Goal: Navigation & Orientation: Find specific page/section

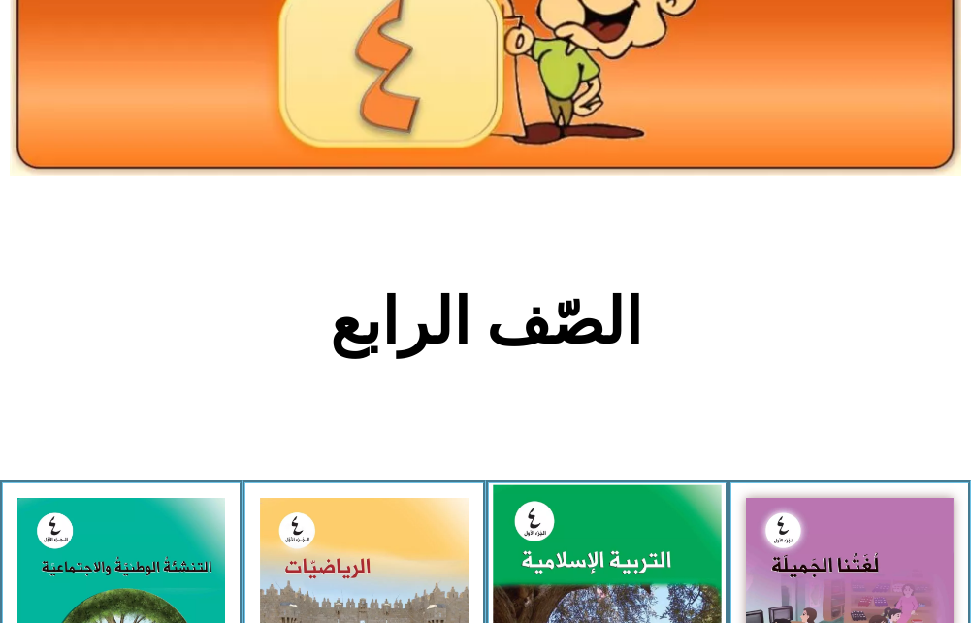
scroll to position [388, 0]
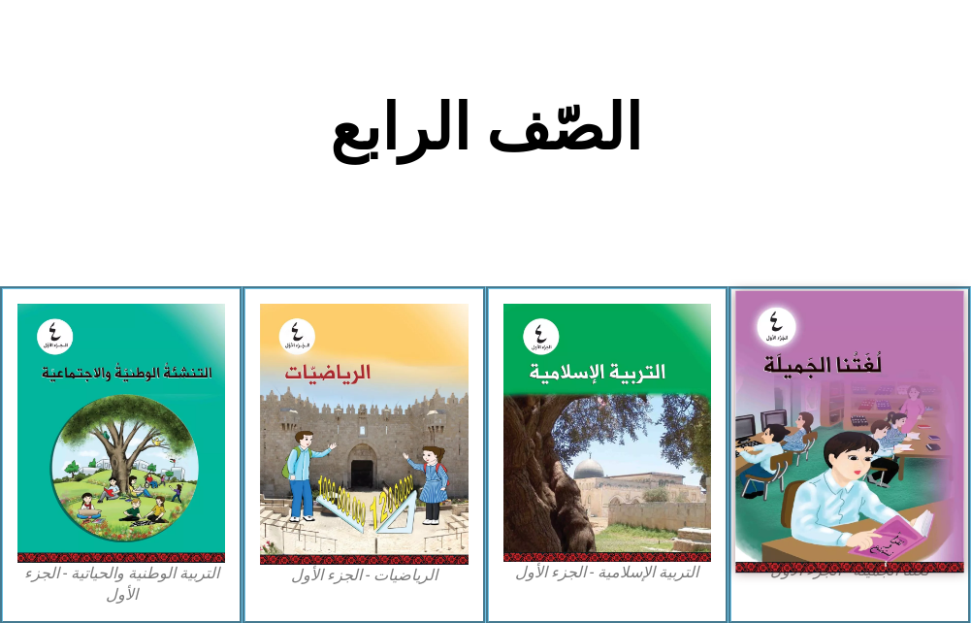
click at [865, 424] on img at bounding box center [850, 430] width 229 height 281
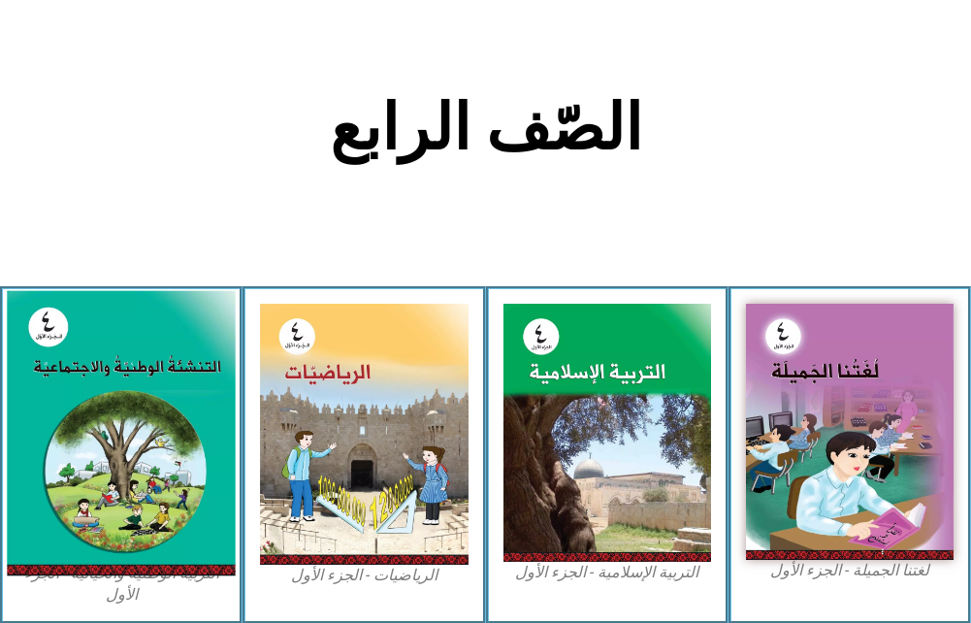
scroll to position [485, 0]
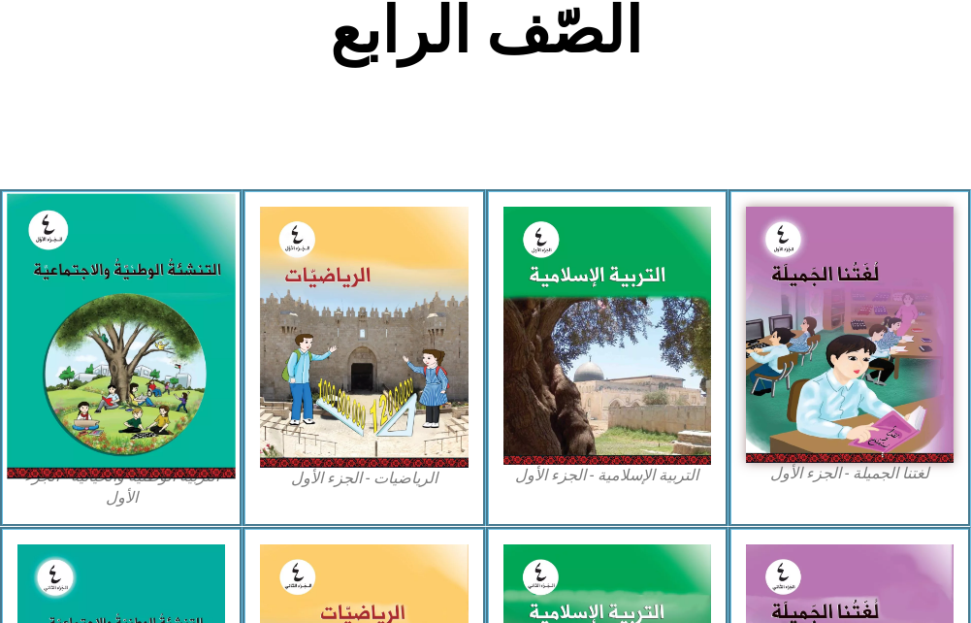
click at [158, 364] on img at bounding box center [121, 335] width 229 height 285
click at [114, 271] on img at bounding box center [121, 335] width 229 height 285
click at [105, 322] on img at bounding box center [121, 335] width 229 height 285
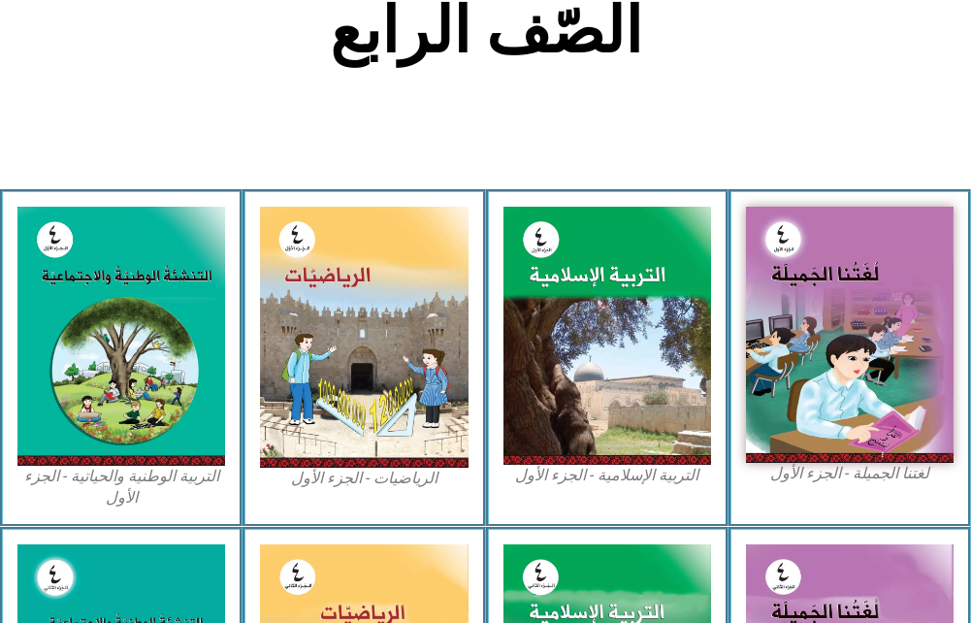
click at [113, 93] on section "الصّف الرابع" at bounding box center [485, 41] width 971 height 295
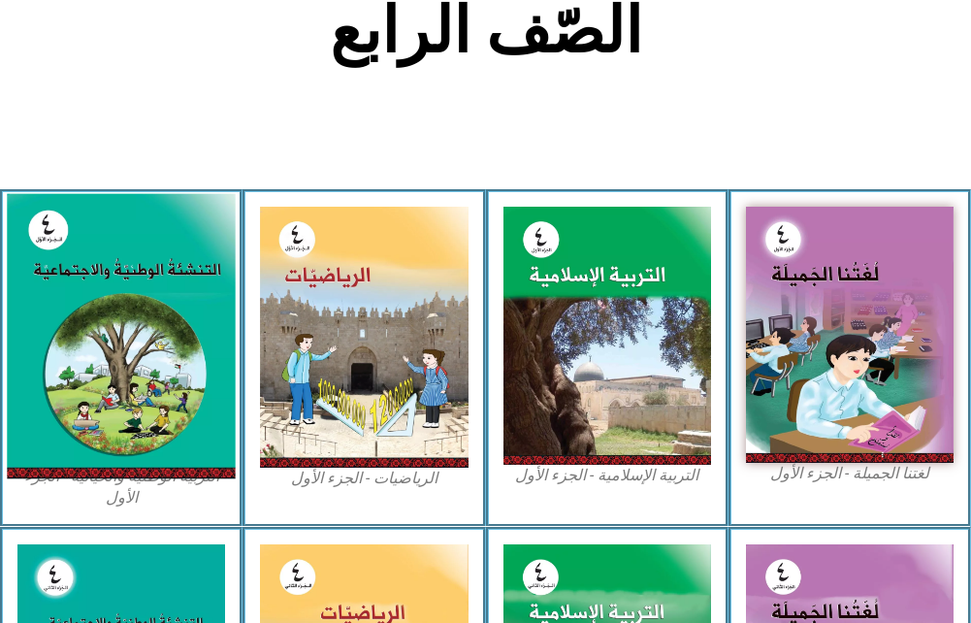
click at [181, 403] on img at bounding box center [121, 335] width 229 height 285
click at [181, 402] on img at bounding box center [121, 335] width 229 height 285
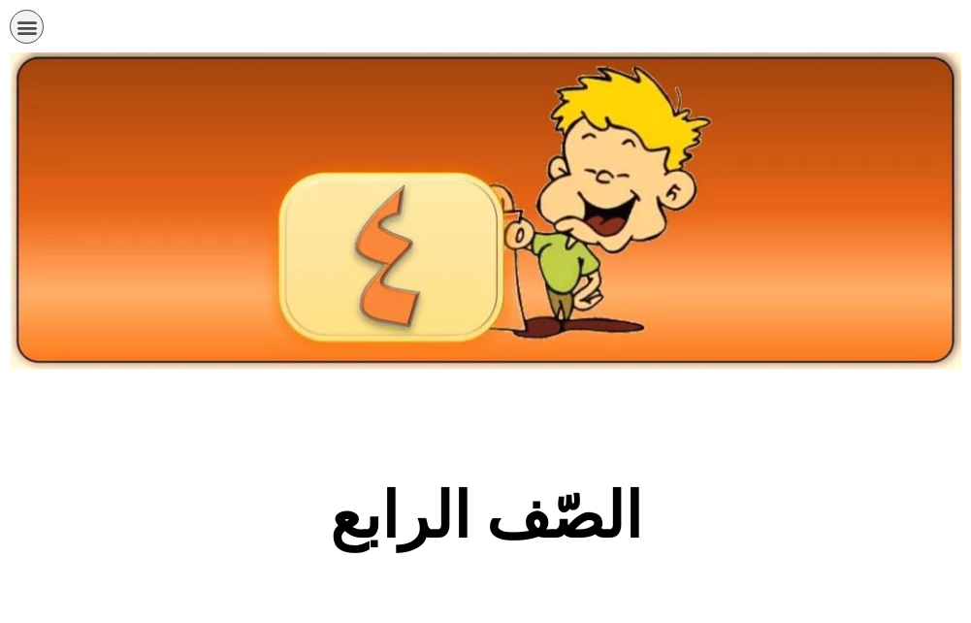
scroll to position [485, 0]
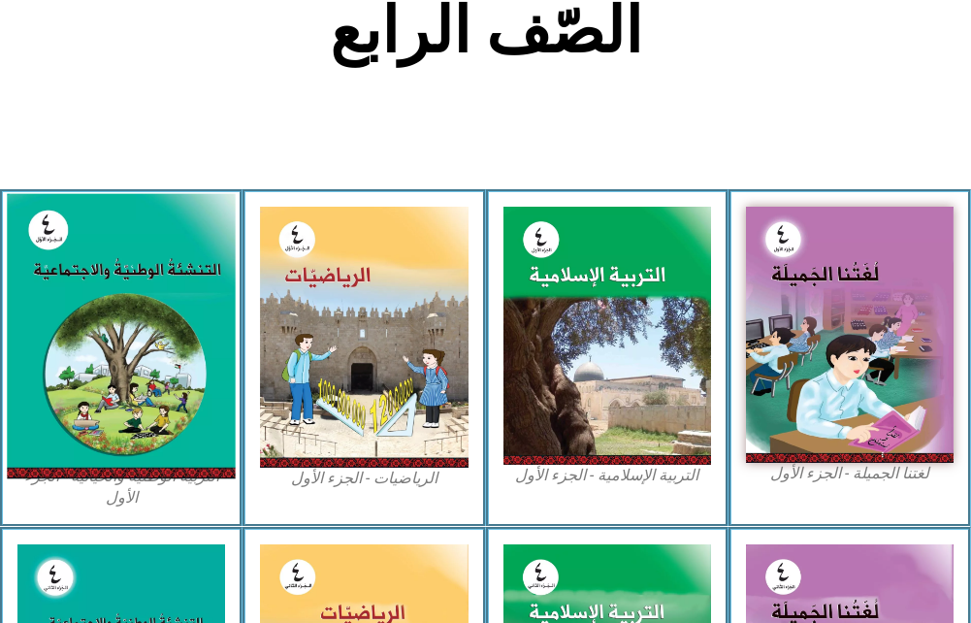
click at [174, 374] on img at bounding box center [121, 335] width 229 height 285
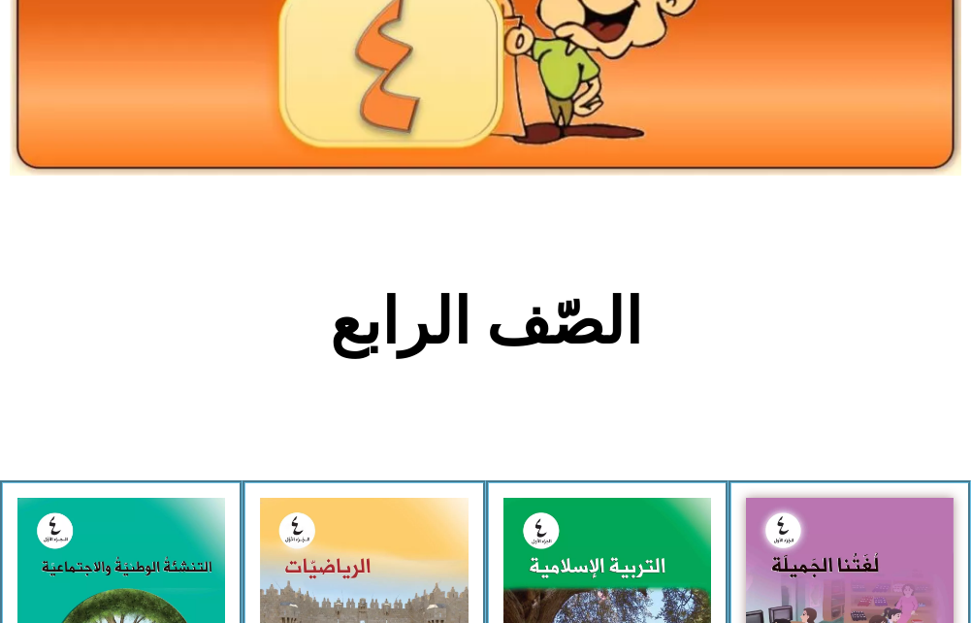
scroll to position [485, 0]
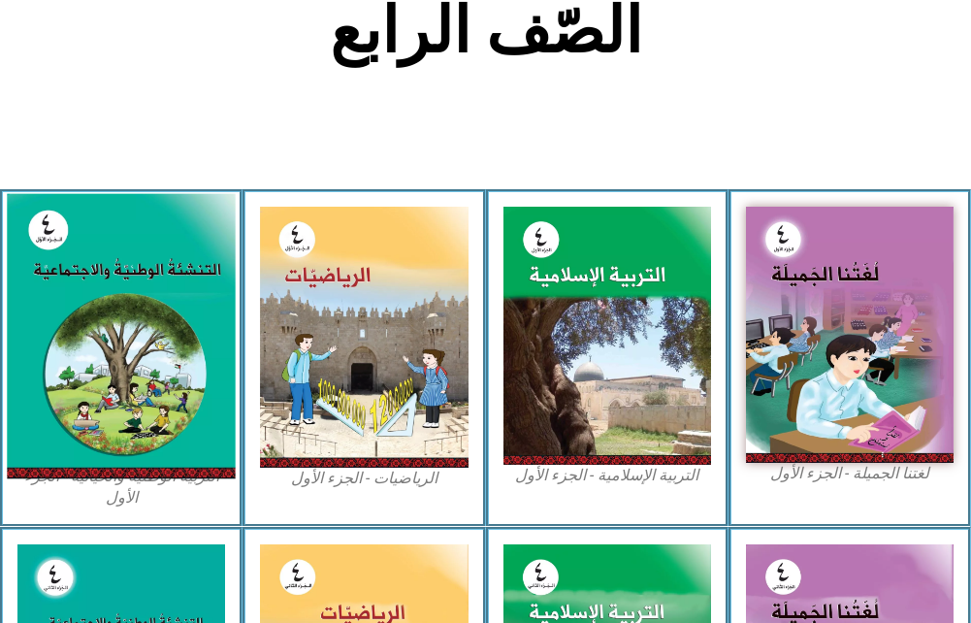
click at [98, 315] on img at bounding box center [121, 335] width 229 height 285
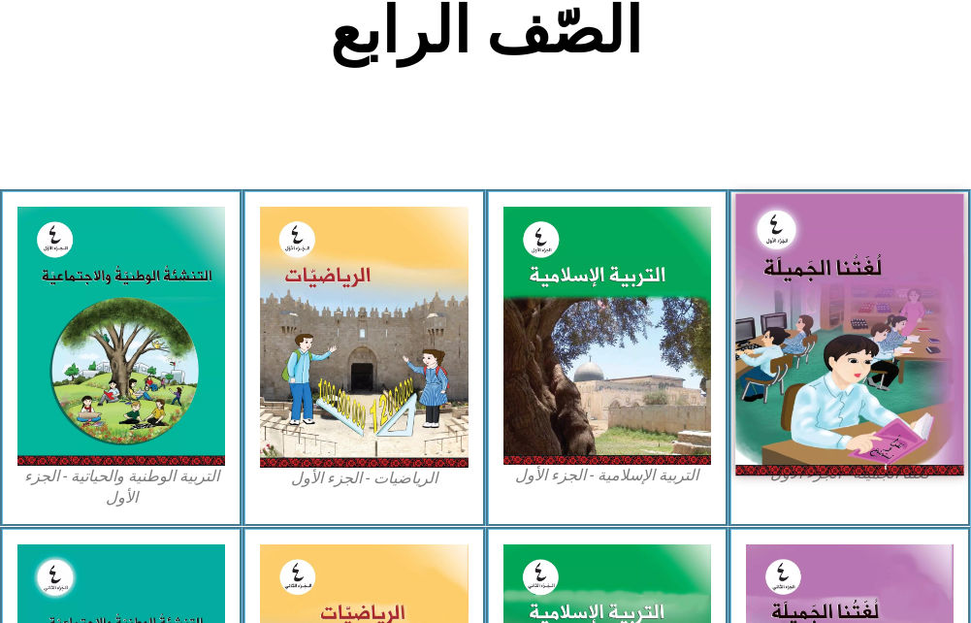
click at [802, 297] on img at bounding box center [850, 333] width 229 height 281
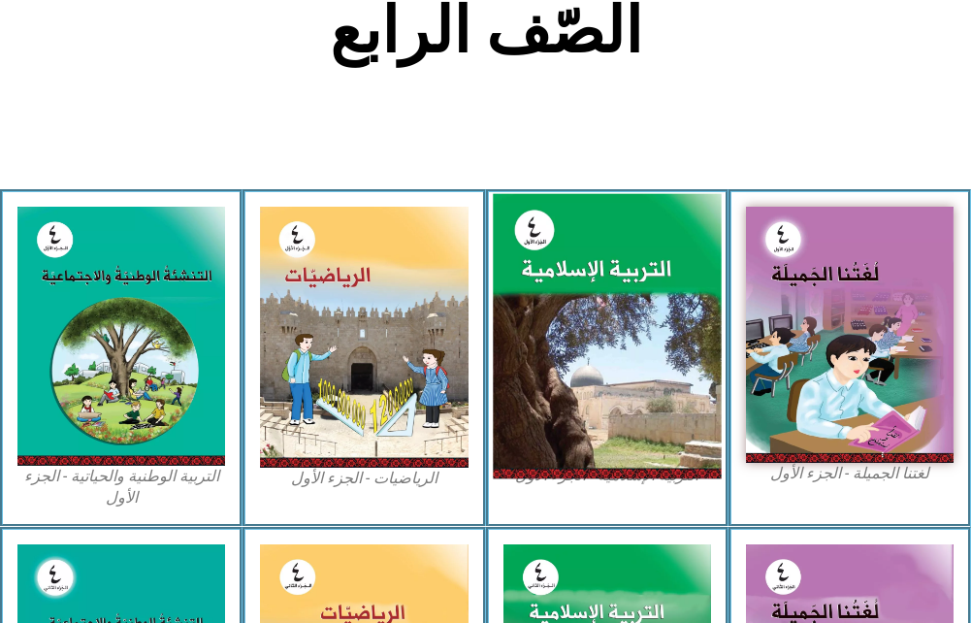
click at [646, 318] on img at bounding box center [607, 335] width 229 height 284
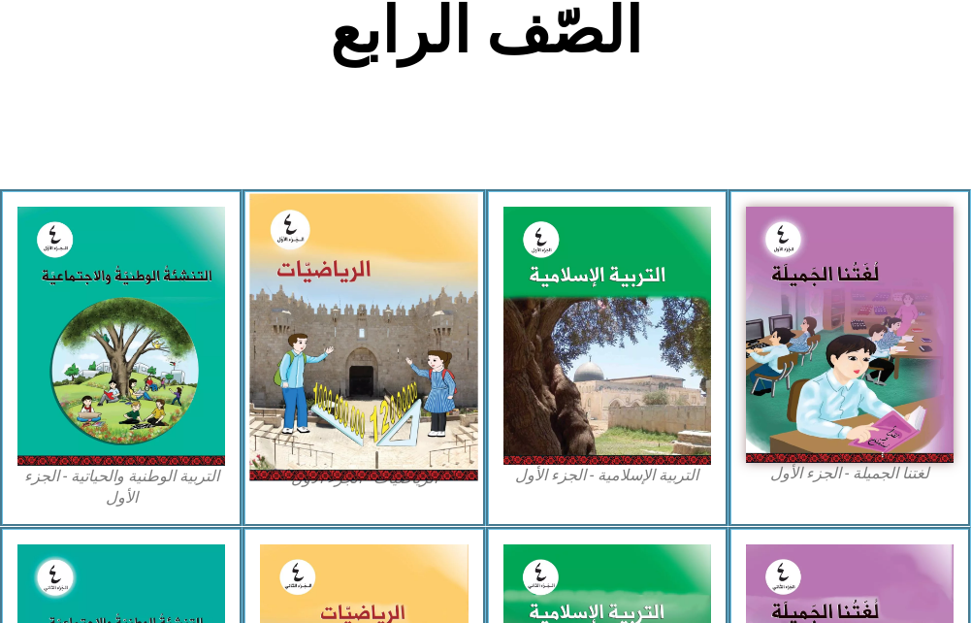
click at [348, 328] on img at bounding box center [364, 336] width 229 height 287
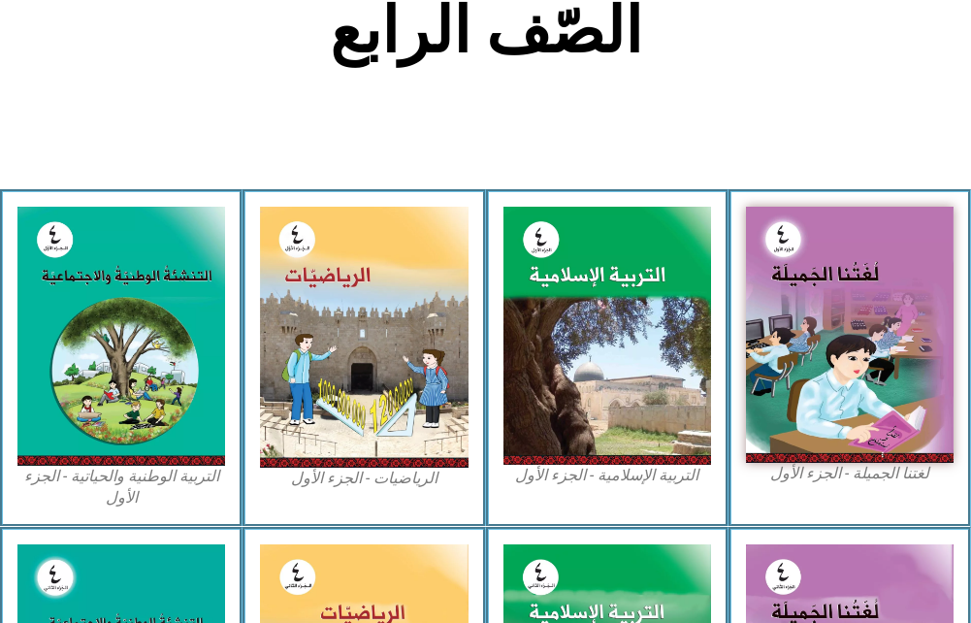
drag, startPoint x: 348, startPoint y: 328, endPoint x: 296, endPoint y: 100, distance: 234.0
click at [297, 93] on section "الصّف الرابع" at bounding box center [485, 41] width 971 height 295
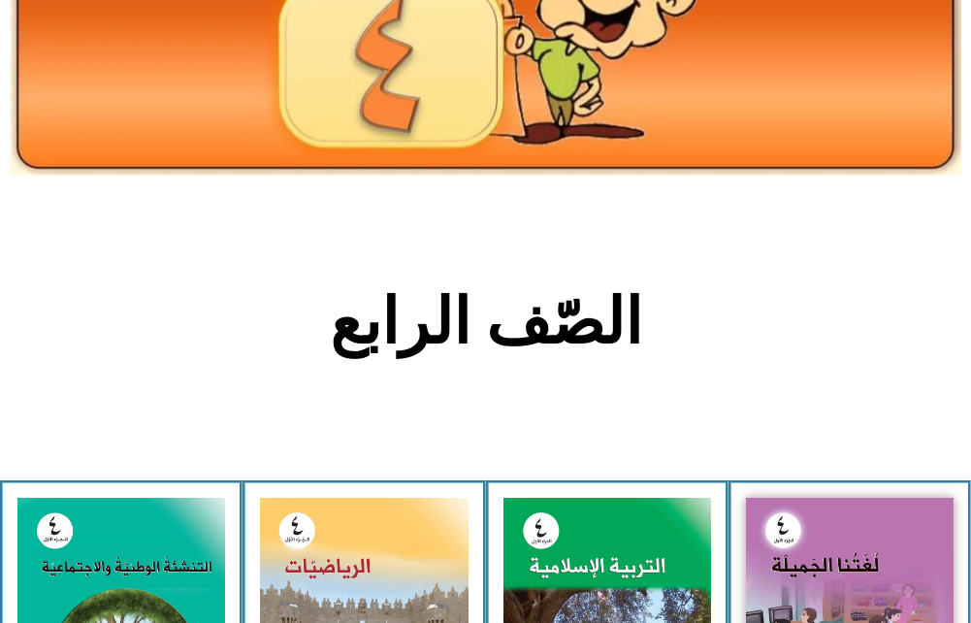
scroll to position [0, 0]
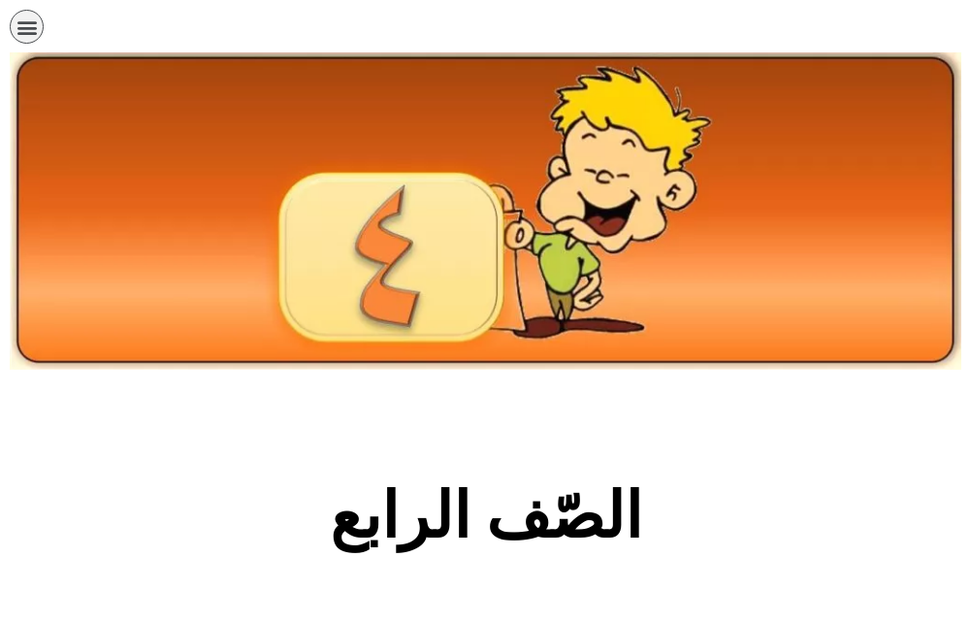
drag, startPoint x: 833, startPoint y: 19, endPoint x: 835, endPoint y: 32, distance: 12.8
click at [835, 32] on div "الصفحة الرئيسية الصف الأول الصف الثاني الصف الثالث الصف الرابع الصف الخامس الصف…" at bounding box center [418, 31] width 837 height 63
click at [33, 33] on icon "כפתור פתיחת תפריט" at bounding box center [26, 26] width 21 height 21
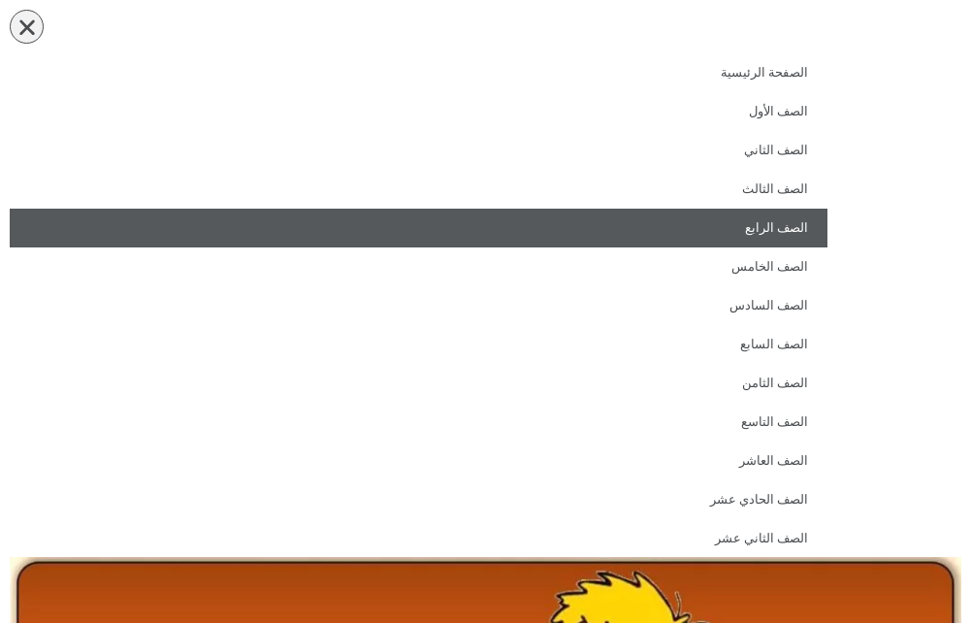
click at [696, 232] on link "الصف الرابع" at bounding box center [419, 228] width 818 height 39
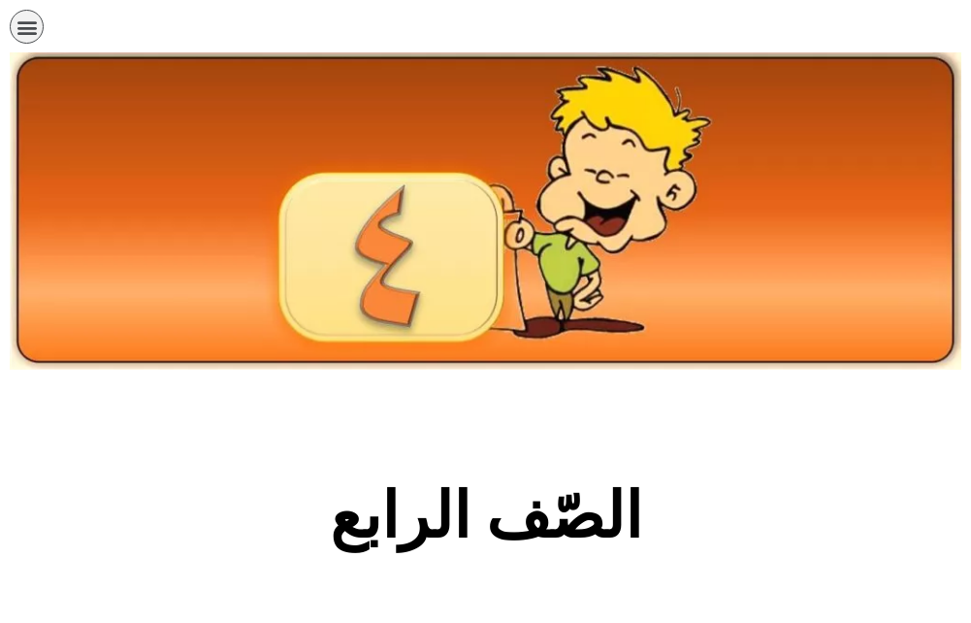
scroll to position [485, 0]
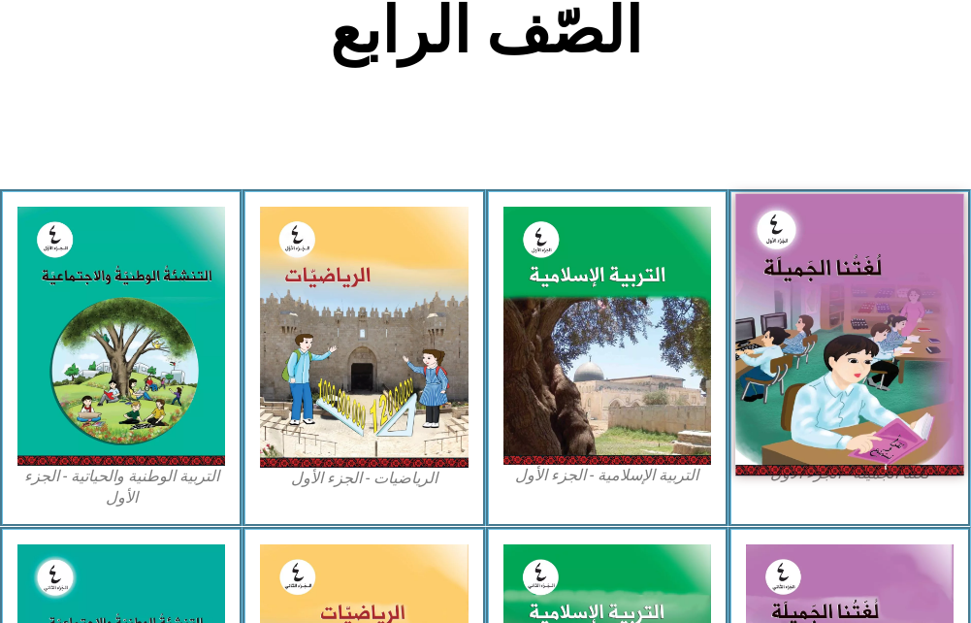
click at [856, 291] on img at bounding box center [850, 333] width 229 height 281
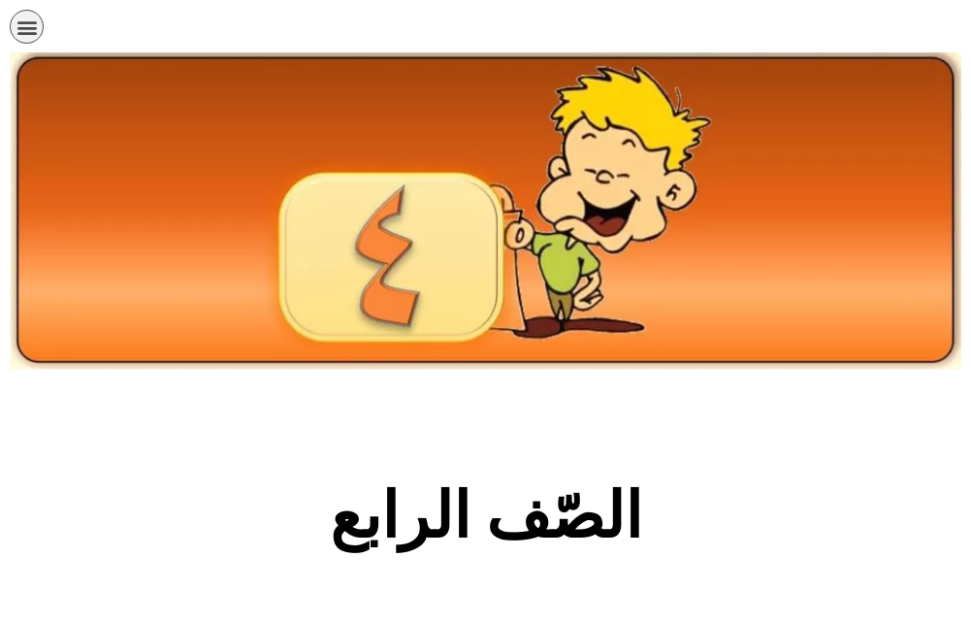
click at [32, 24] on icon "כפתור פתיחת תפריט" at bounding box center [26, 26] width 21 height 21
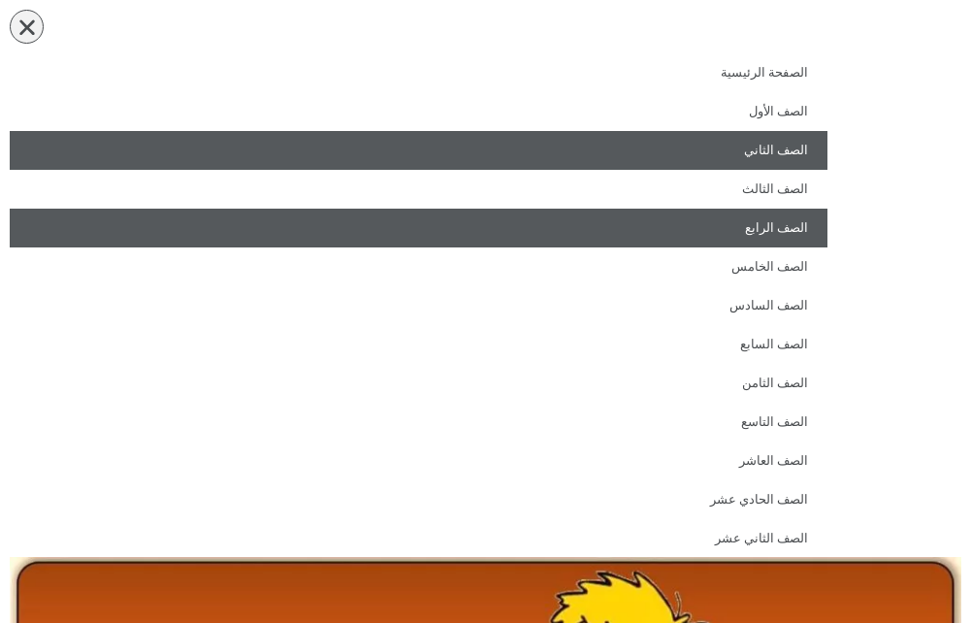
click at [712, 161] on link "الصف الثاني" at bounding box center [419, 150] width 818 height 39
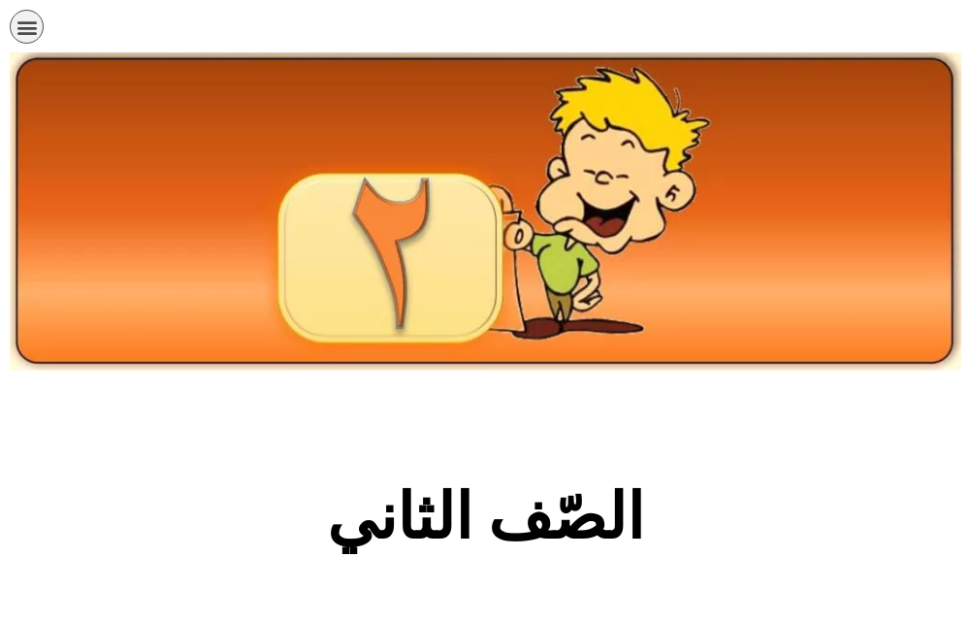
click at [19, 31] on icon "כפתור פתיחת תפריט" at bounding box center [26, 26] width 21 height 21
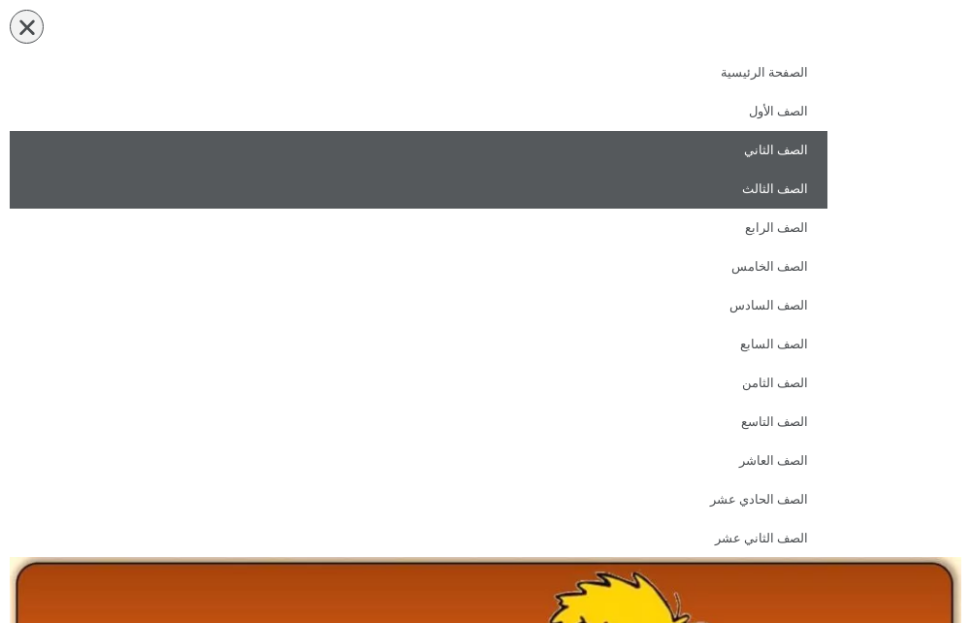
click at [752, 193] on link "الصف الثالث" at bounding box center [419, 189] width 818 height 39
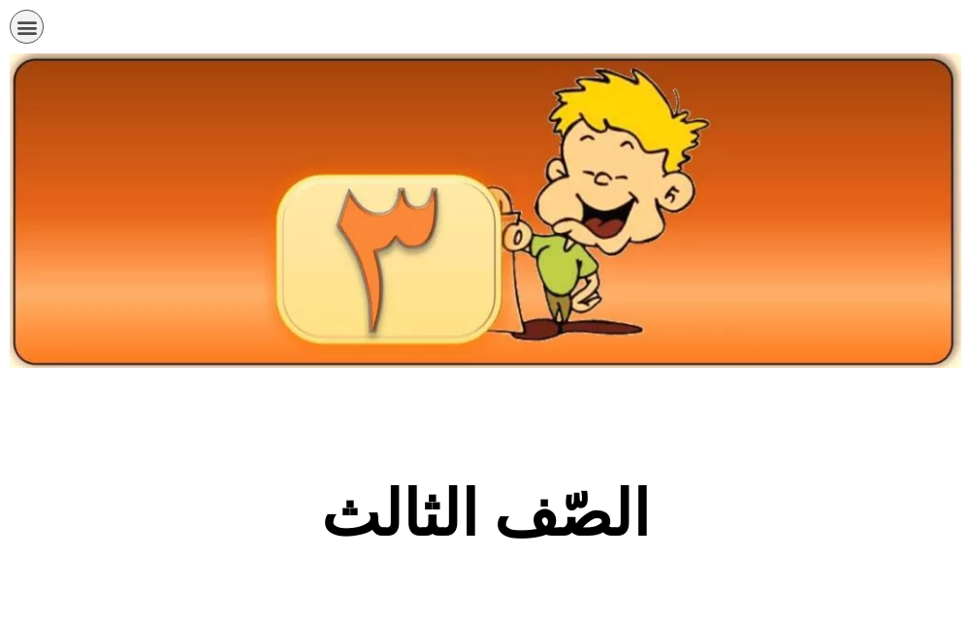
click at [20, 45] on div "الصفحة الرئيسية الصف الأول الصف الثاني الصف الثالث الصف الرابع الصف الخامس الصف…" at bounding box center [419, 32] width 818 height 44
click at [32, 11] on div "תפריט" at bounding box center [27, 27] width 34 height 34
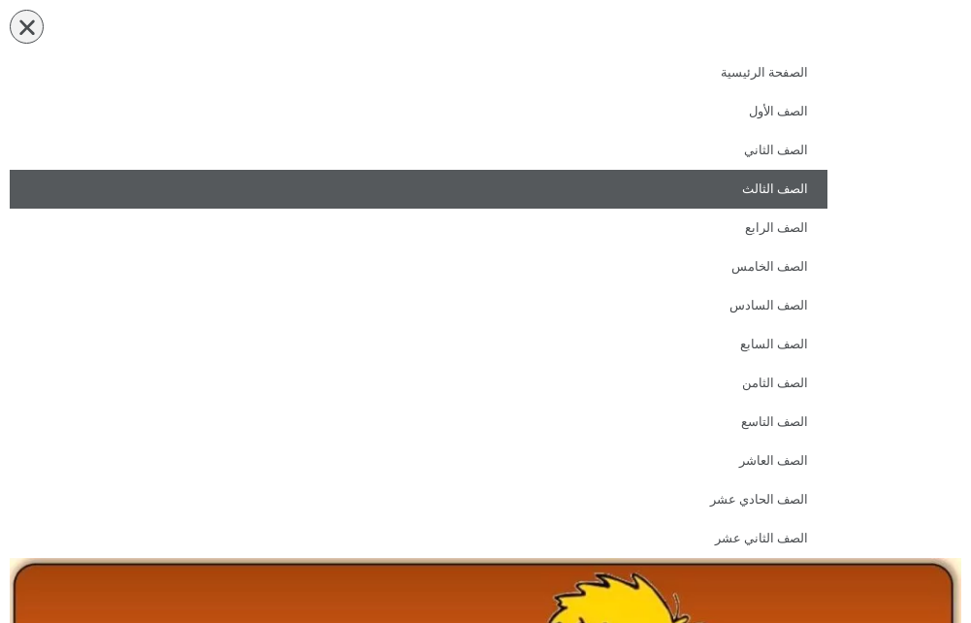
click at [34, 12] on div "תפריט" at bounding box center [27, 27] width 34 height 34
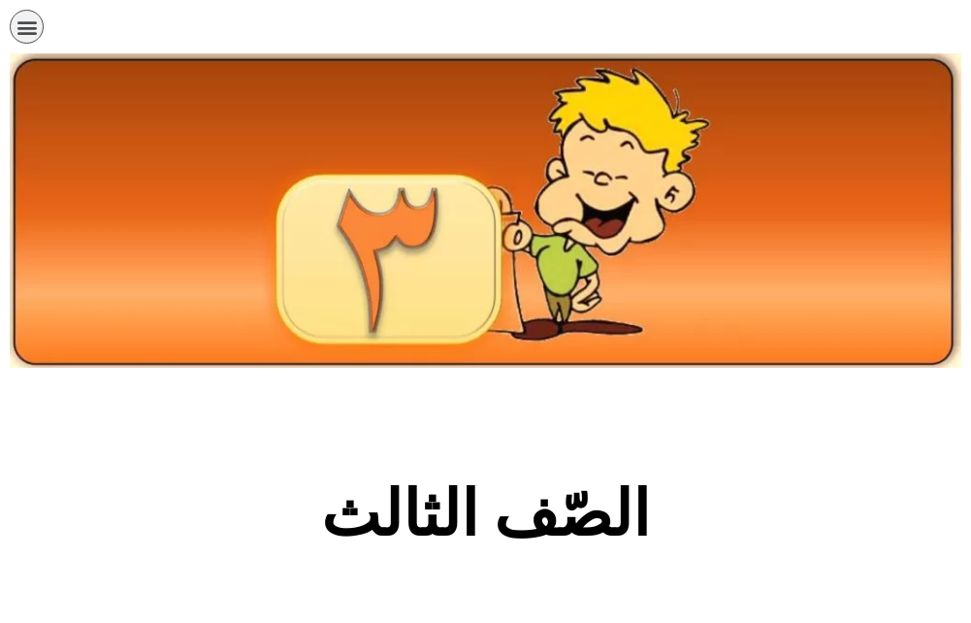
click at [24, 16] on icon "כפתור פתיחת תפריט" at bounding box center [26, 26] width 21 height 21
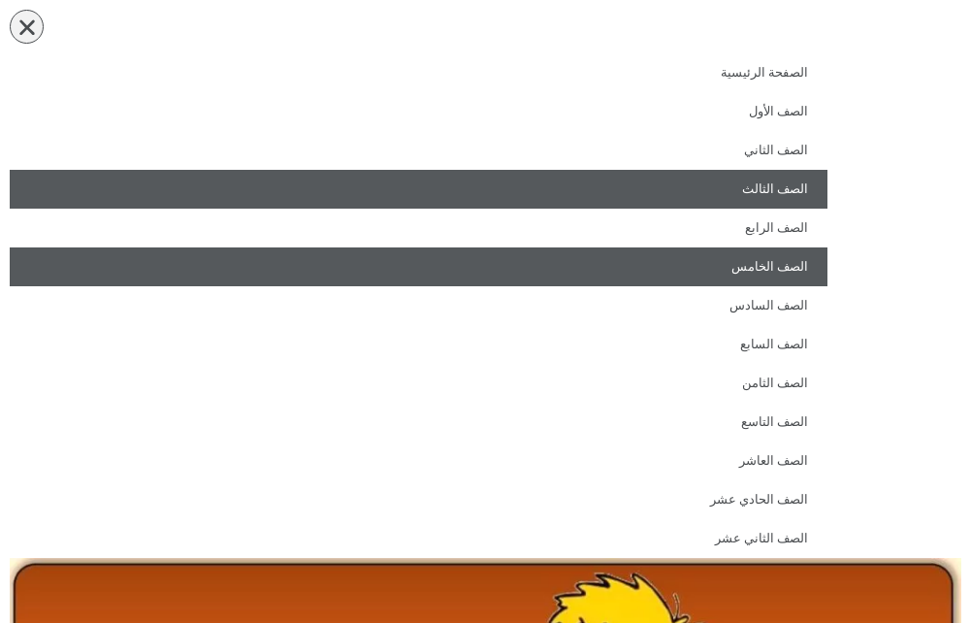
click at [641, 271] on link "الصف الخامس" at bounding box center [419, 266] width 818 height 39
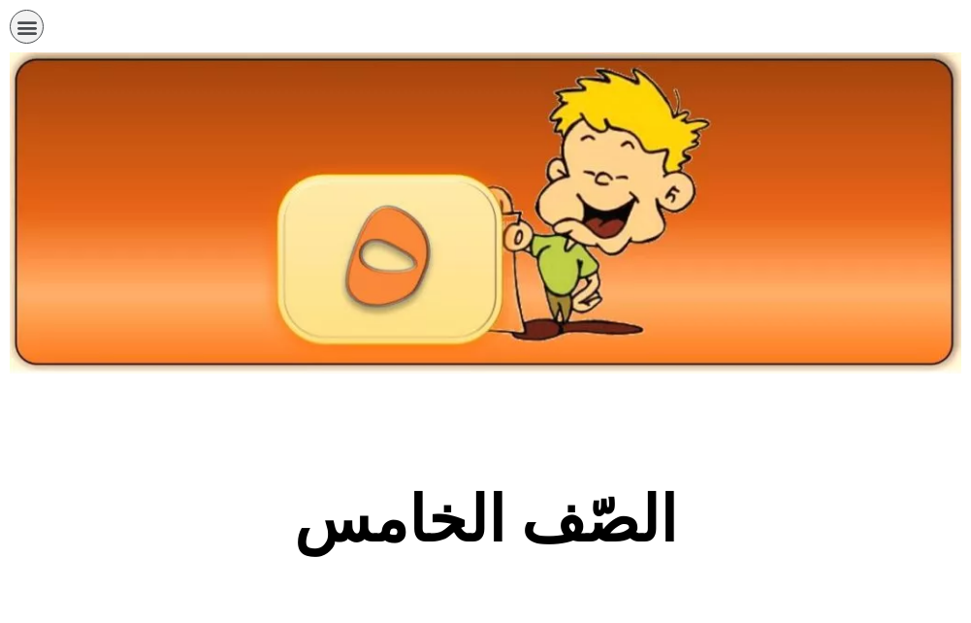
click at [11, 10] on div "الصفحة الرئيسية الصف الأول الصف الثاني الصف الثالث الصف الرابع الصف الخامس الصف…" at bounding box center [419, 32] width 818 height 44
click at [18, 24] on icon "כפתור פתיחת תפריט" at bounding box center [26, 26] width 21 height 21
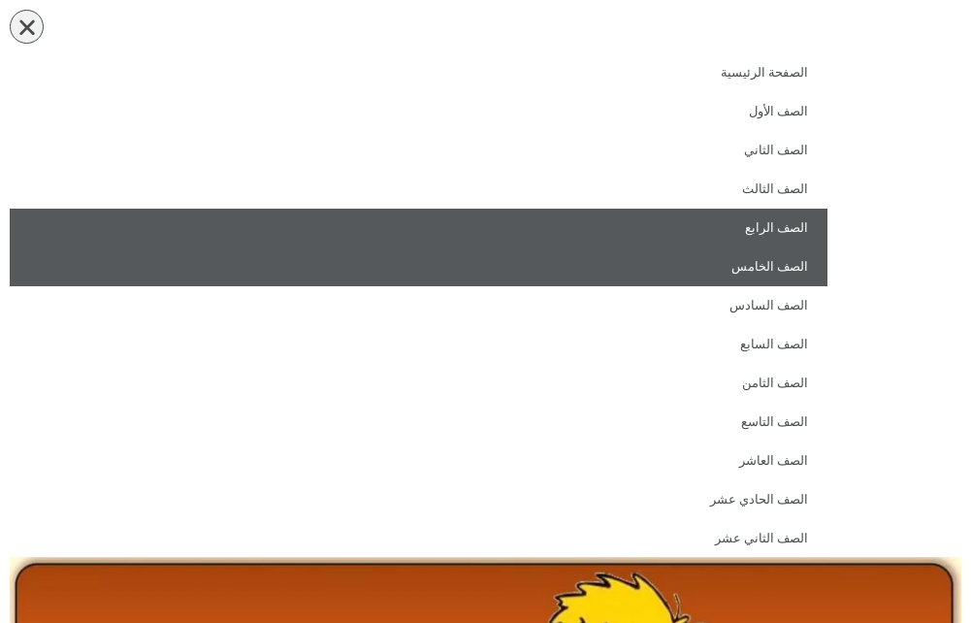
click at [547, 224] on link "الصف الرابع" at bounding box center [419, 228] width 818 height 39
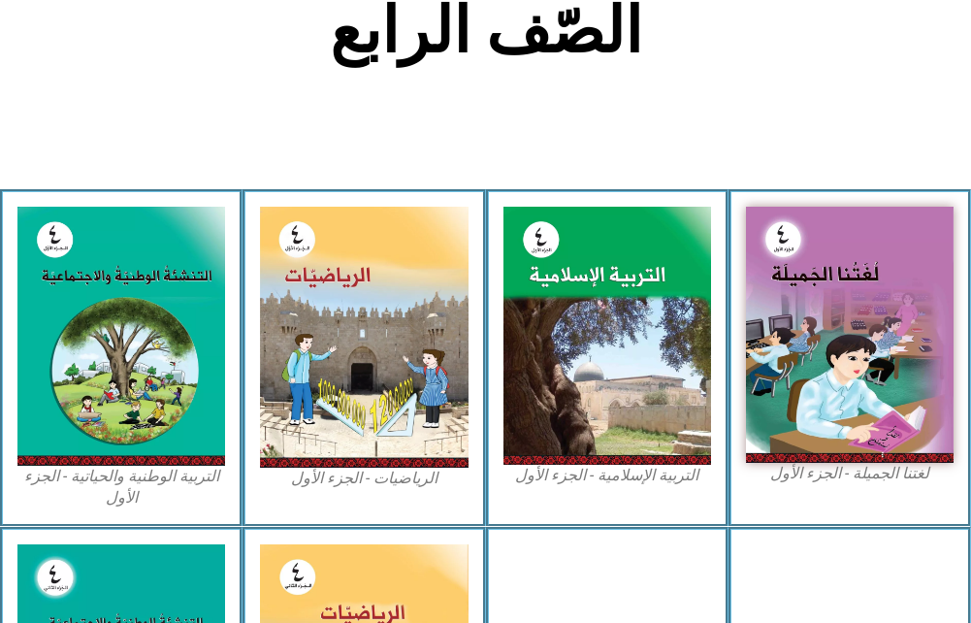
scroll to position [582, 0]
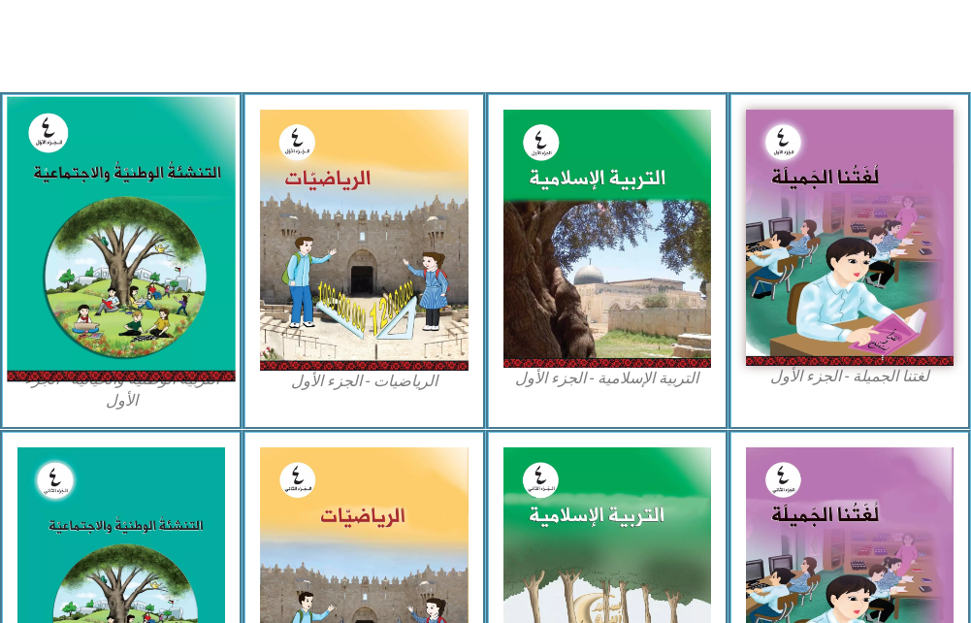
click at [163, 211] on img at bounding box center [121, 238] width 229 height 285
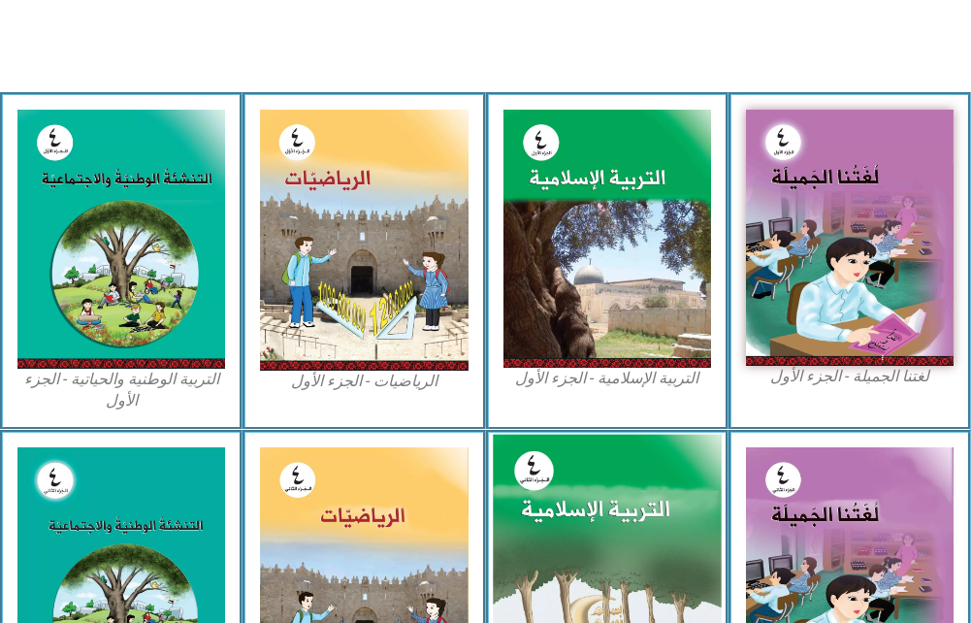
click at [644, 466] on img at bounding box center [607, 575] width 229 height 283
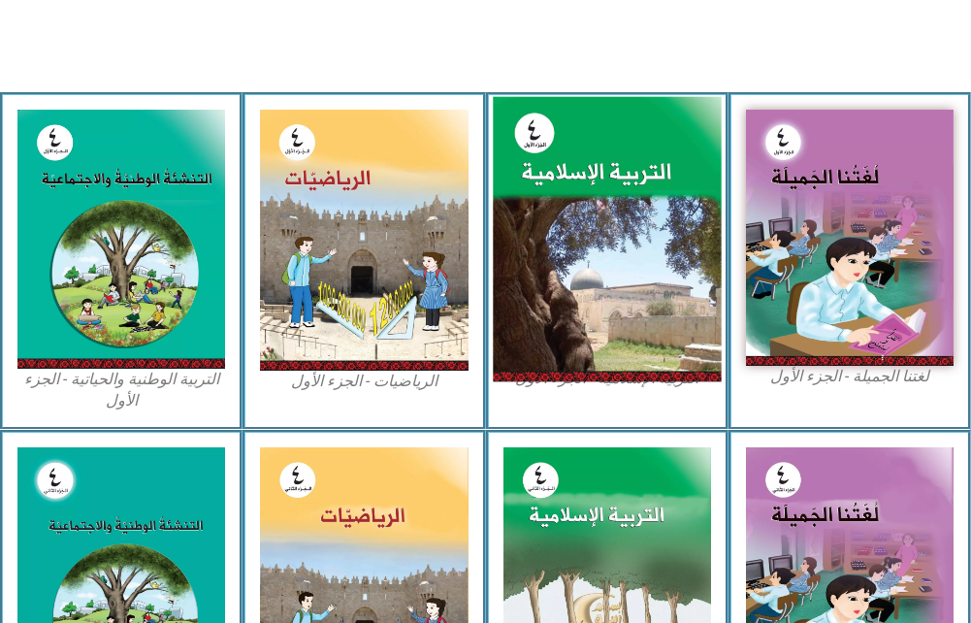
drag, startPoint x: 688, startPoint y: 341, endPoint x: 469, endPoint y: 294, distance: 224.2
click at [689, 339] on img at bounding box center [607, 238] width 229 height 284
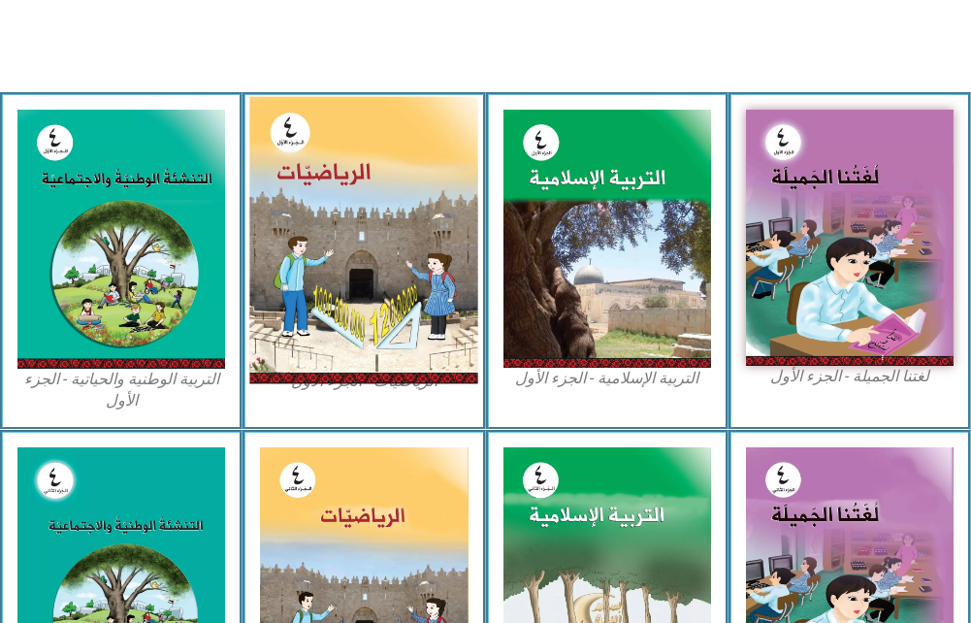
click at [388, 292] on img at bounding box center [364, 239] width 229 height 287
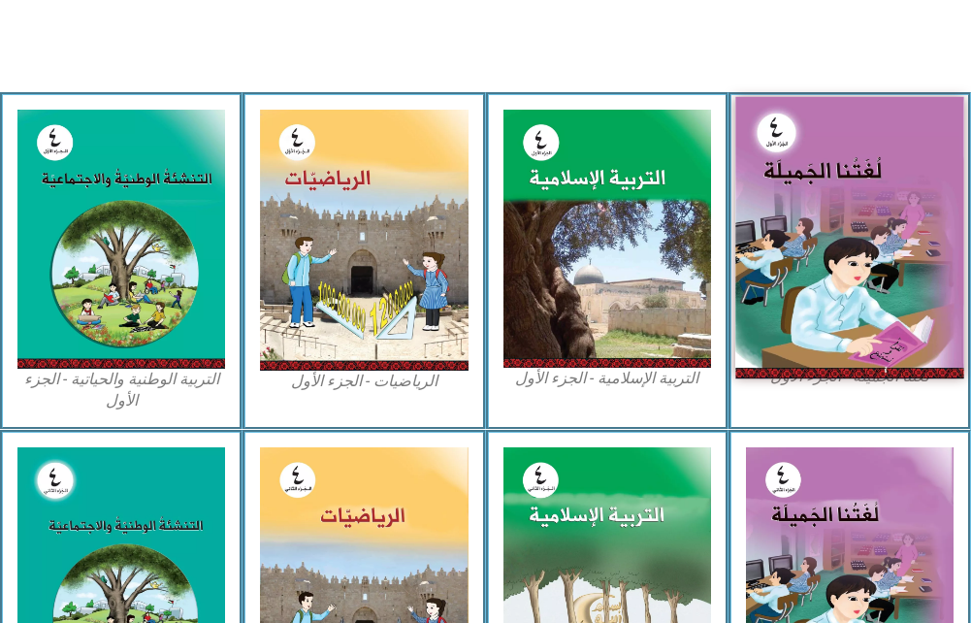
click at [846, 237] on img at bounding box center [850, 236] width 229 height 281
click at [847, 237] on img at bounding box center [850, 236] width 229 height 281
drag, startPoint x: 828, startPoint y: 236, endPoint x: 601, endPoint y: 319, distance: 241.9
click at [825, 237] on img at bounding box center [850, 236] width 229 height 281
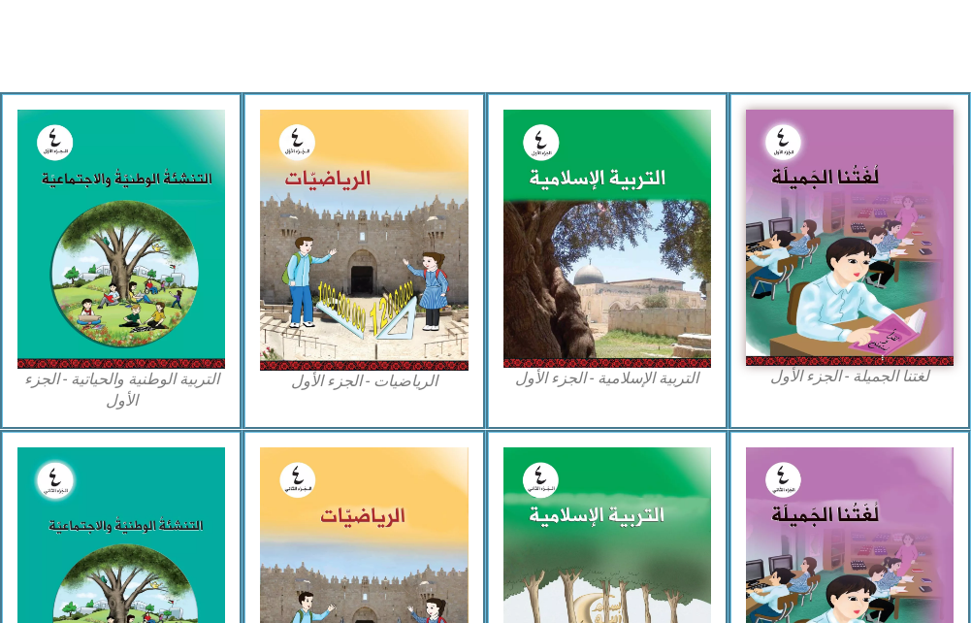
click at [0, 538] on html "الصفحة الرئيسية الصف الأول الصف الثاني الصف الثالث الصف الرابع الصف الخامس الصف…" at bounding box center [485, 294] width 971 height 1752
drag, startPoint x: -4, startPoint y: 335, endPoint x: 107, endPoint y: 384, distance: 121.2
click at [1, 334] on div "التربية الوطنية والحياتية - الجزء الأول​" at bounding box center [121, 261] width 243 height 338
drag, startPoint x: 114, startPoint y: 384, endPoint x: 120, endPoint y: 394, distance: 11.8
click at [120, 394] on figcaption "التربية الوطنية والحياتية - الجزء الأول​" at bounding box center [121, 391] width 208 height 44
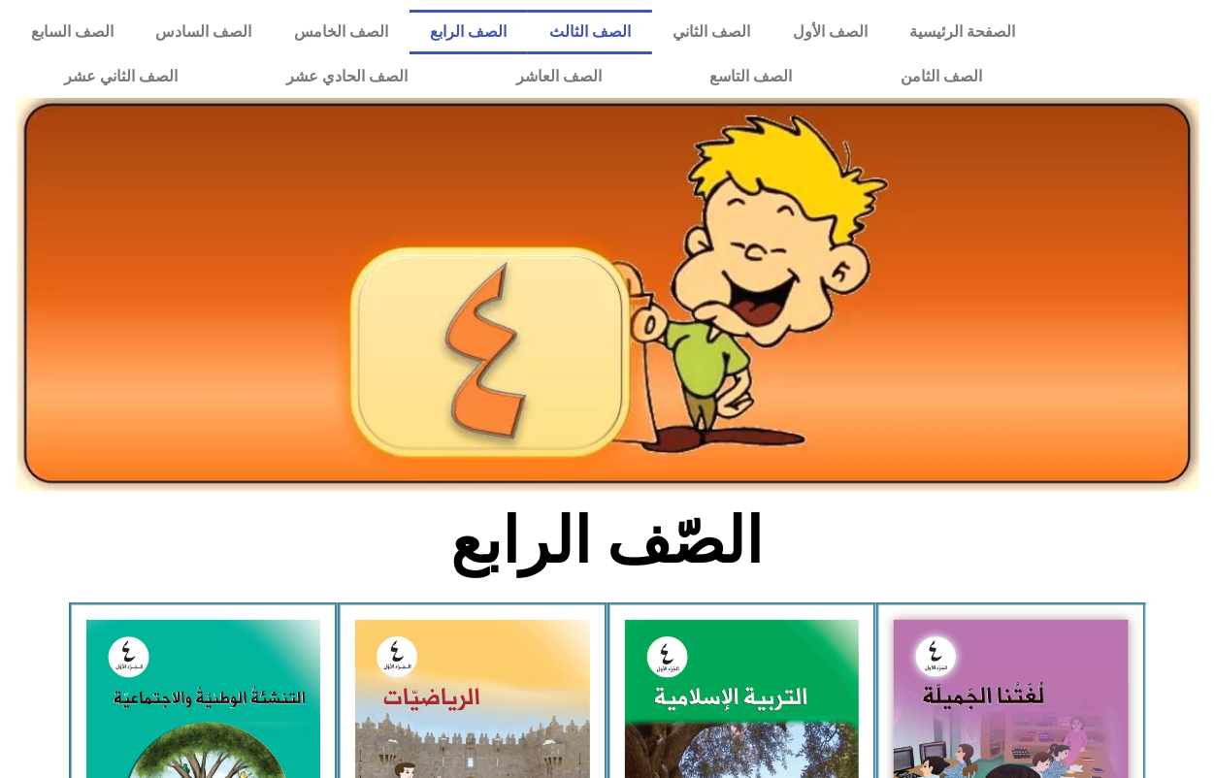
drag, startPoint x: 81, startPoint y: 1, endPoint x: 641, endPoint y: 22, distance: 561.3
click at [641, 22] on link "الصف الثالث" at bounding box center [590, 32] width 124 height 45
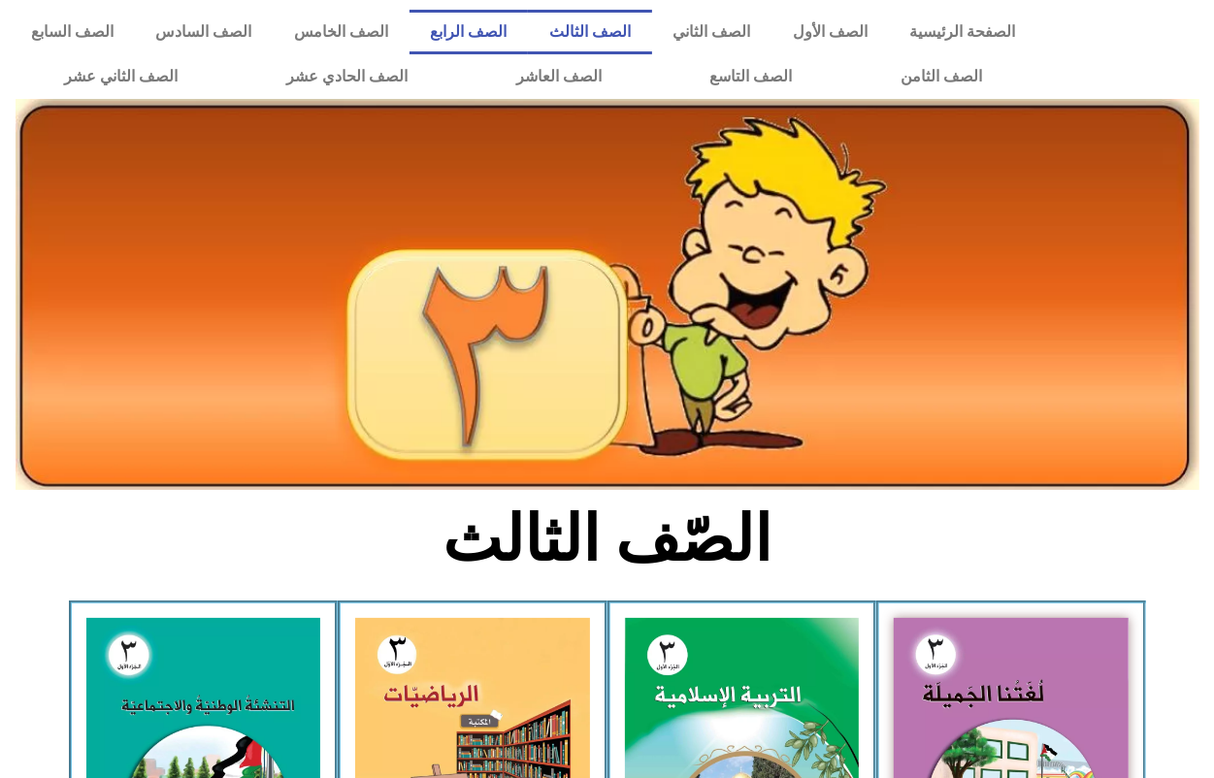
click at [529, 25] on link "الصف الرابع" at bounding box center [468, 32] width 119 height 45
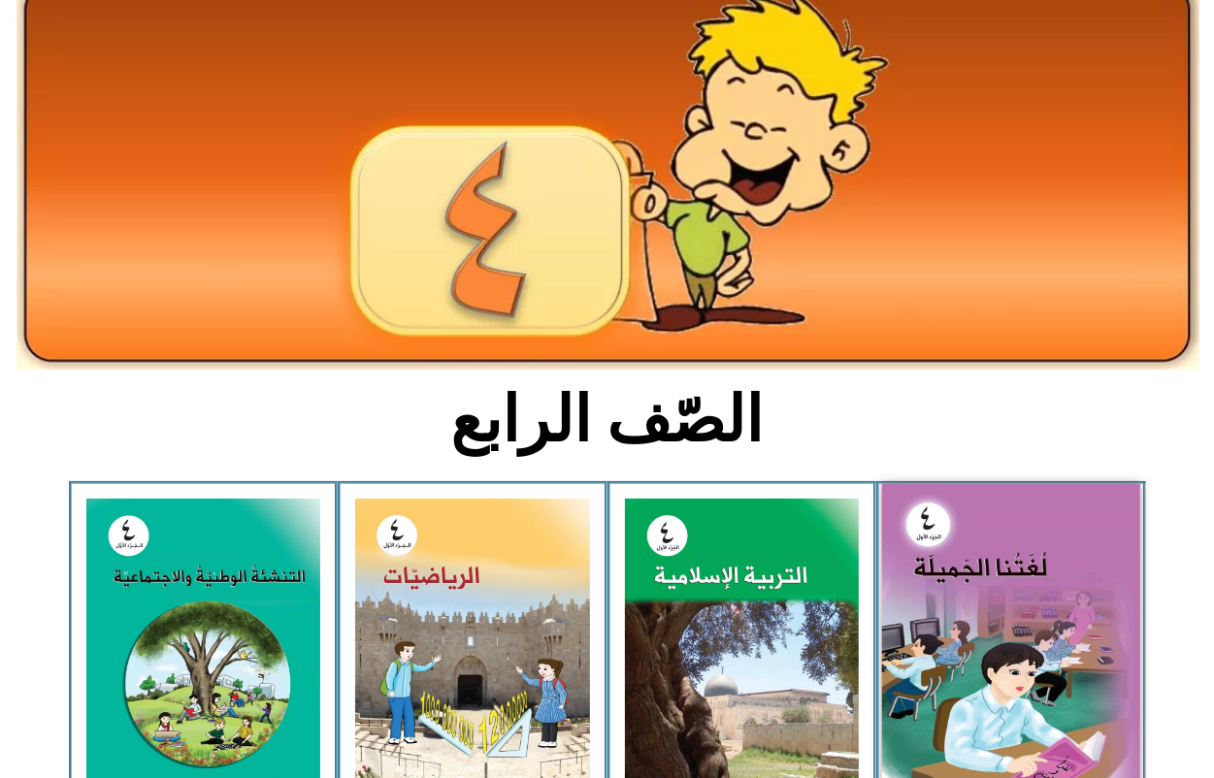
scroll to position [121, 0]
click at [981, 617] on img at bounding box center [1011, 642] width 258 height 317
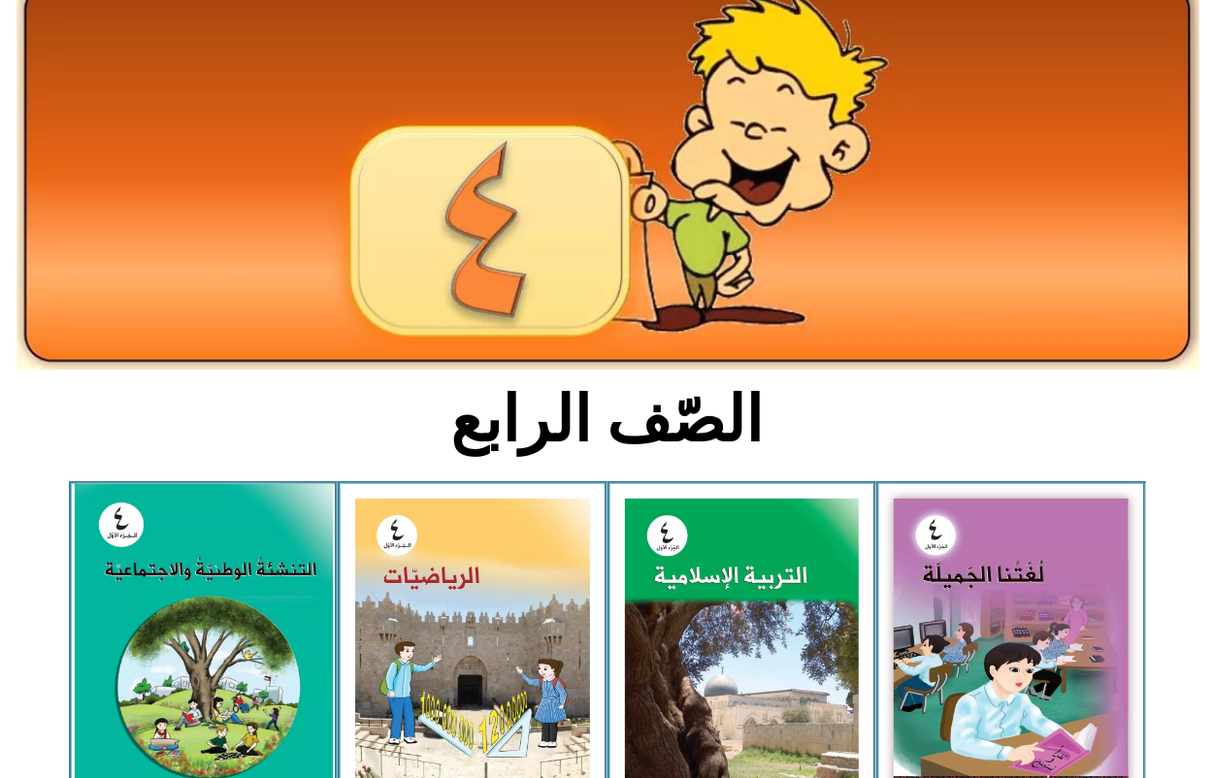
click at [260, 618] on img at bounding box center [203, 644] width 258 height 321
drag, startPoint x: 259, startPoint y: 618, endPoint x: 223, endPoint y: 637, distance: 40.4
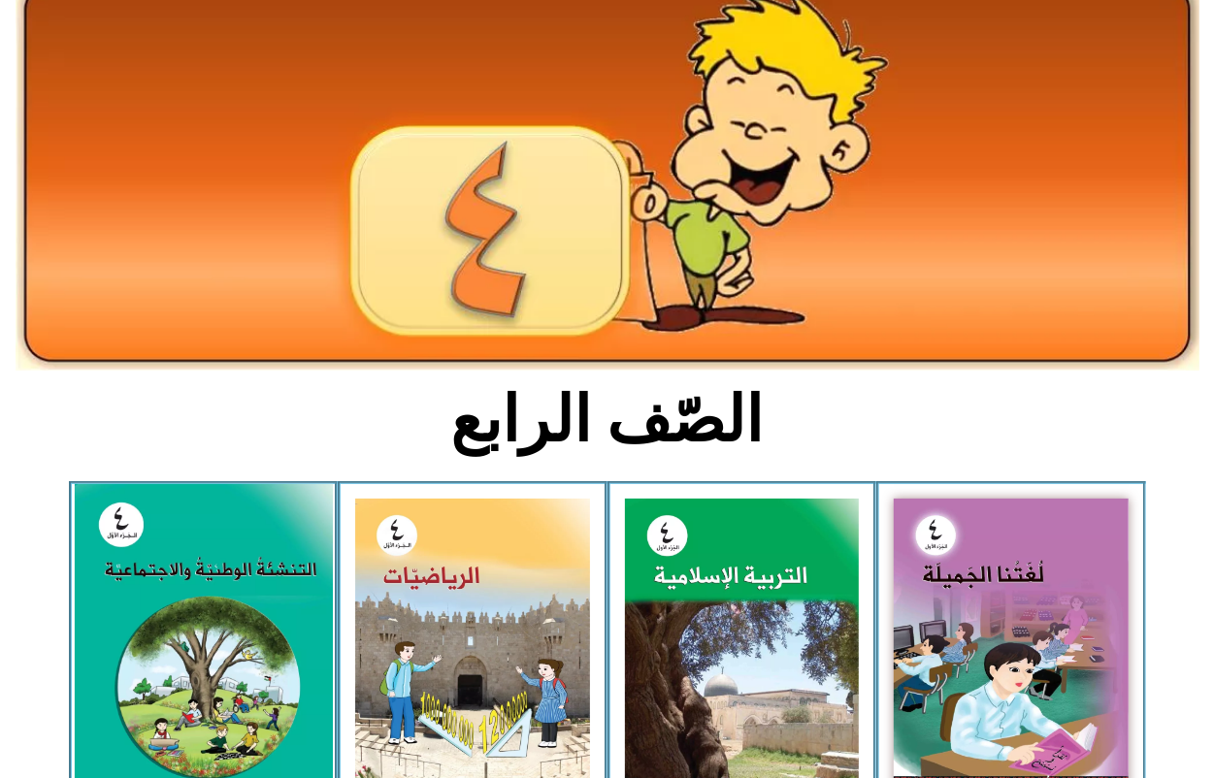
click at [224, 632] on img at bounding box center [203, 644] width 258 height 321
click at [223, 637] on img at bounding box center [203, 644] width 258 height 321
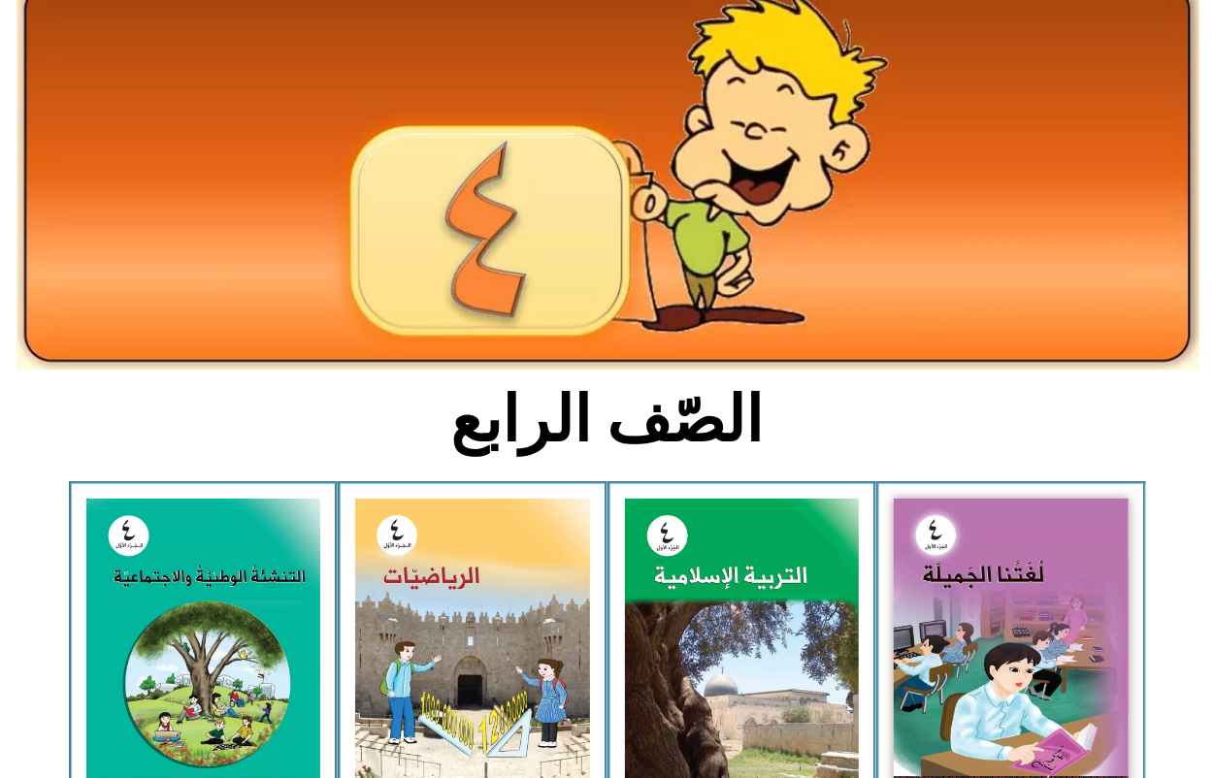
click at [53, 194] on img at bounding box center [608, 174] width 1184 height 394
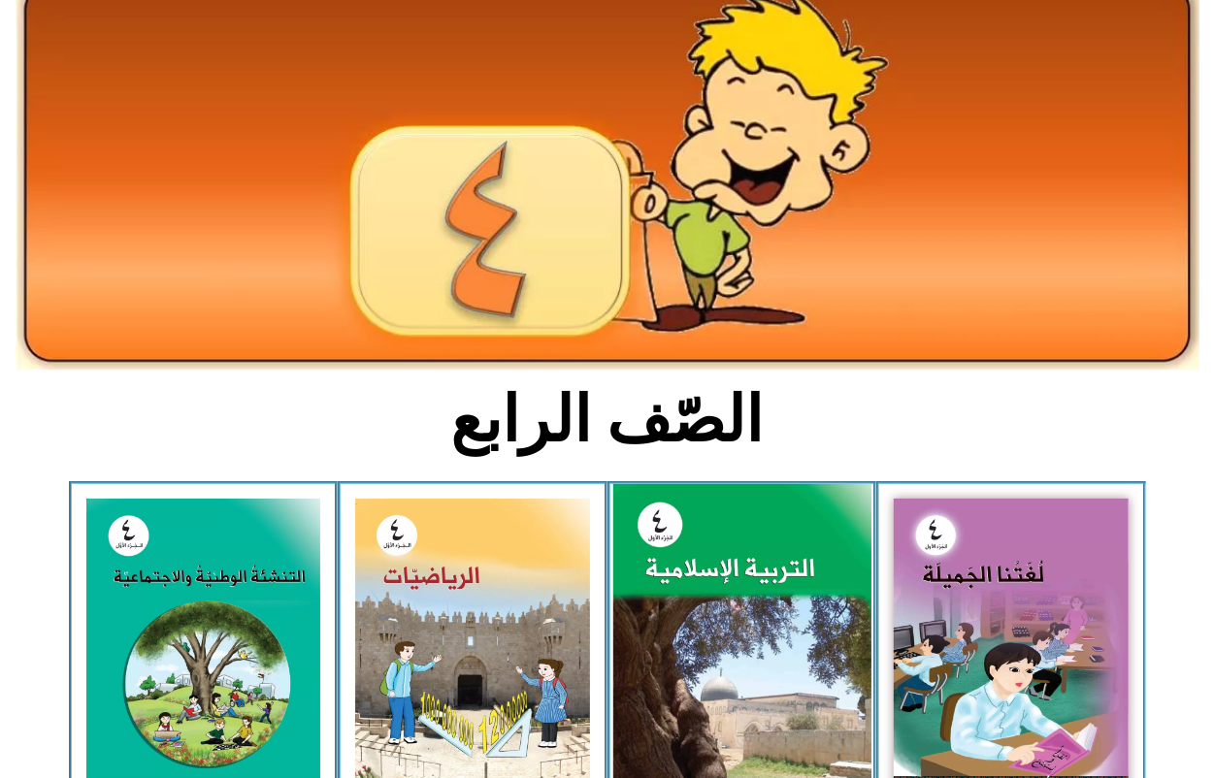
drag, startPoint x: 640, startPoint y: 408, endPoint x: 672, endPoint y: 501, distance: 98.5
click at [640, 408] on h2 "الصّف الرابع" at bounding box center [606, 420] width 641 height 76
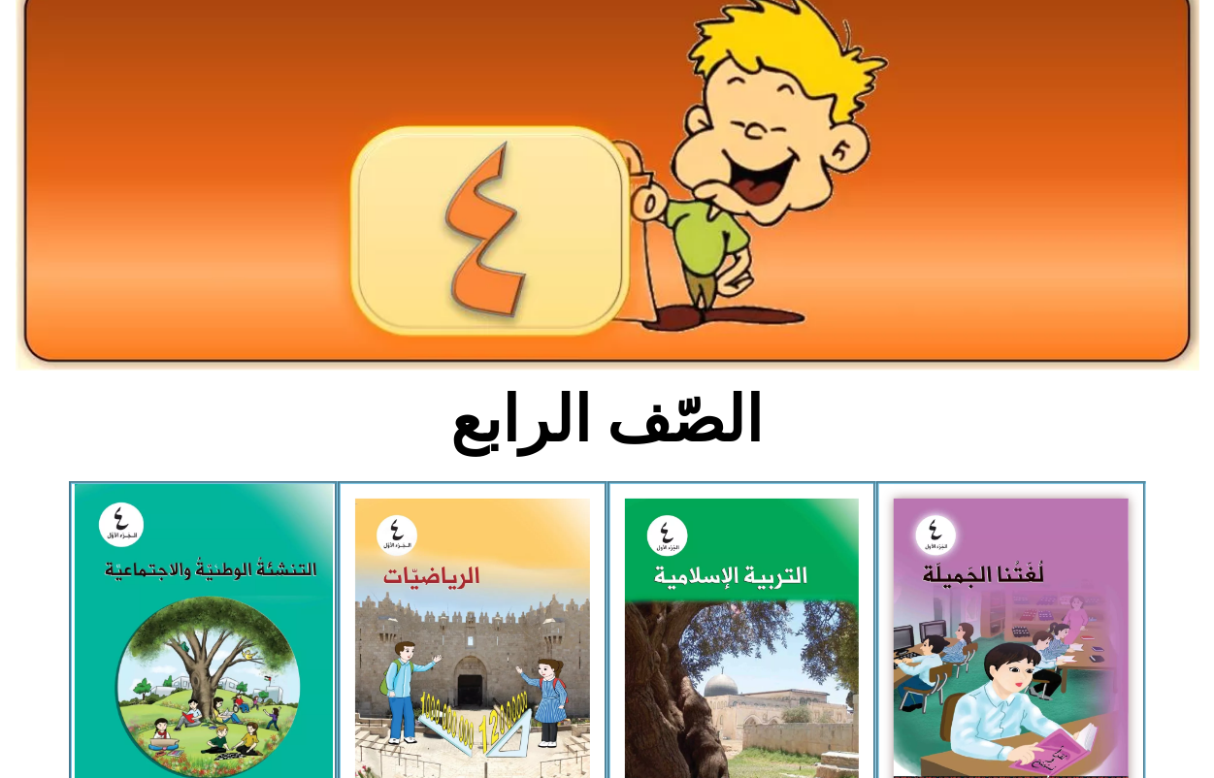
click at [246, 587] on img at bounding box center [203, 644] width 258 height 321
click at [247, 587] on img at bounding box center [203, 644] width 258 height 321
click at [248, 587] on img at bounding box center [203, 644] width 258 height 321
click at [249, 587] on img at bounding box center [203, 644] width 258 height 321
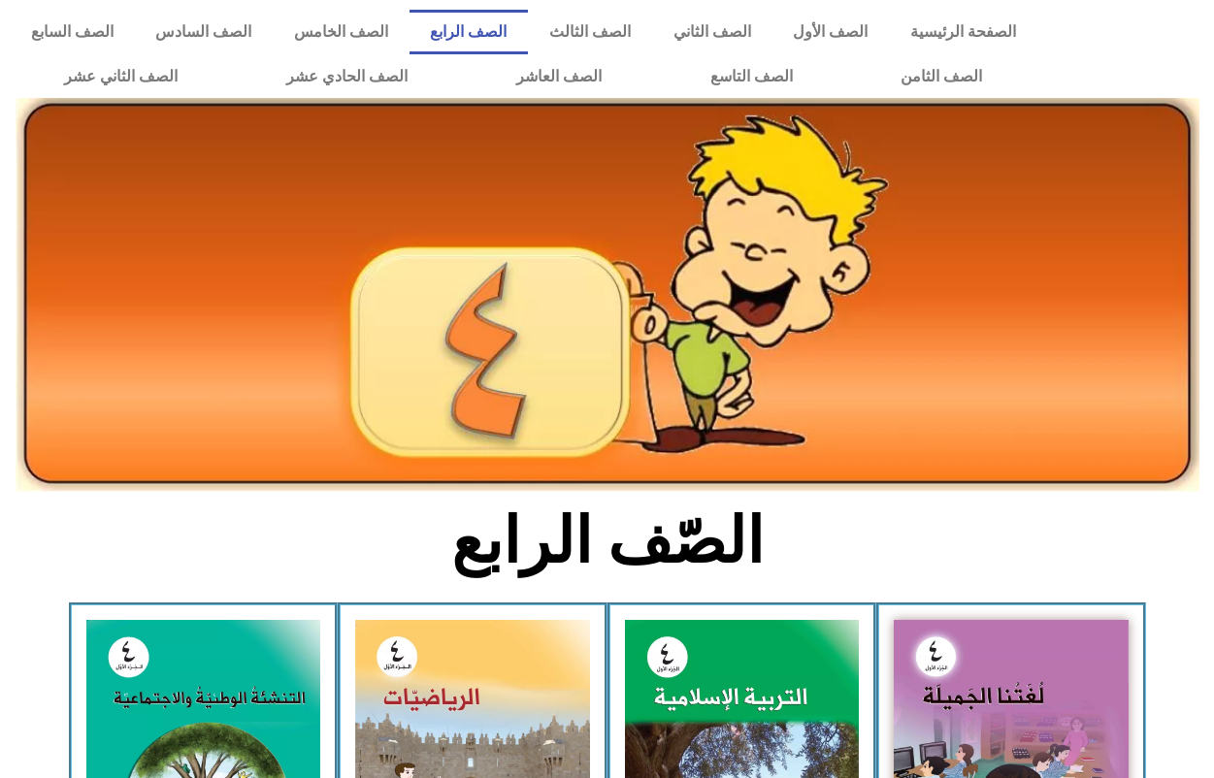
scroll to position [121, 0]
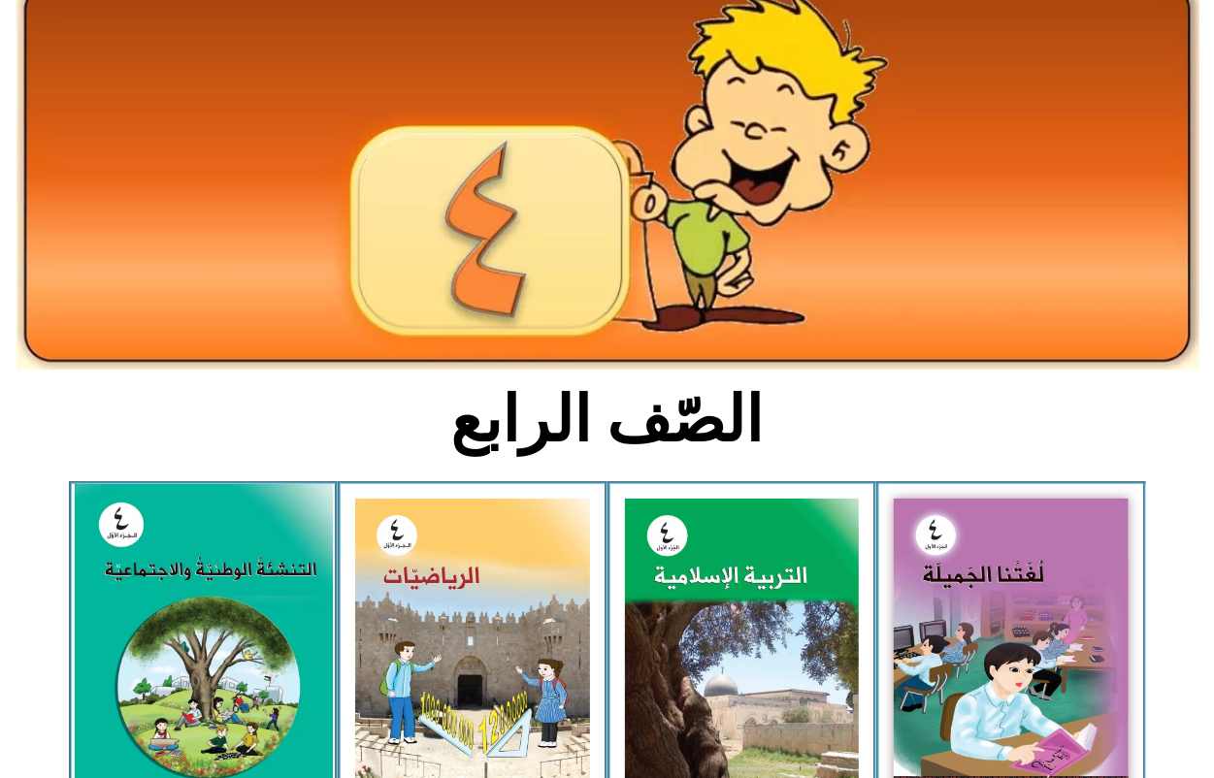
click at [216, 634] on img at bounding box center [203, 644] width 258 height 321
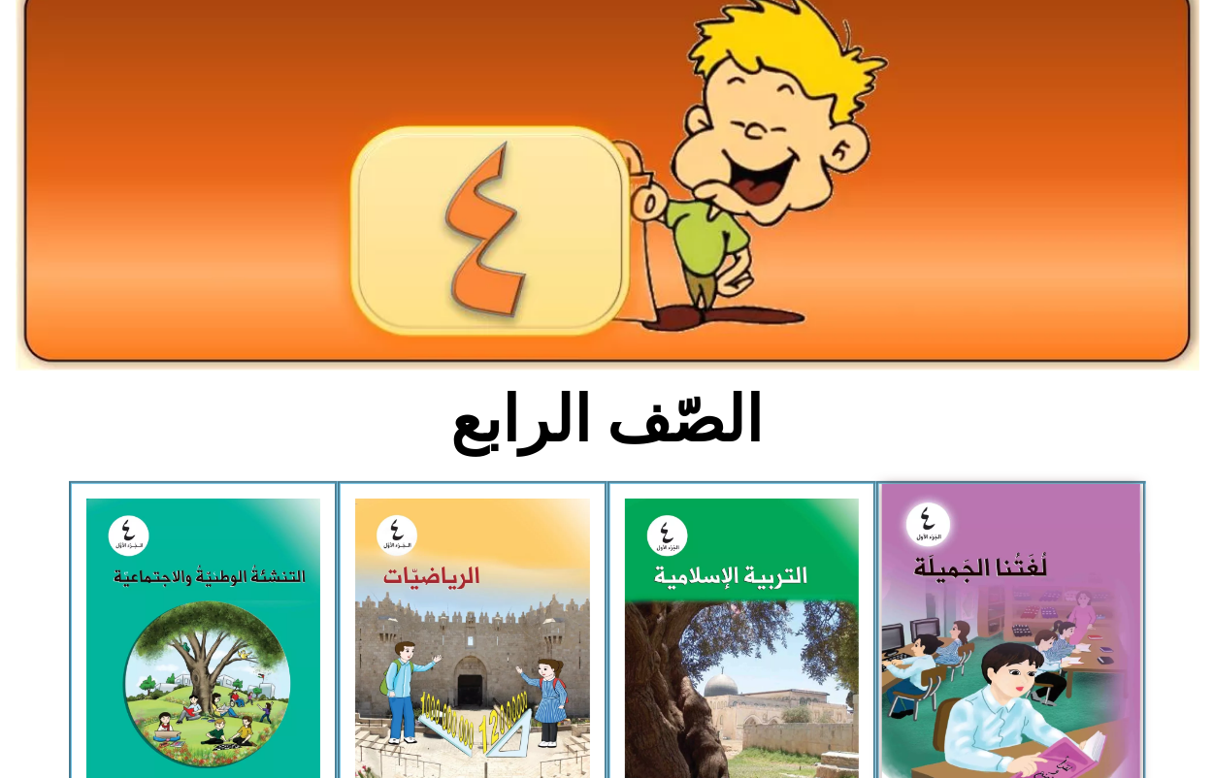
click at [907, 632] on img at bounding box center [1011, 642] width 258 height 317
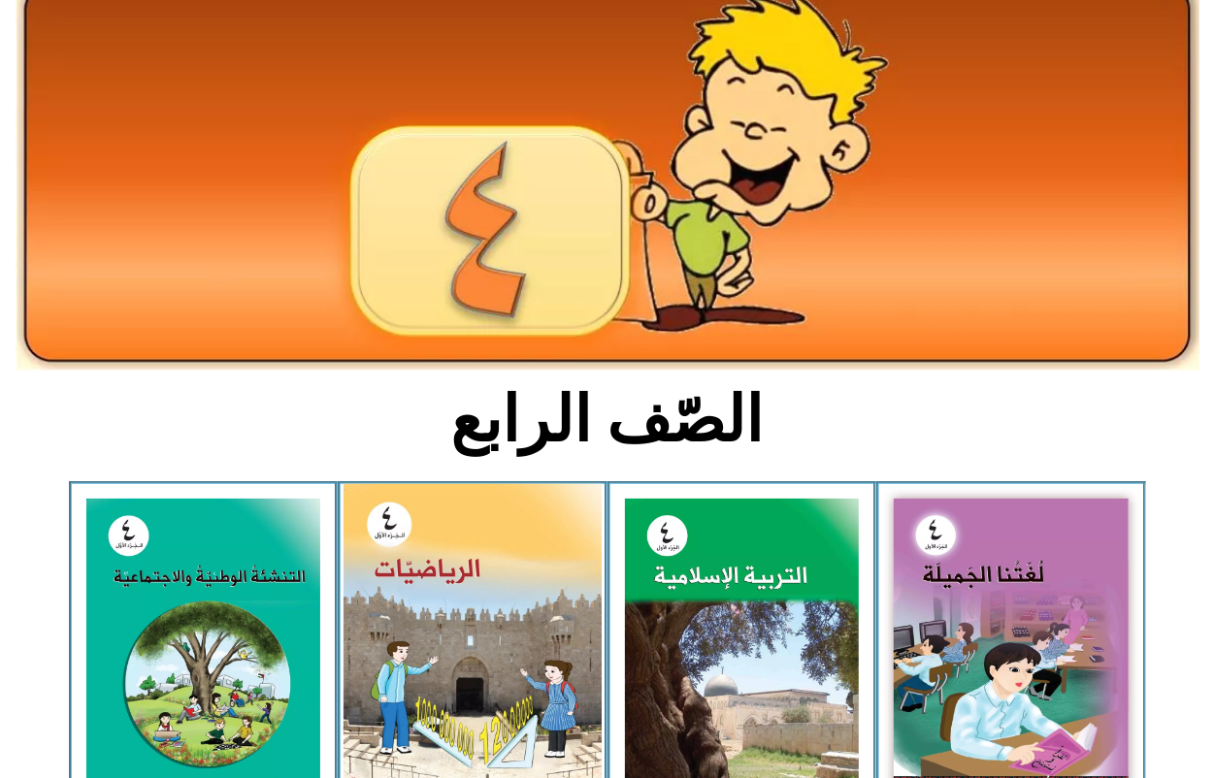
drag, startPoint x: 675, startPoint y: 686, endPoint x: 372, endPoint y: 721, distance: 305.7
click at [672, 687] on img at bounding box center [742, 644] width 235 height 291
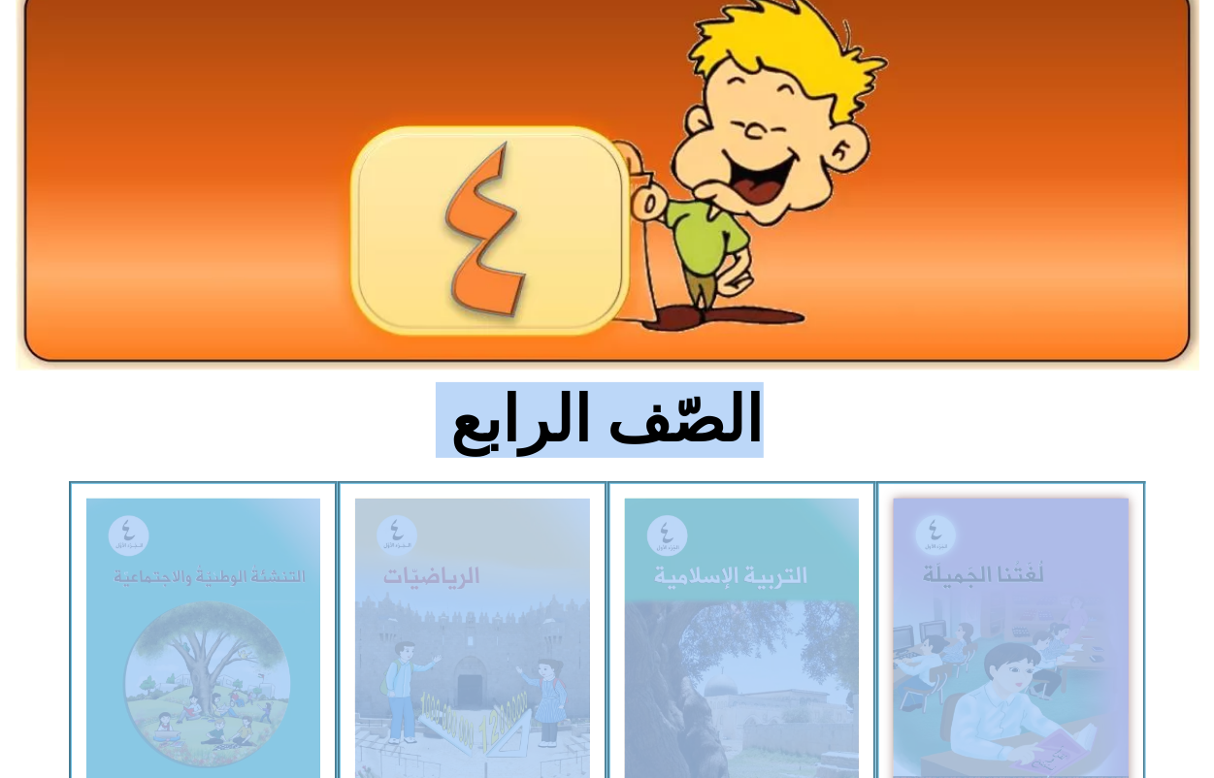
drag, startPoint x: 170, startPoint y: 739, endPoint x: 458, endPoint y: 840, distance: 305.4
click at [458, 777] on html "الصفحة الرئيسية الصف الأول الصف الثاني الصف الثالث الصف الرابع الصف الخامس الصف…" at bounding box center [607, 748] width 1214 height 1738
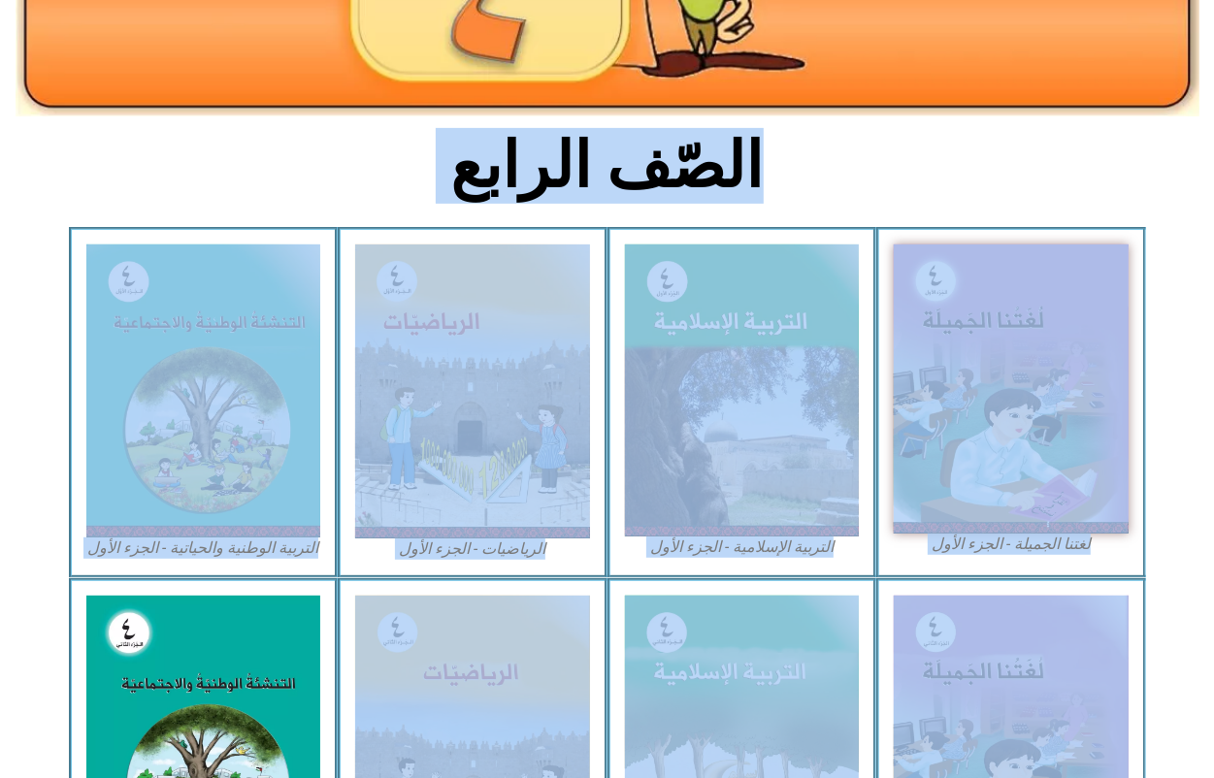
drag, startPoint x: 830, startPoint y: 721, endPoint x: 1189, endPoint y: 288, distance: 562.3
click at [1205, 284] on icon at bounding box center [606, 286] width 1215 height 121
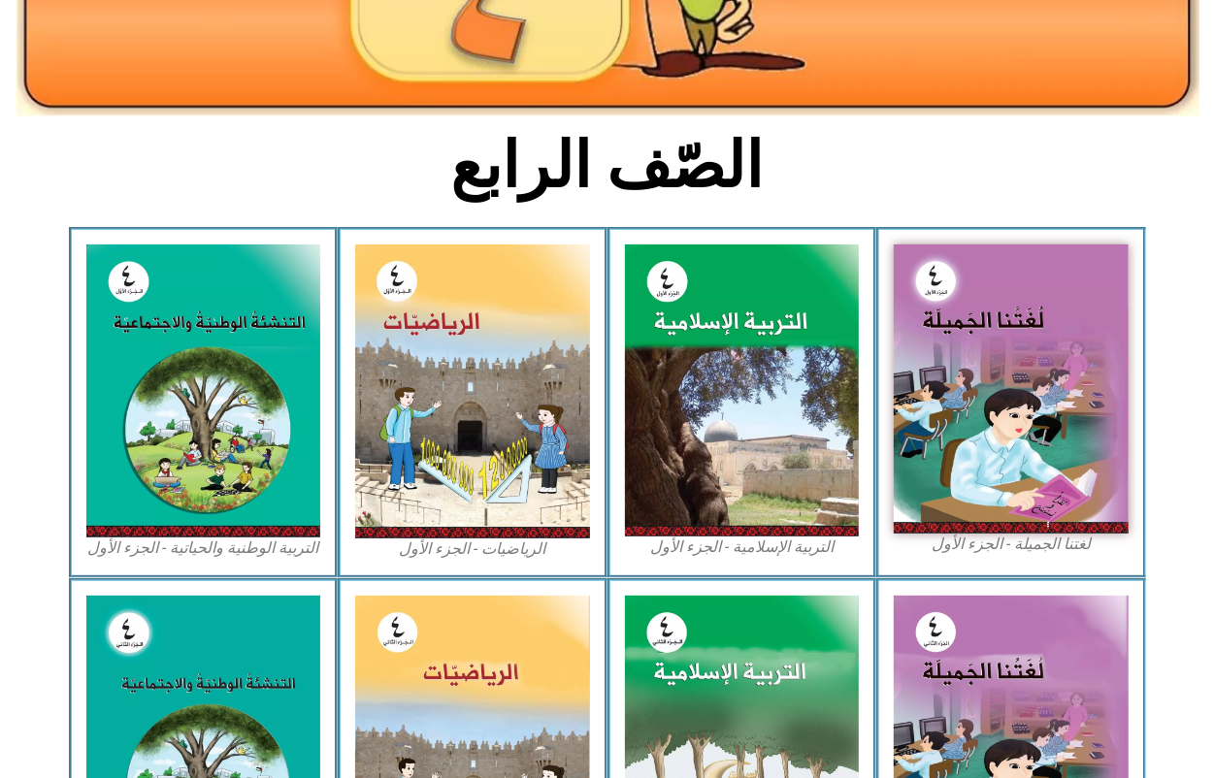
click at [1143, 303] on div "لغتنا الجميلة - الجزء الأول​" at bounding box center [1011, 402] width 270 height 350
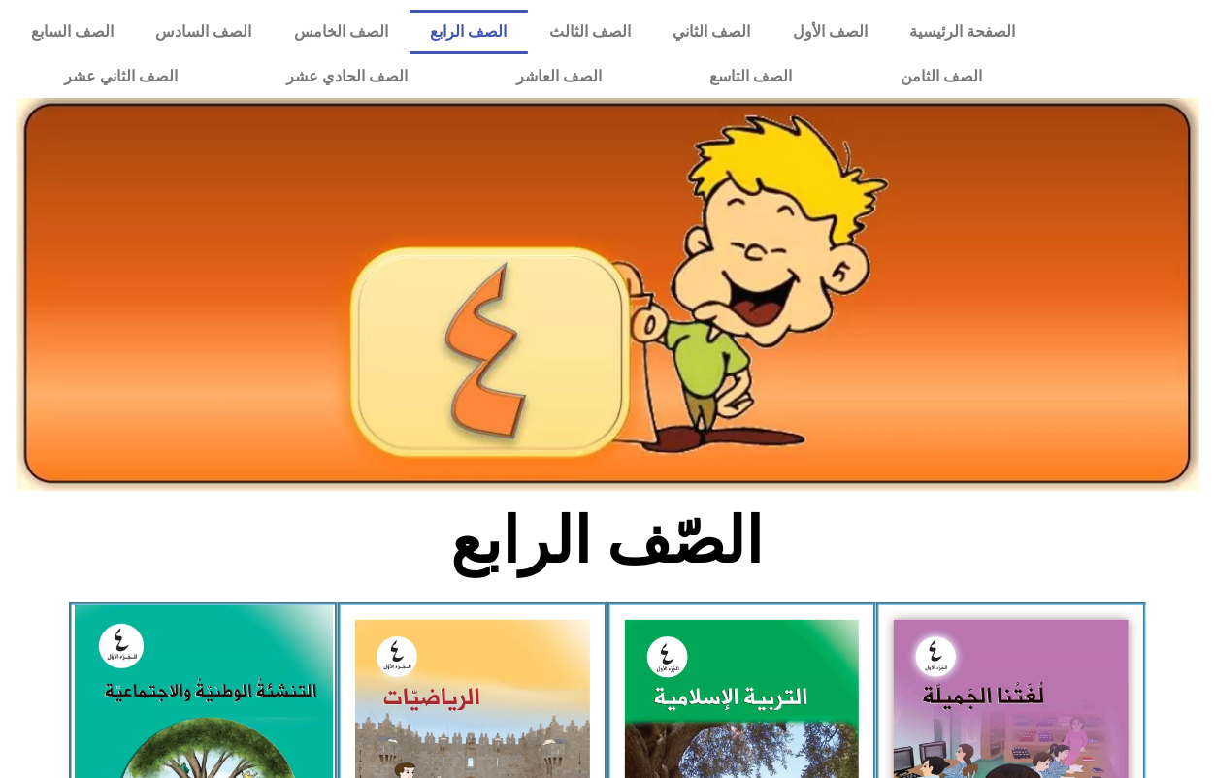
click at [103, 700] on img at bounding box center [203, 766] width 258 height 321
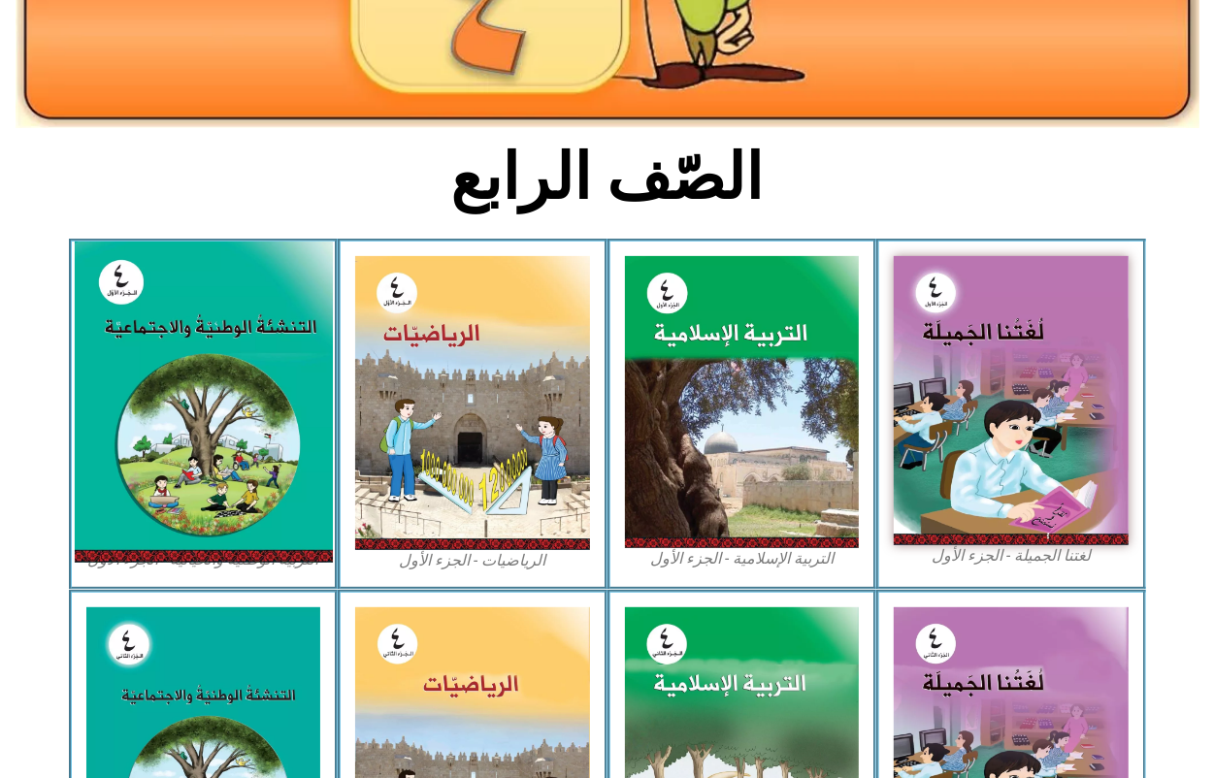
click at [171, 409] on img at bounding box center [203, 402] width 258 height 321
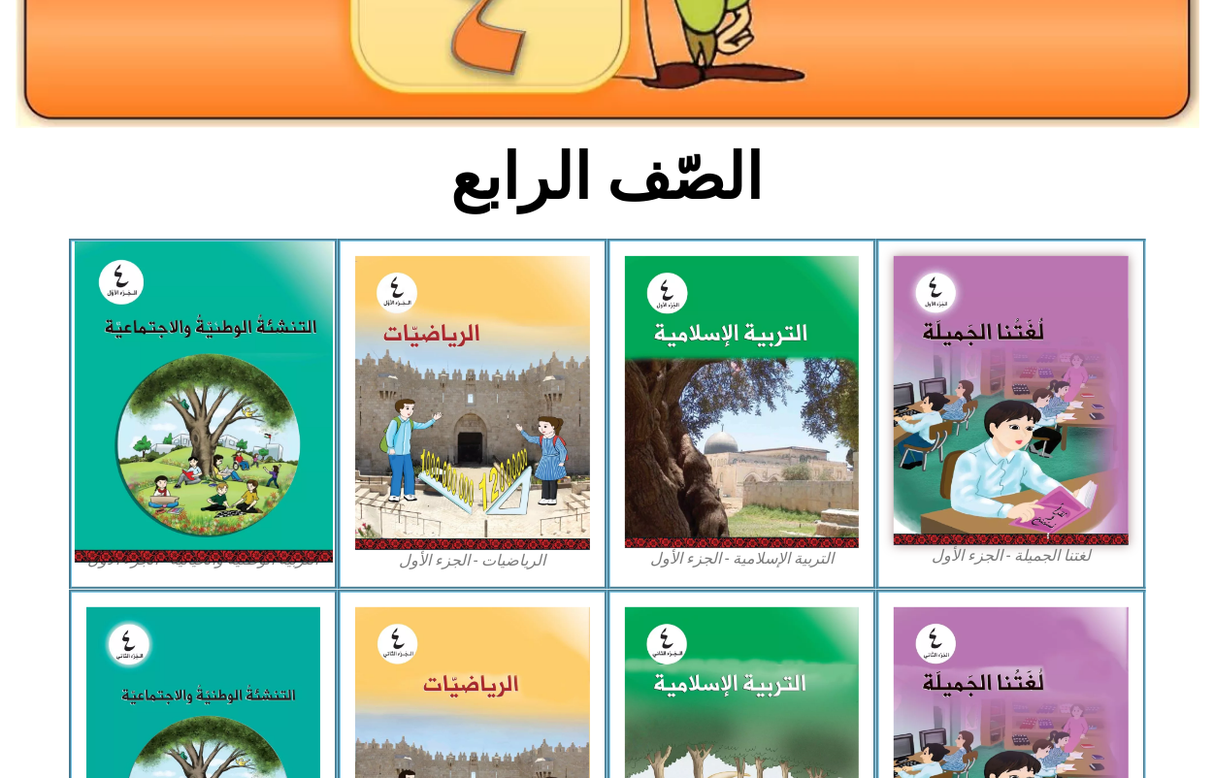
click at [129, 388] on img at bounding box center [203, 402] width 258 height 321
drag, startPoint x: 129, startPoint y: 388, endPoint x: 168, endPoint y: 301, distance: 95.6
click at [168, 301] on img at bounding box center [203, 402] width 258 height 321
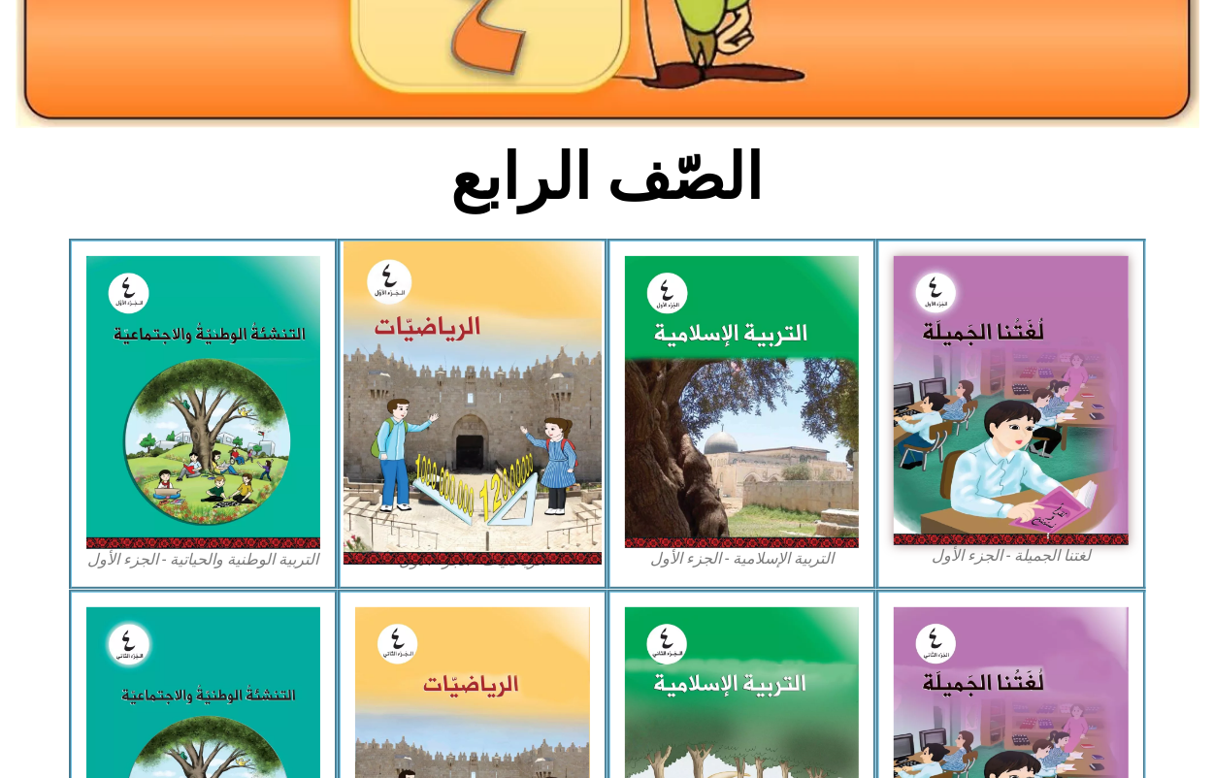
click at [564, 409] on img at bounding box center [473, 403] width 258 height 323
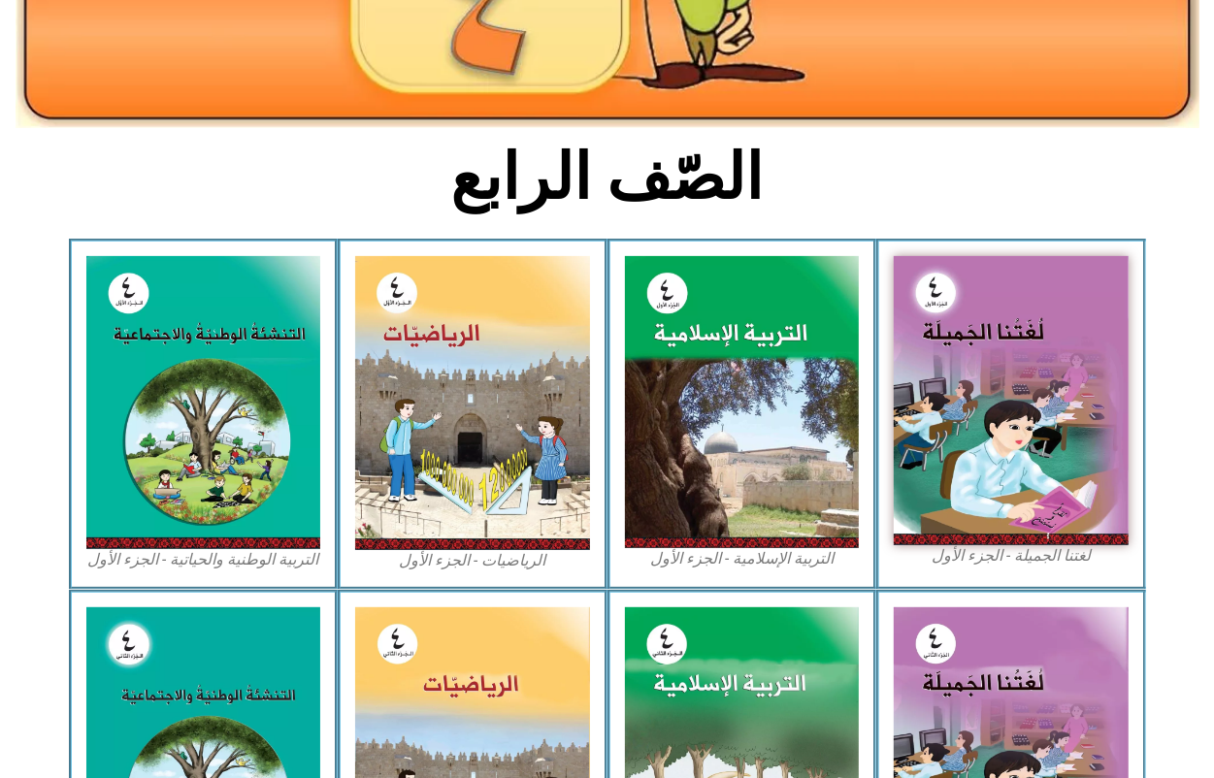
click at [599, 462] on div "الرياضيات - الجزء الأول​" at bounding box center [473, 414] width 270 height 350
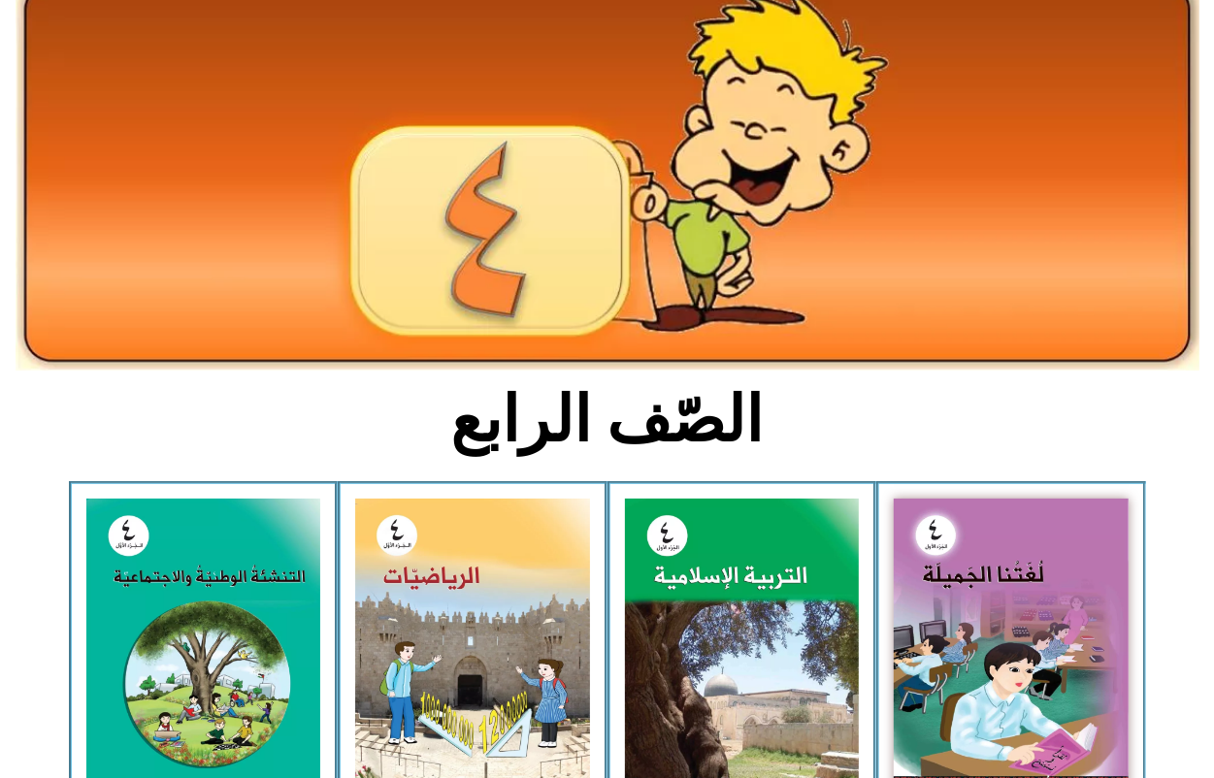
scroll to position [243, 0]
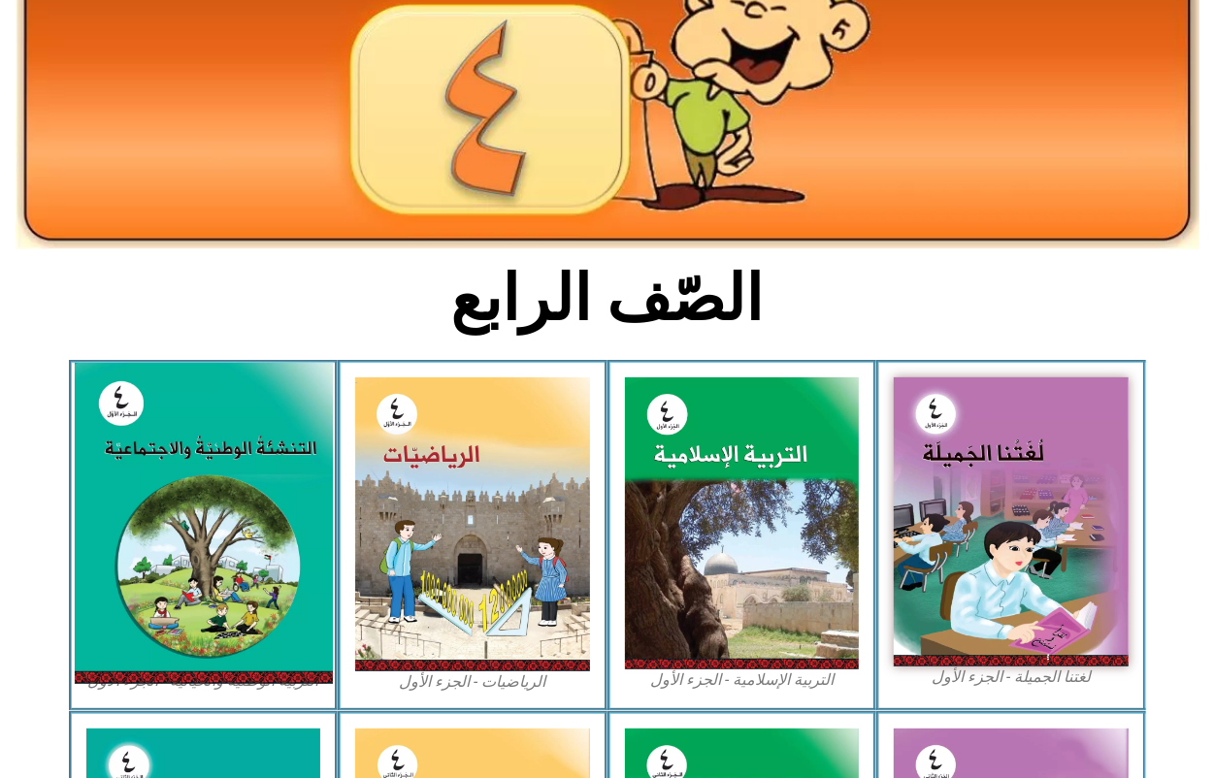
click at [166, 524] on img at bounding box center [203, 523] width 258 height 321
click at [168, 524] on img at bounding box center [203, 523] width 258 height 321
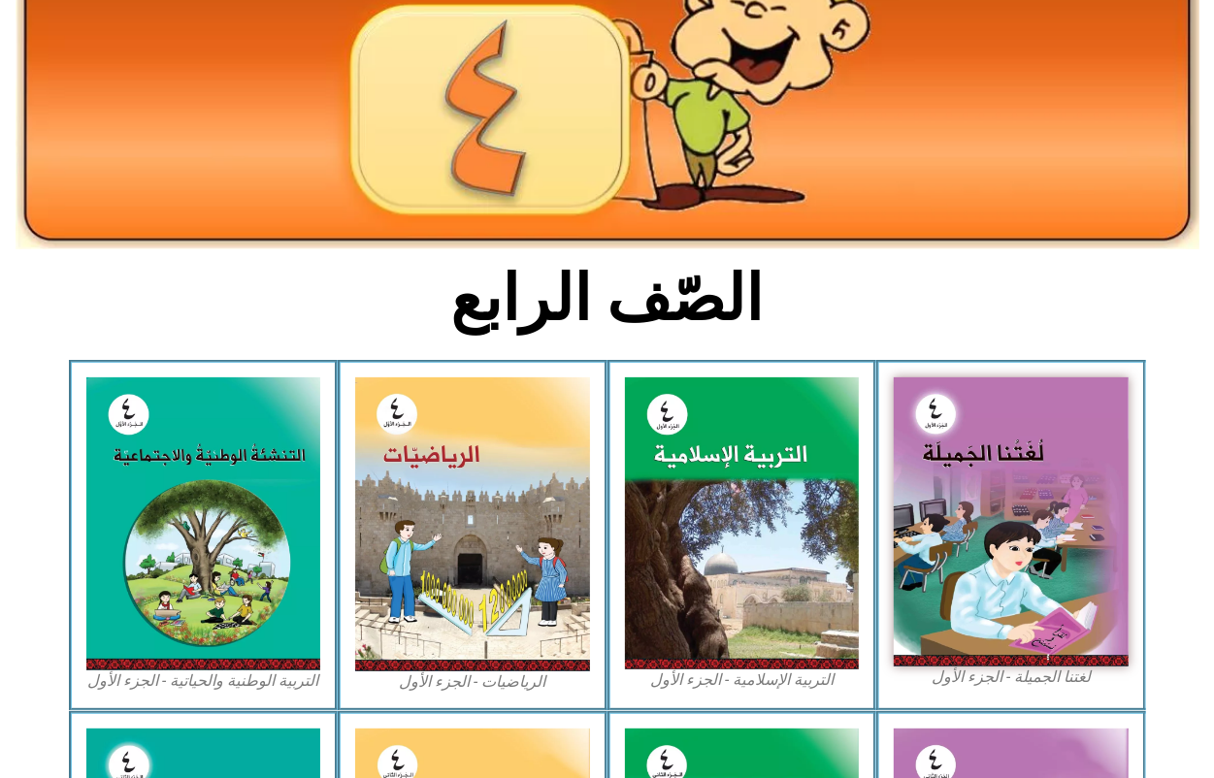
scroll to position [0, 0]
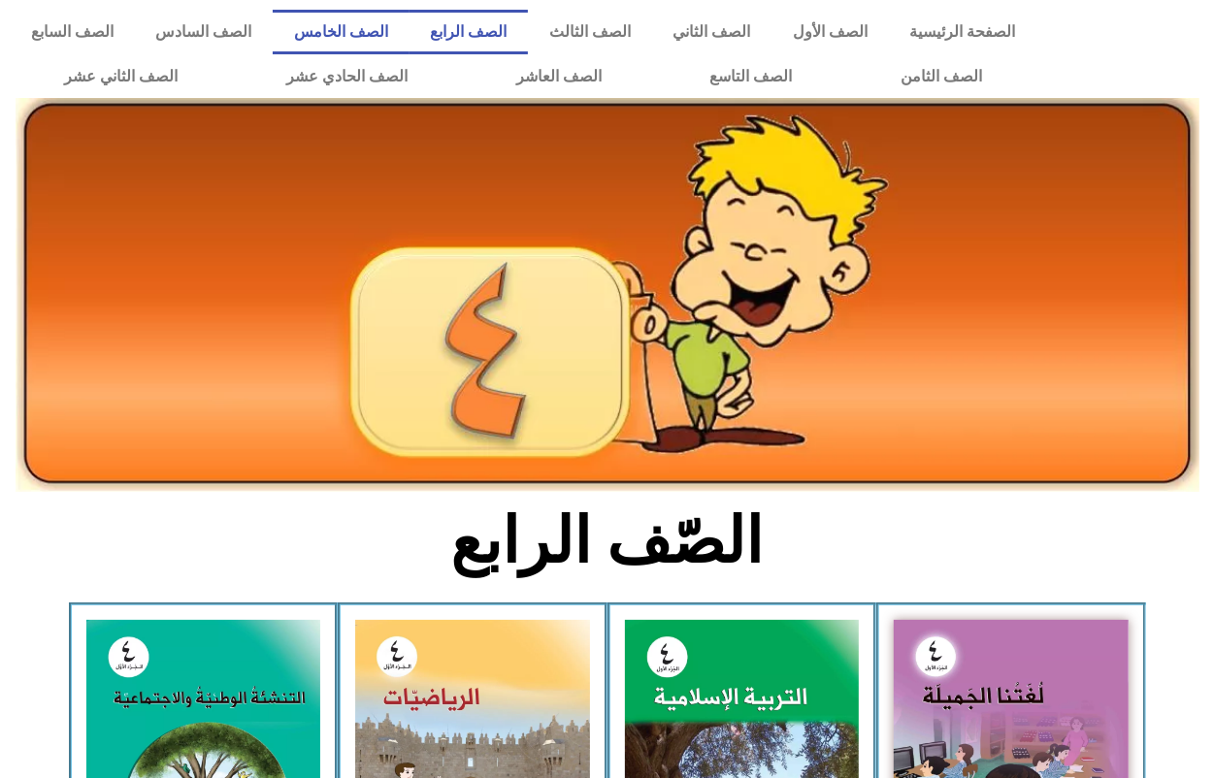
click at [409, 36] on link "الصف الخامس" at bounding box center [341, 32] width 137 height 45
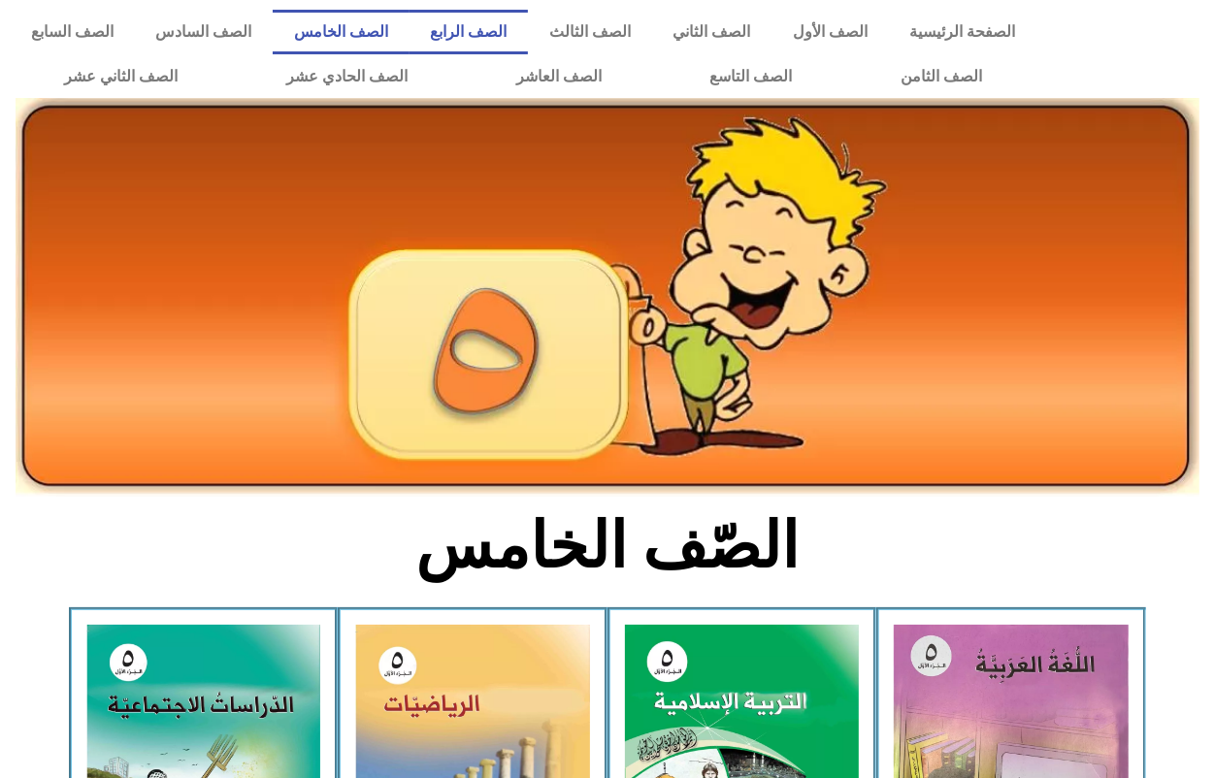
click at [509, 30] on link "الصف الرابع" at bounding box center [468, 32] width 119 height 45
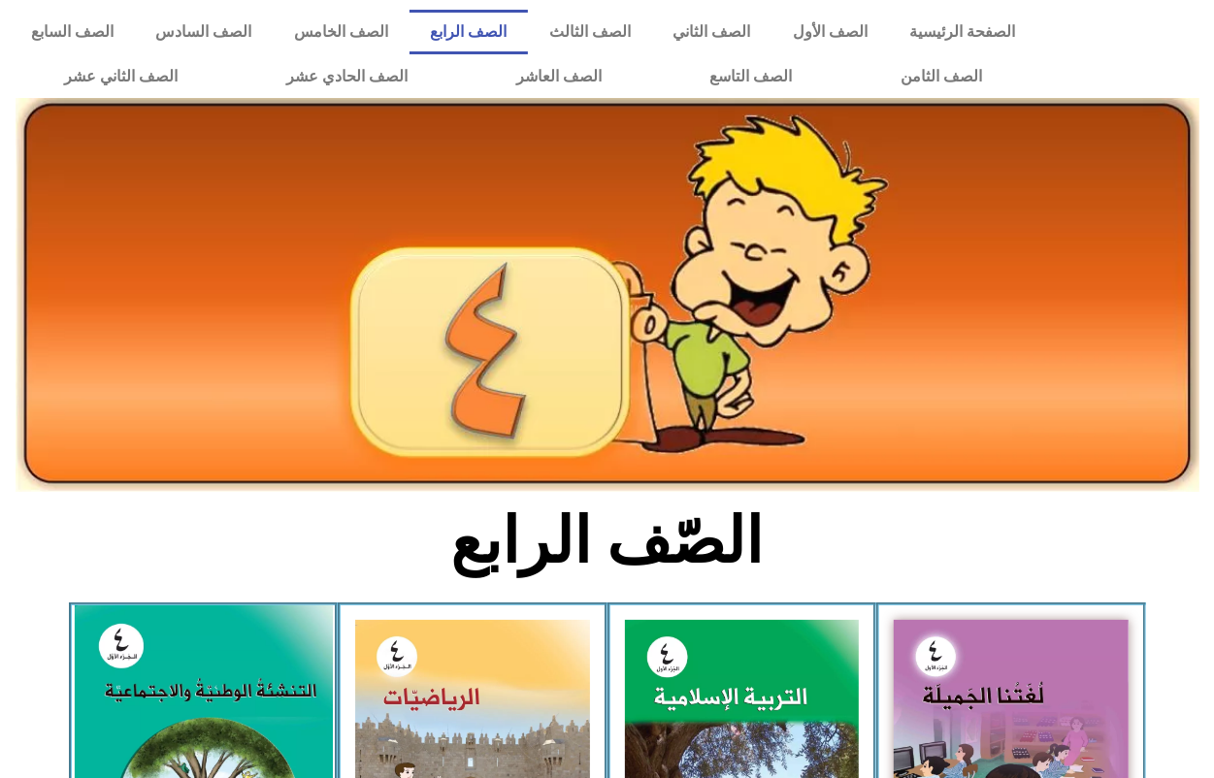
click at [243, 675] on img at bounding box center [203, 766] width 258 height 321
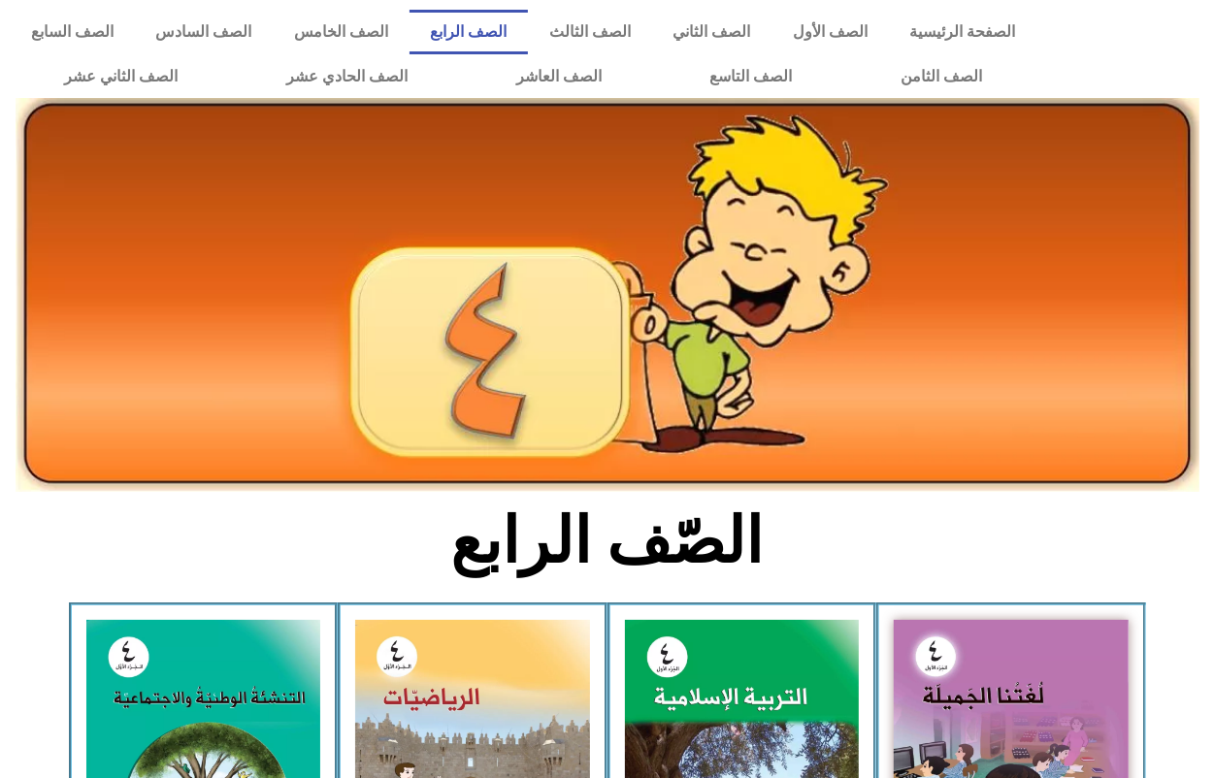
click at [605, 661] on div "الرياضيات - الجزء الأول​" at bounding box center [473, 778] width 270 height 350
click at [771, 34] on link "الصف الثاني" at bounding box center [712, 32] width 120 height 45
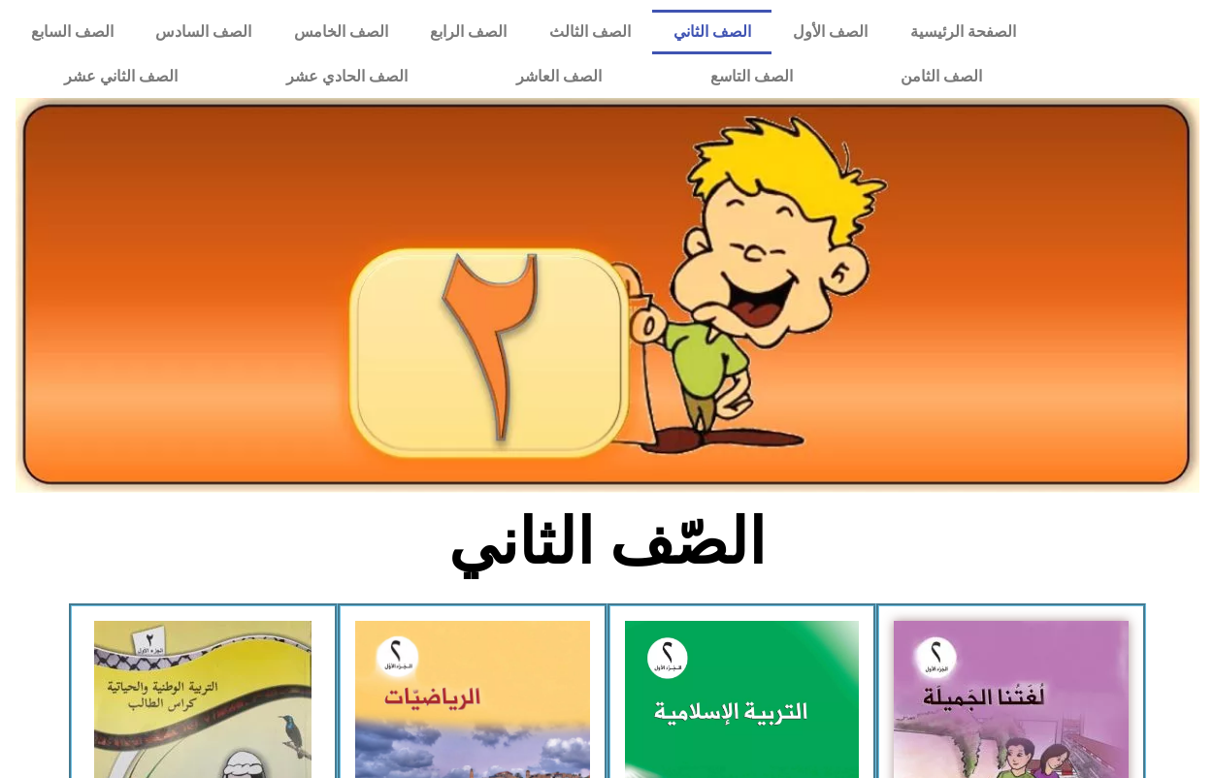
scroll to position [243, 0]
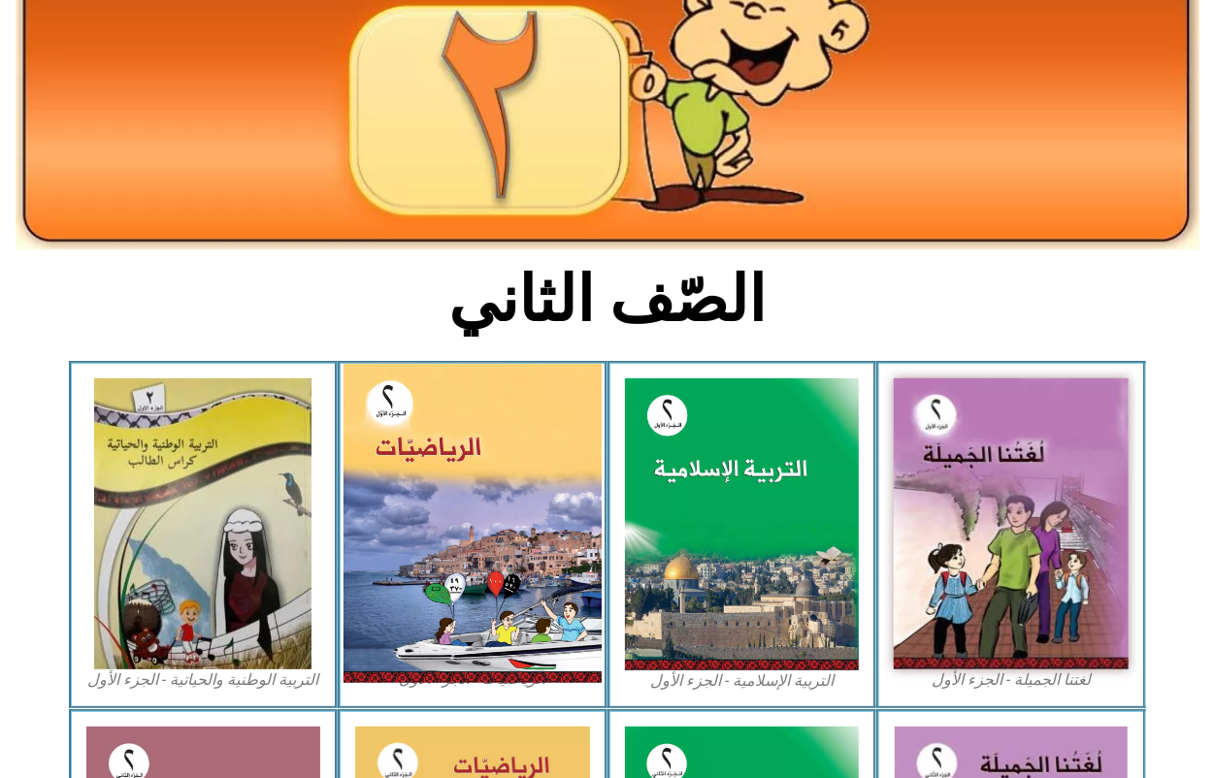
click at [516, 527] on img at bounding box center [473, 523] width 258 height 319
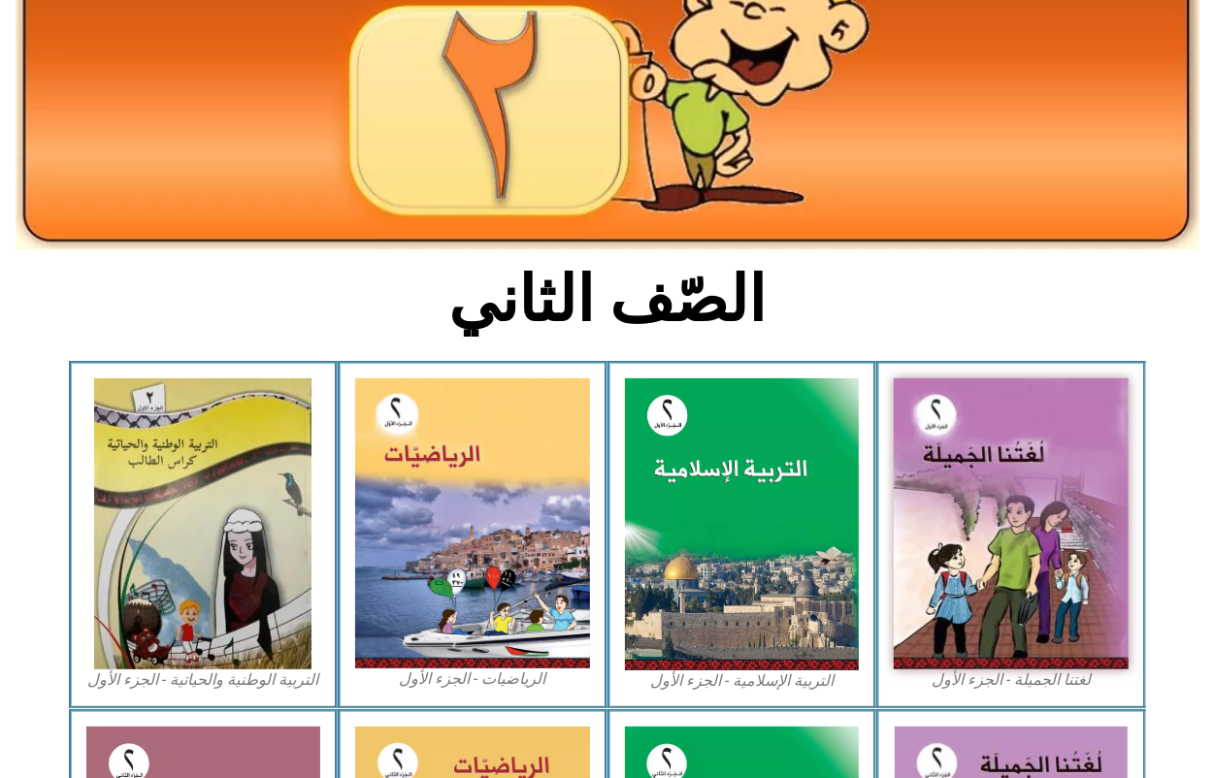
scroll to position [0, 0]
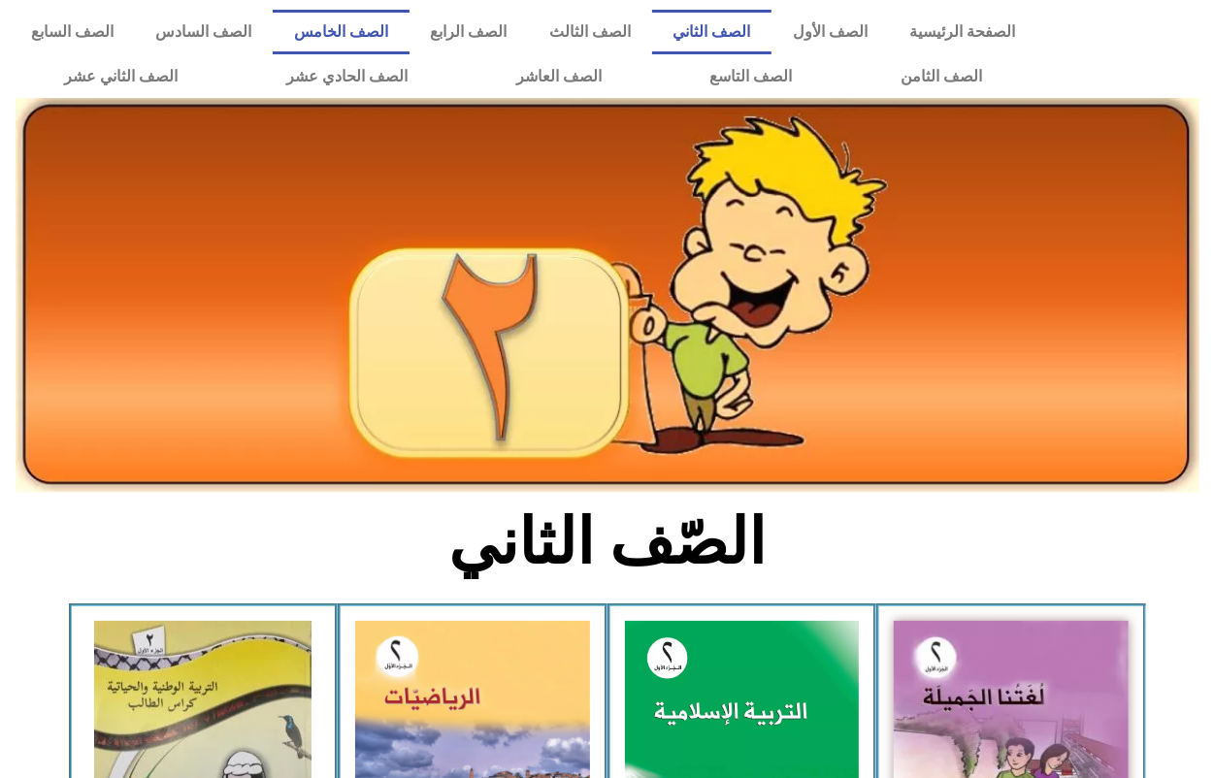
click at [409, 20] on link "الصف الخامس" at bounding box center [341, 32] width 137 height 45
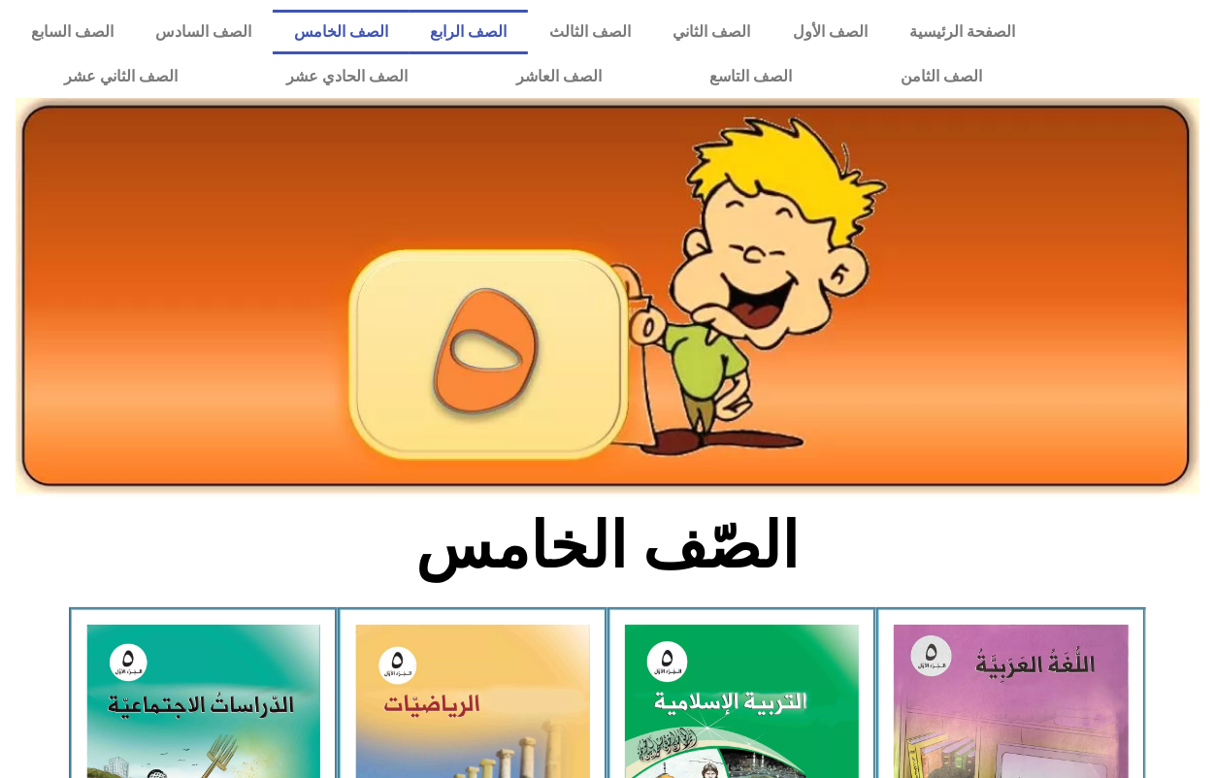
click at [516, 27] on link "الصف الرابع" at bounding box center [468, 32] width 119 height 45
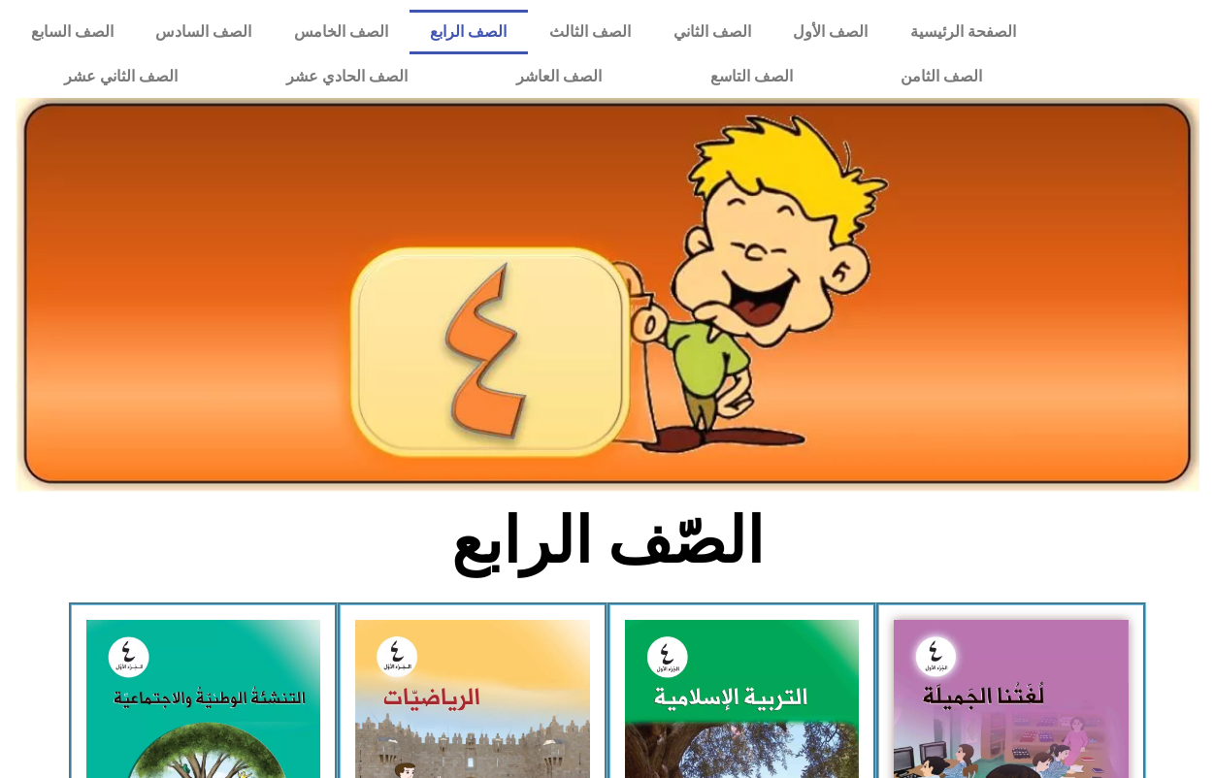
scroll to position [364, 0]
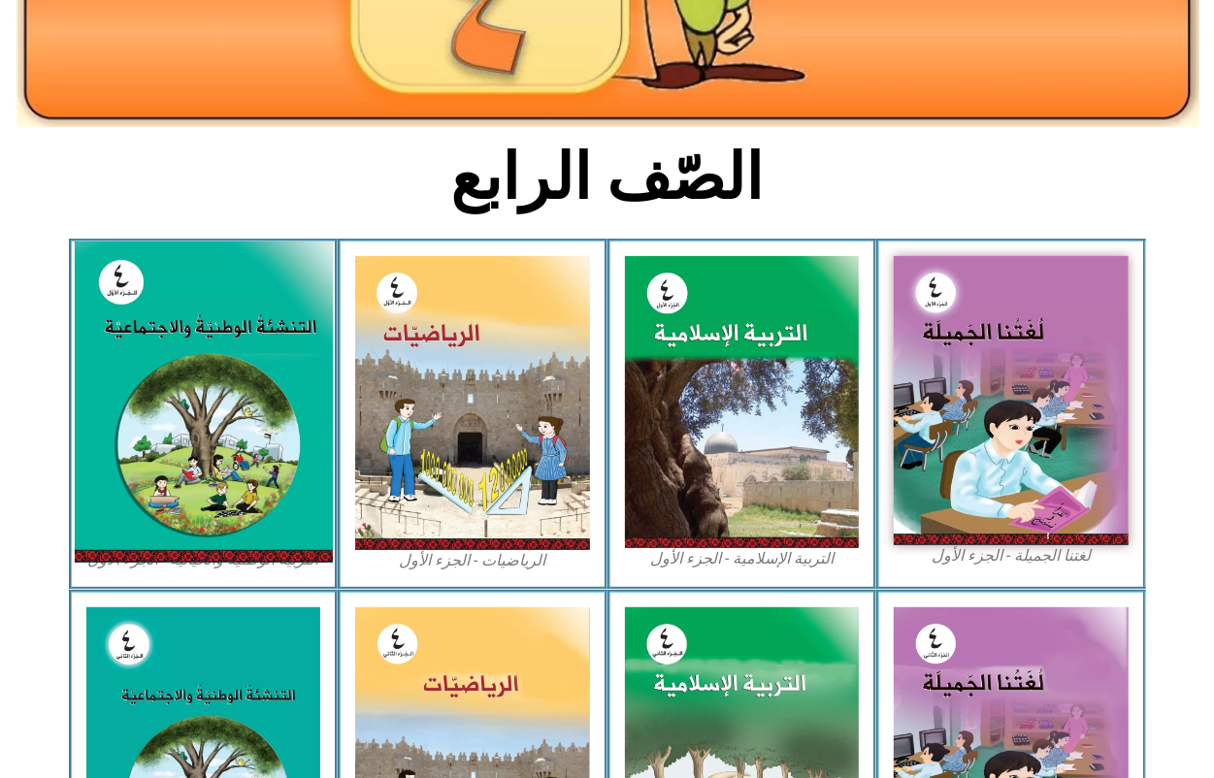
click at [191, 359] on img at bounding box center [203, 402] width 258 height 321
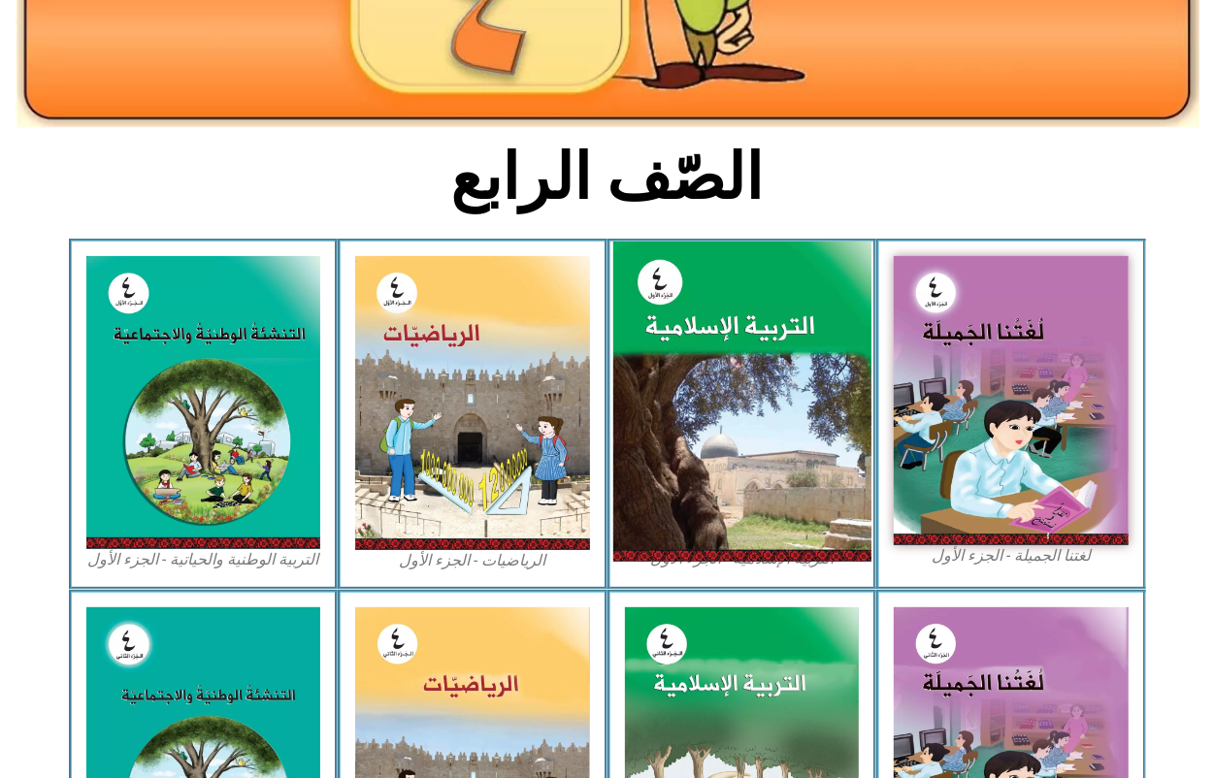
click at [738, 409] on img at bounding box center [741, 402] width 258 height 321
click at [835, 376] on img at bounding box center [741, 402] width 258 height 321
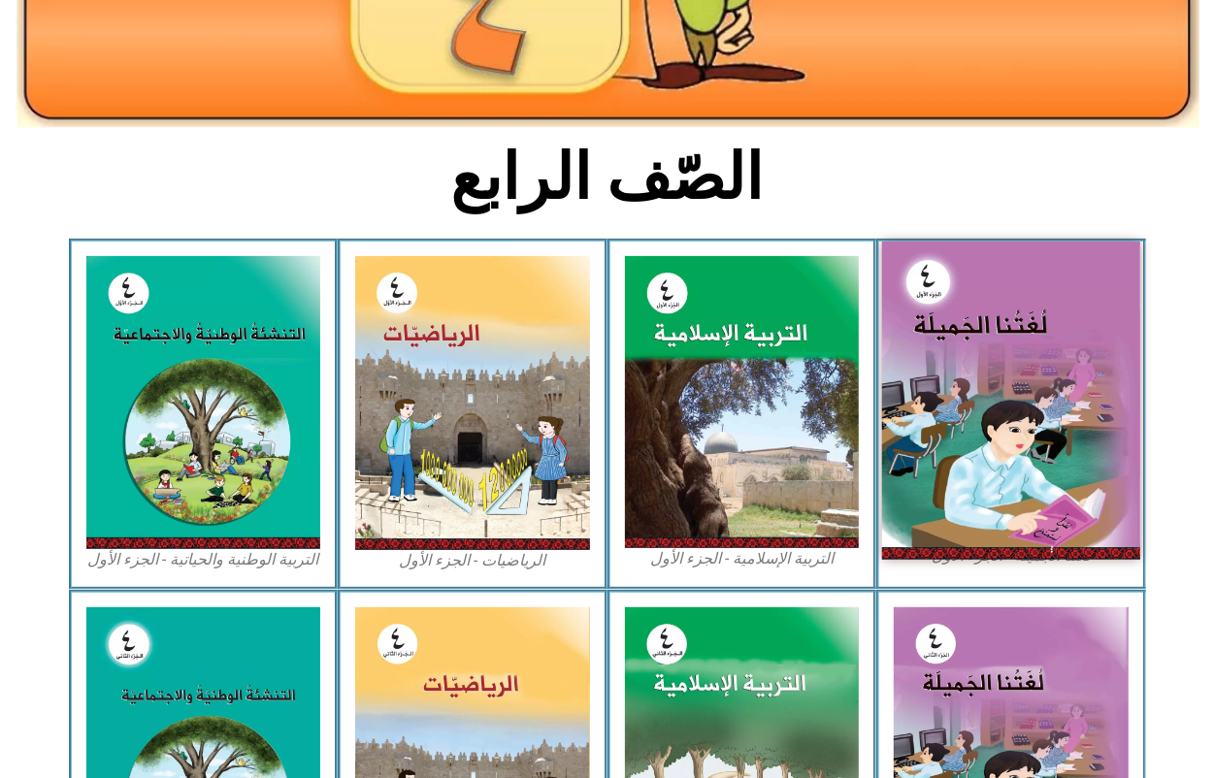
drag, startPoint x: 995, startPoint y: 312, endPoint x: 967, endPoint y: 425, distance: 115.8
click at [993, 312] on img at bounding box center [1011, 400] width 258 height 317
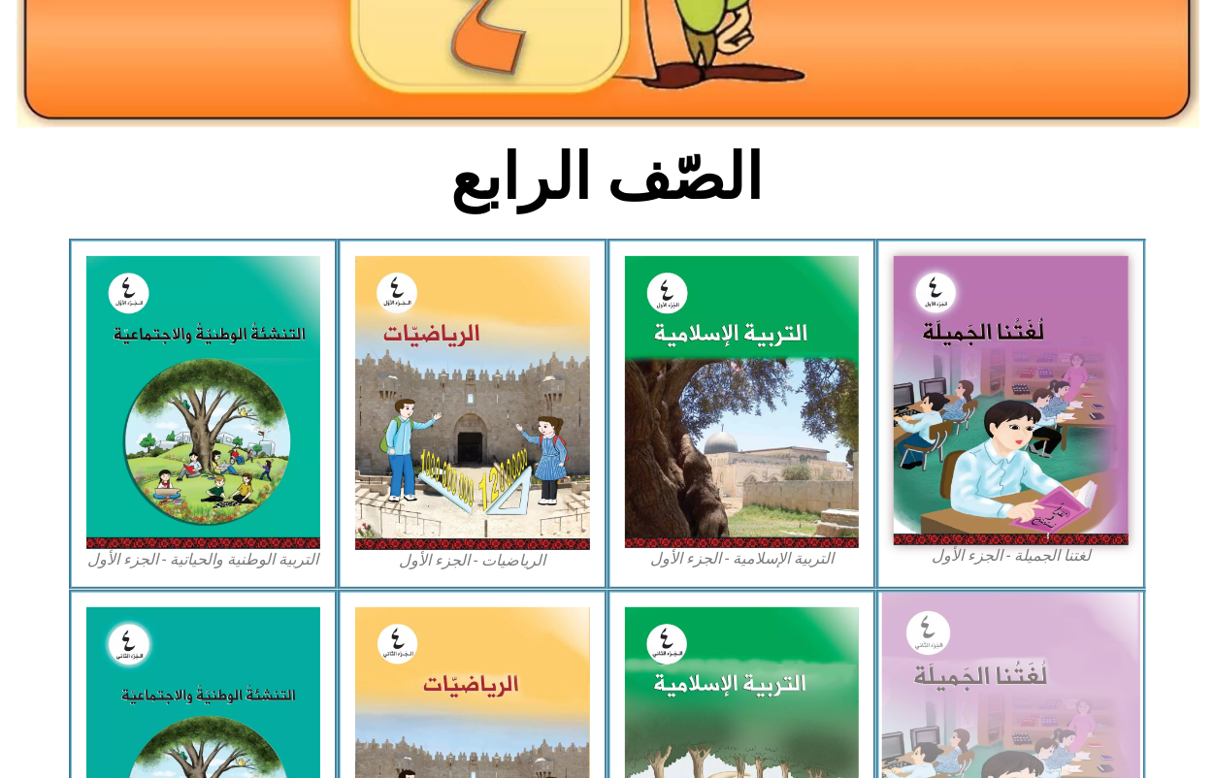
click at [1045, 619] on img at bounding box center [1011, 752] width 258 height 318
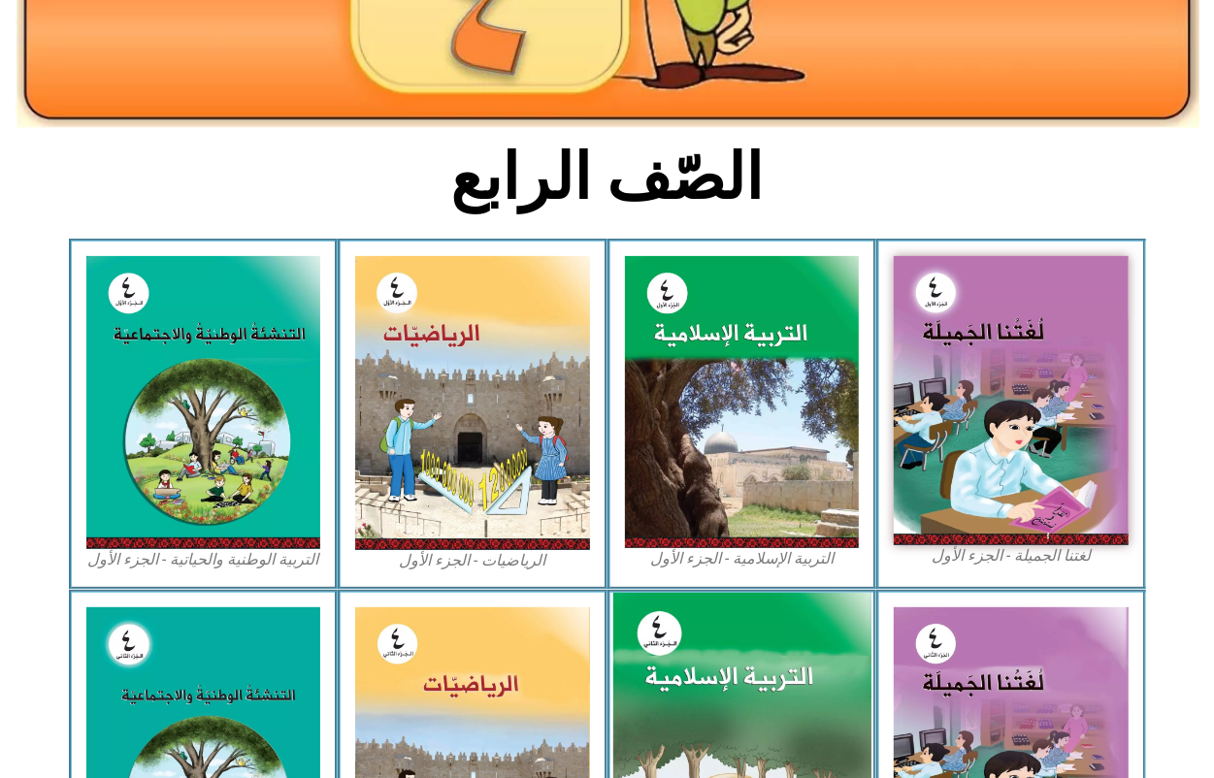
click at [773, 729] on img at bounding box center [741, 752] width 258 height 319
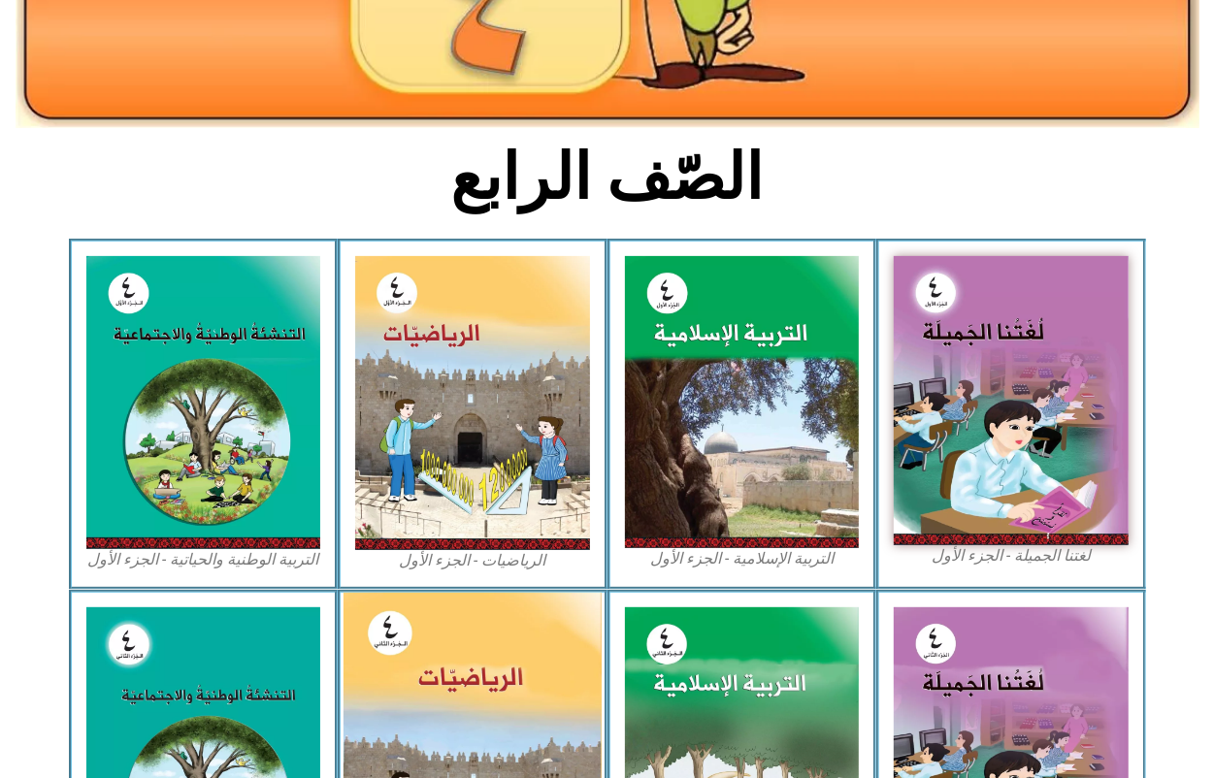
click at [539, 668] on img at bounding box center [473, 753] width 258 height 321
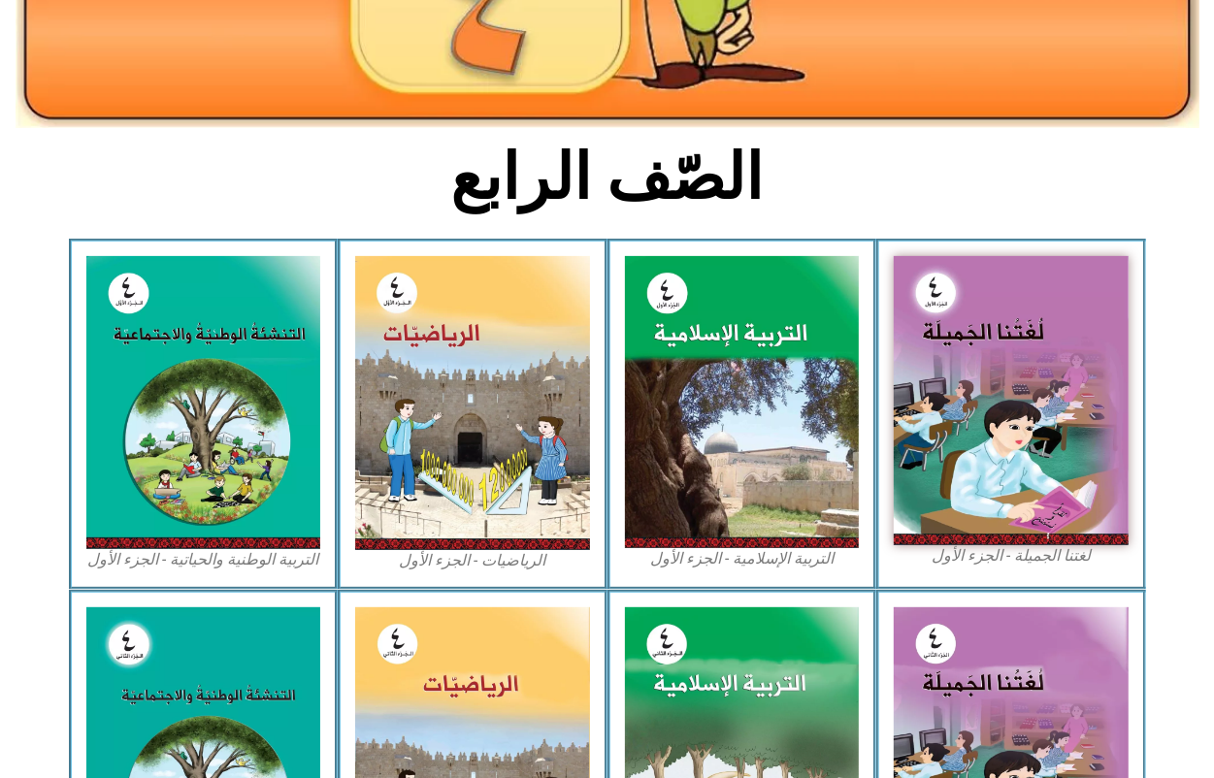
scroll to position [849, 0]
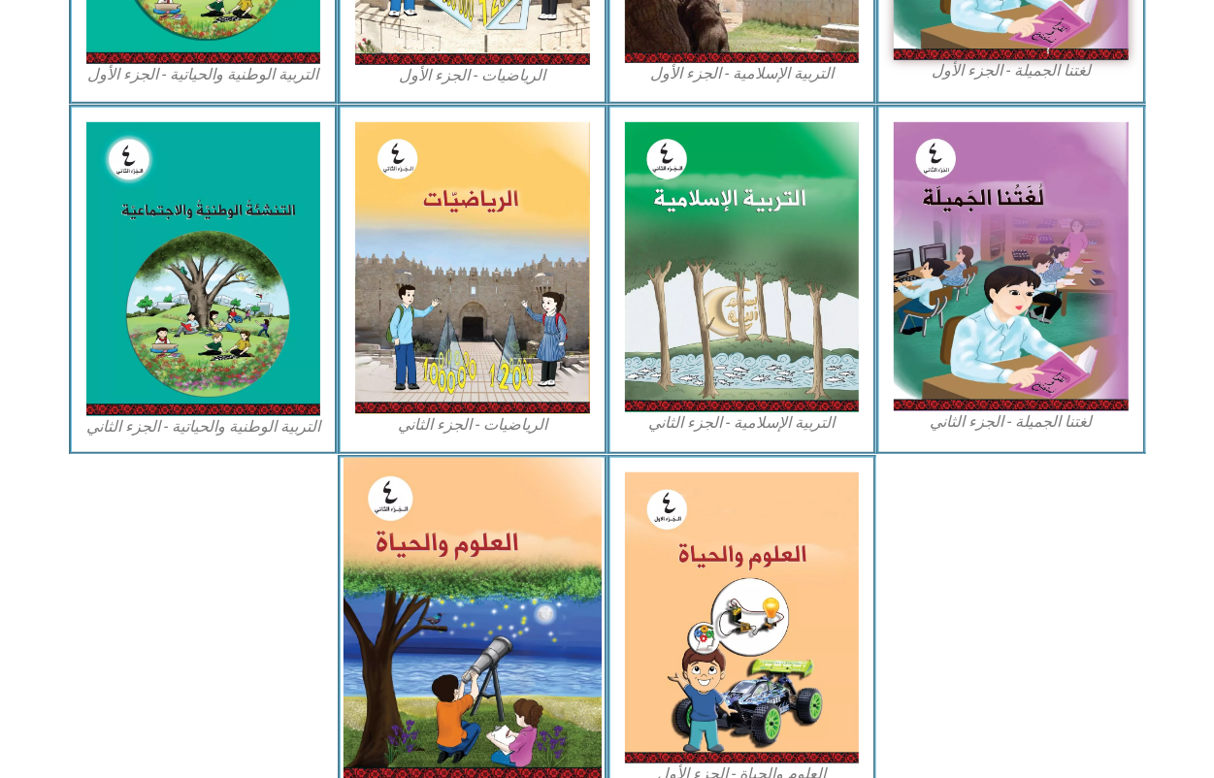
click at [536, 681] on img at bounding box center [473, 619] width 258 height 323
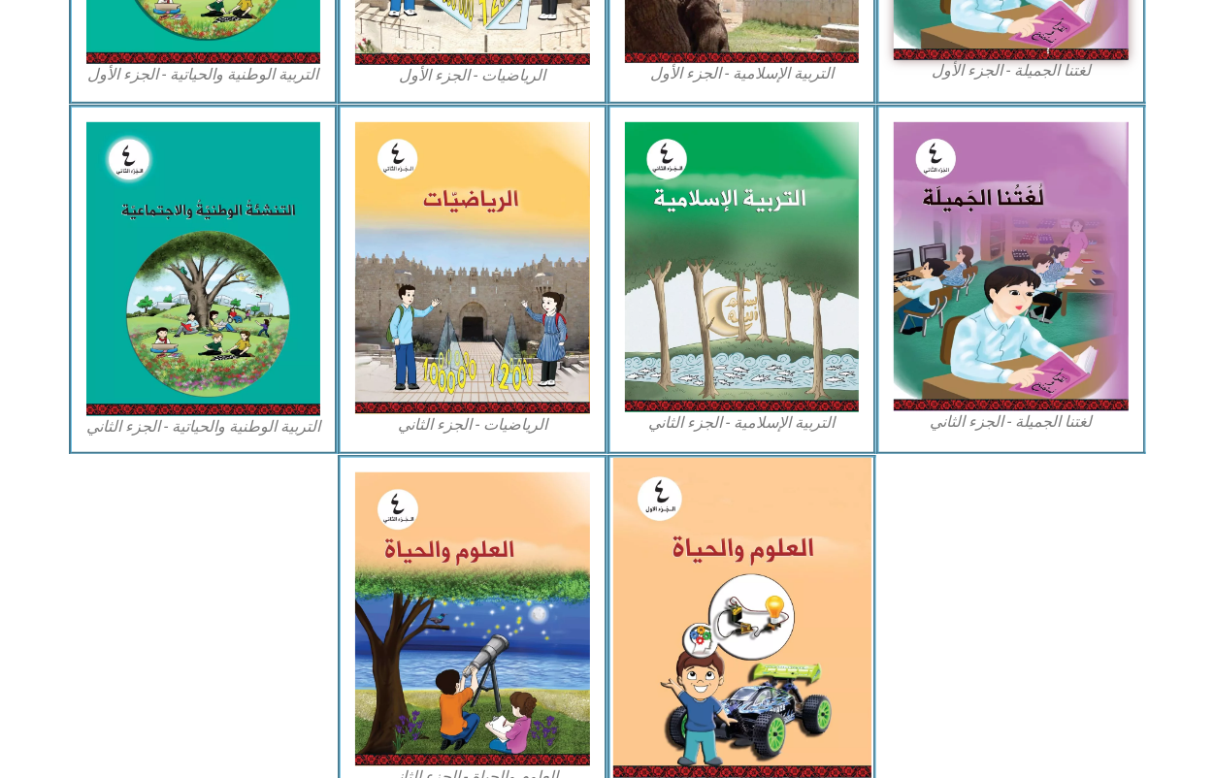
drag, startPoint x: 536, startPoint y: 681, endPoint x: 639, endPoint y: 642, distance: 109.9
click at [540, 681] on img at bounding box center [472, 620] width 235 height 294
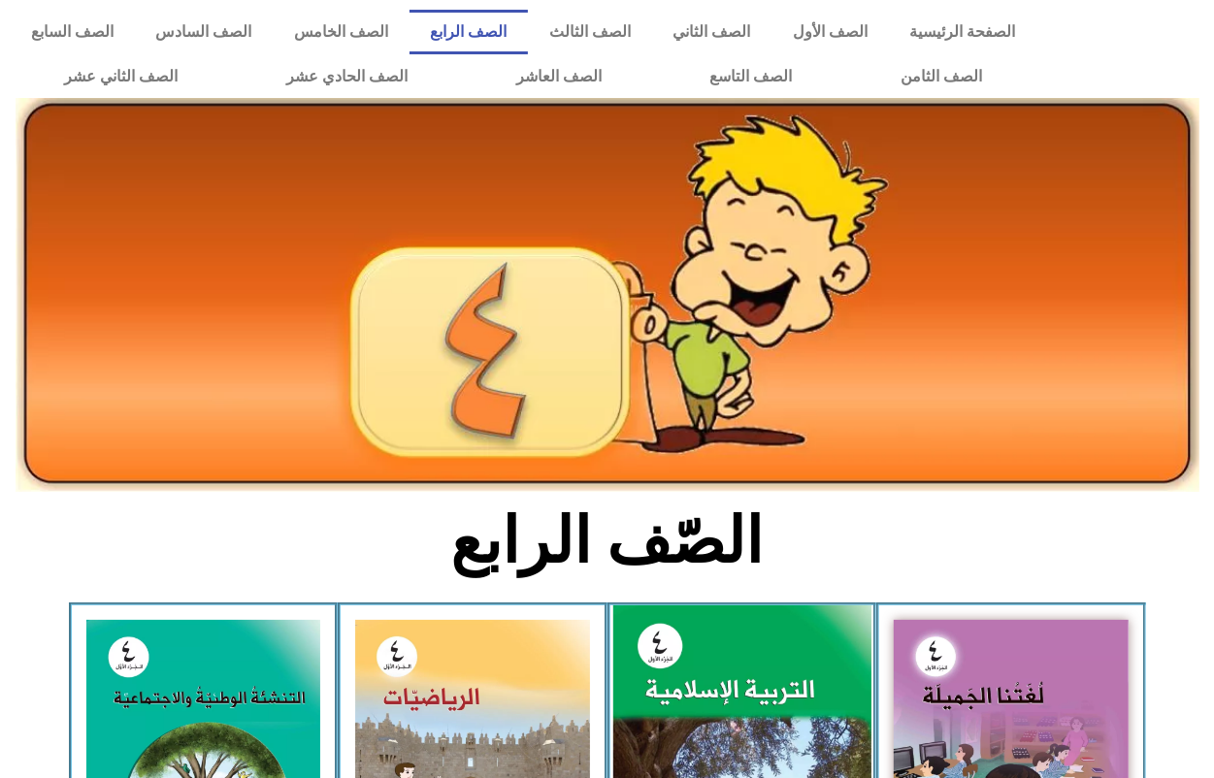
scroll to position [364, 0]
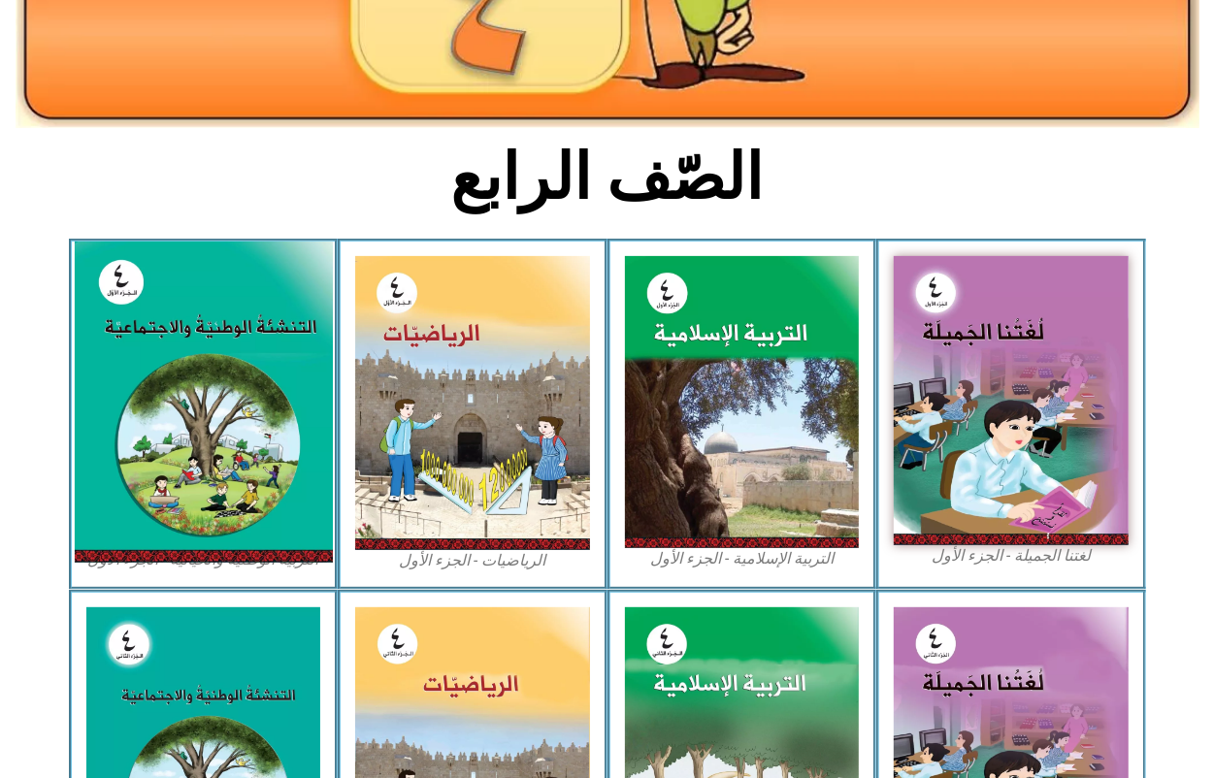
click at [180, 372] on img at bounding box center [203, 402] width 258 height 321
click at [181, 372] on img at bounding box center [203, 402] width 258 height 321
click at [190, 370] on img at bounding box center [203, 402] width 258 height 321
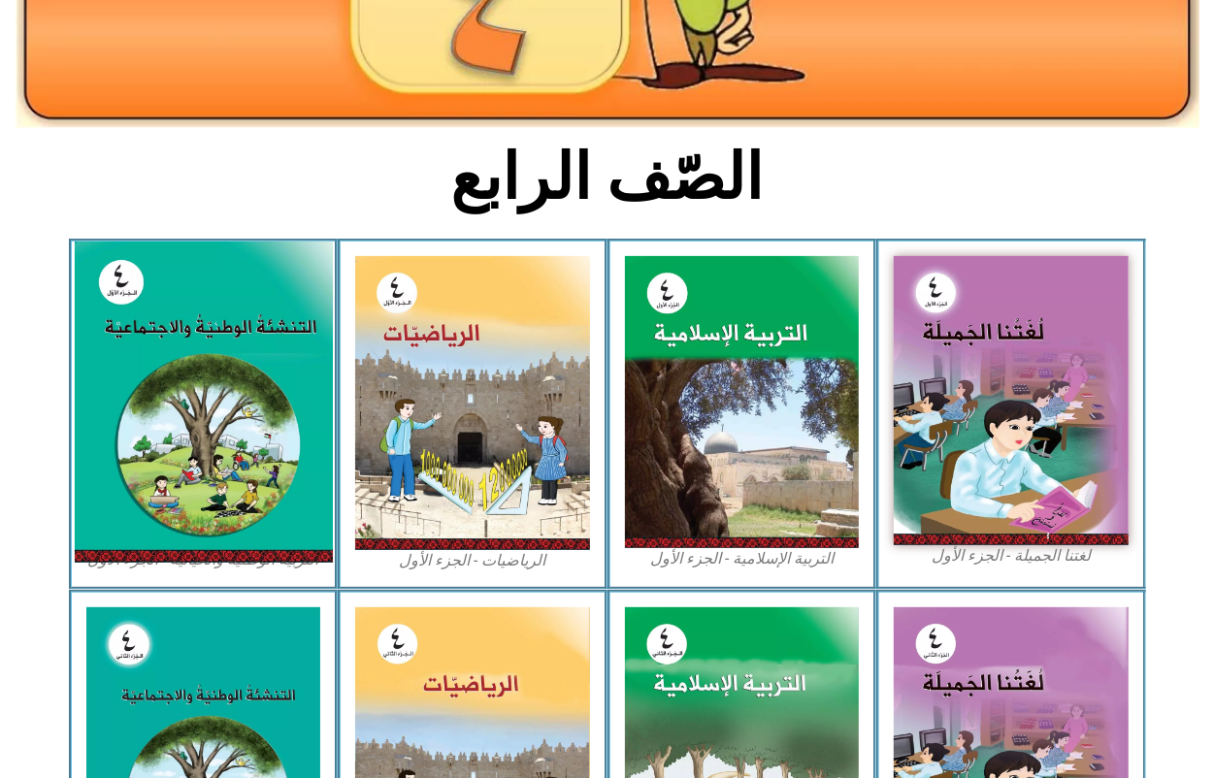
click at [190, 370] on img at bounding box center [203, 402] width 258 height 321
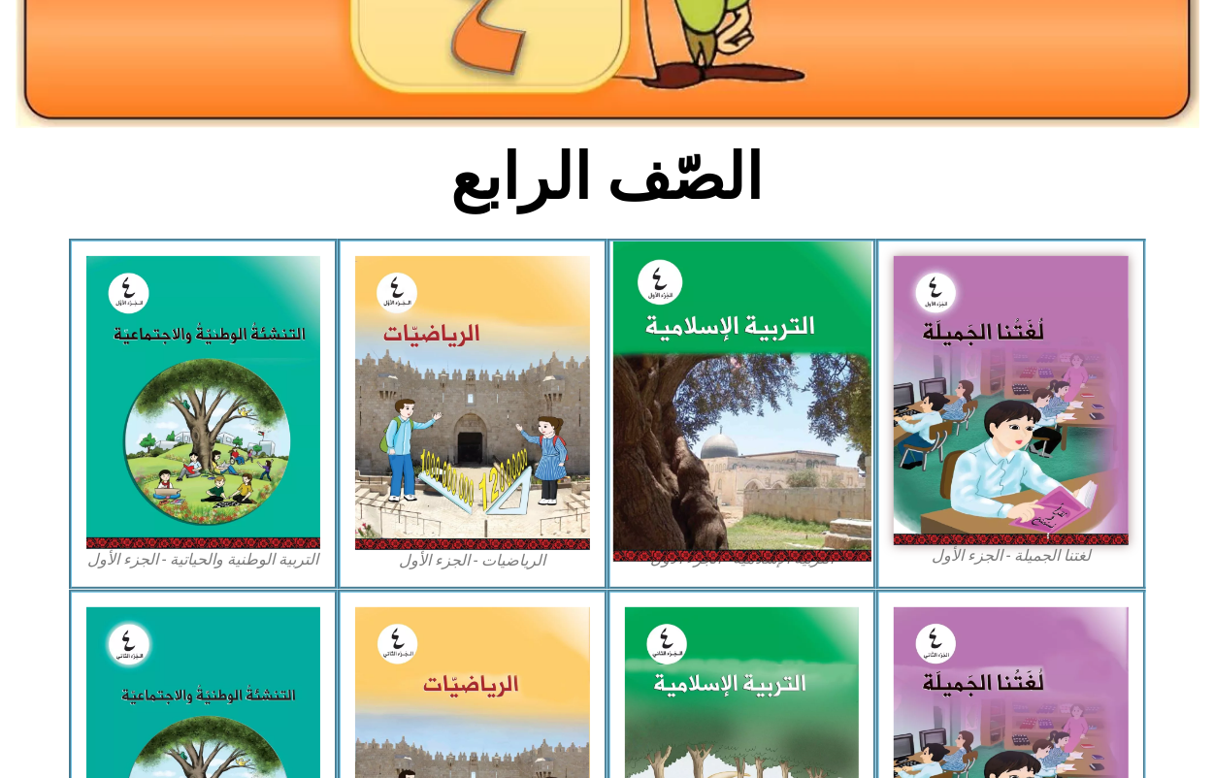
click at [851, 419] on img at bounding box center [741, 402] width 258 height 321
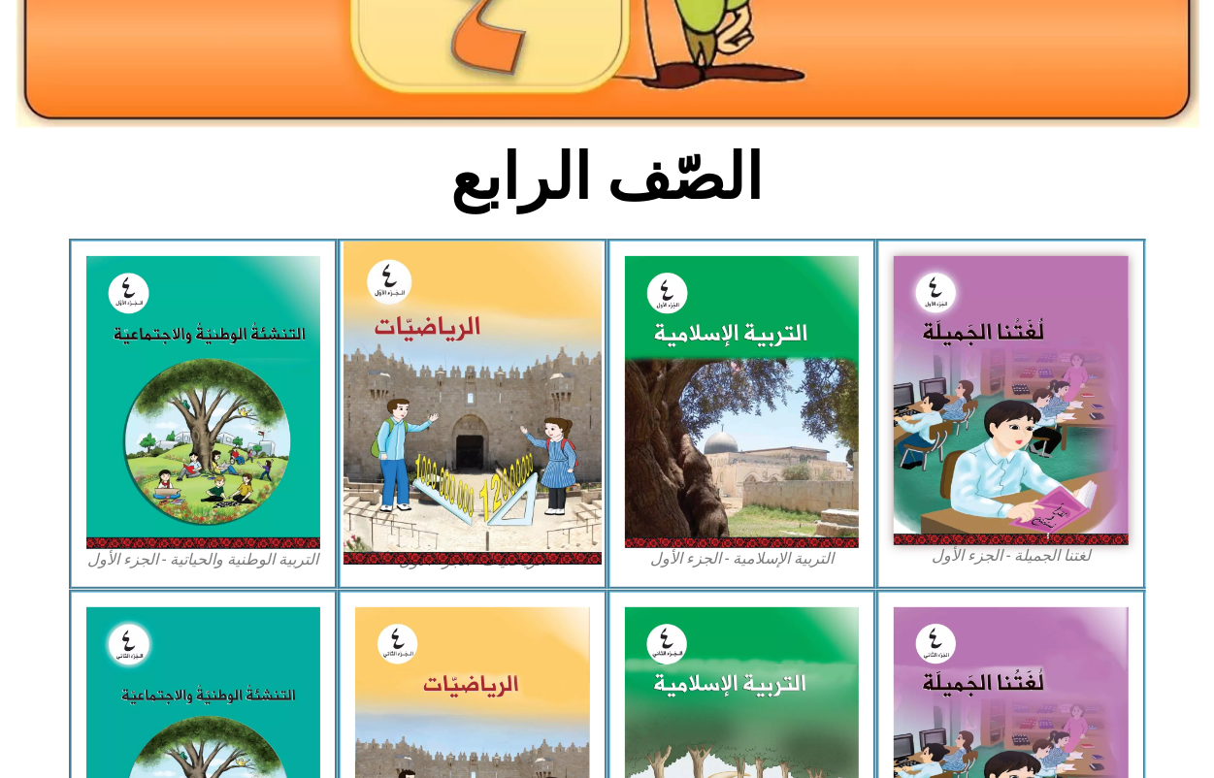
click at [492, 522] on img at bounding box center [473, 403] width 258 height 323
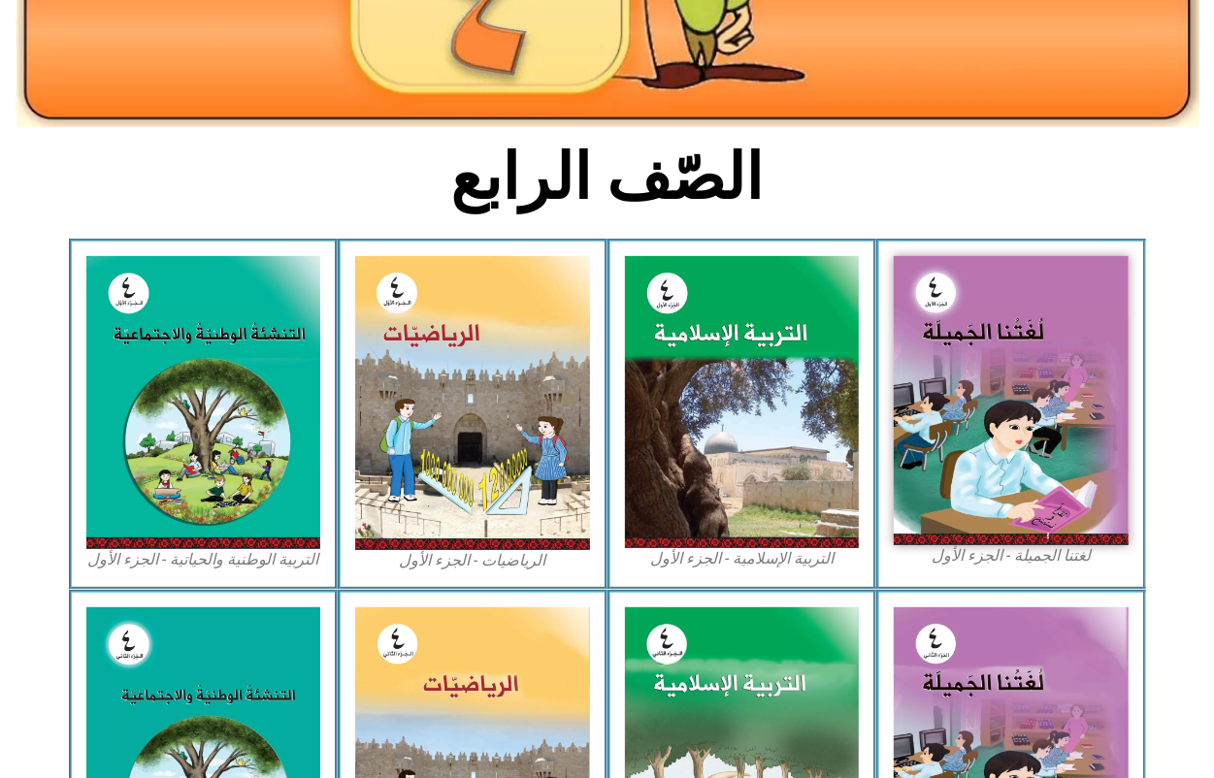
drag, startPoint x: 388, startPoint y: 327, endPoint x: 453, endPoint y: 192, distance: 149.7
click at [453, 192] on h2 "الصّف الرابع" at bounding box center [606, 178] width 641 height 76
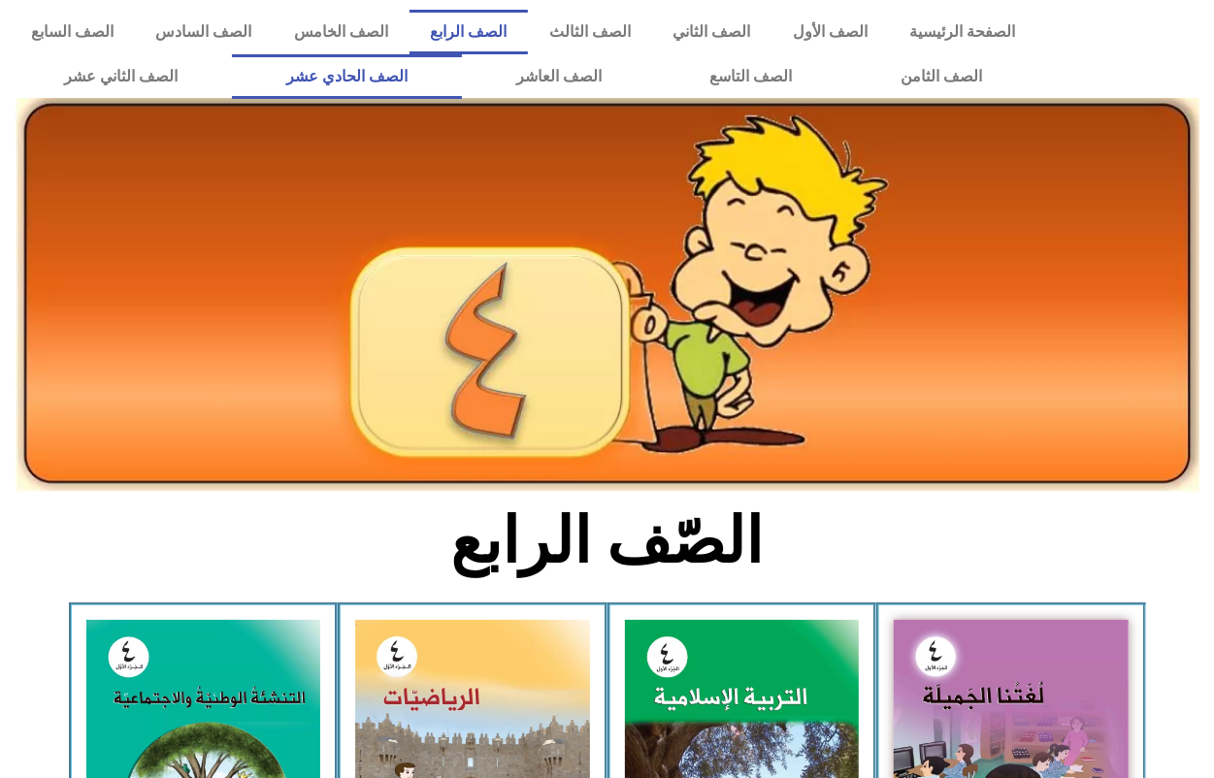
click at [386, 60] on link "الصف الحادي عشر" at bounding box center [347, 76] width 230 height 45
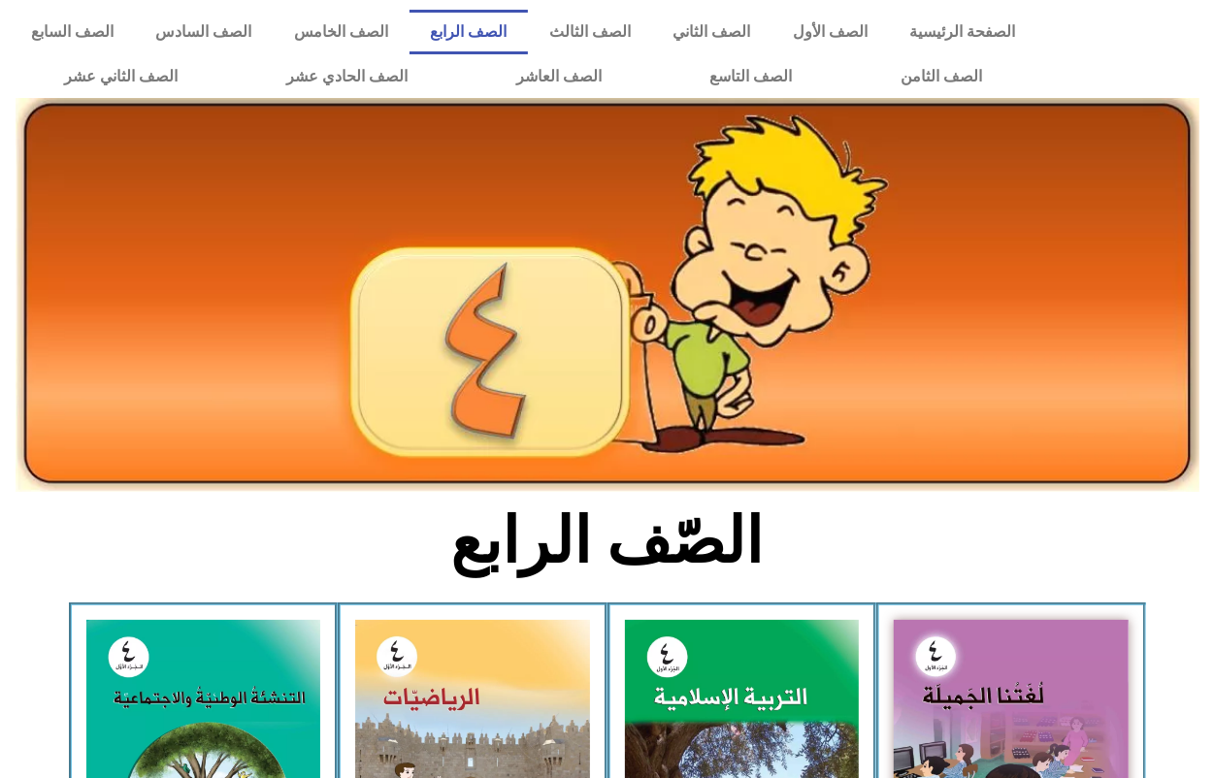
scroll to position [485, 0]
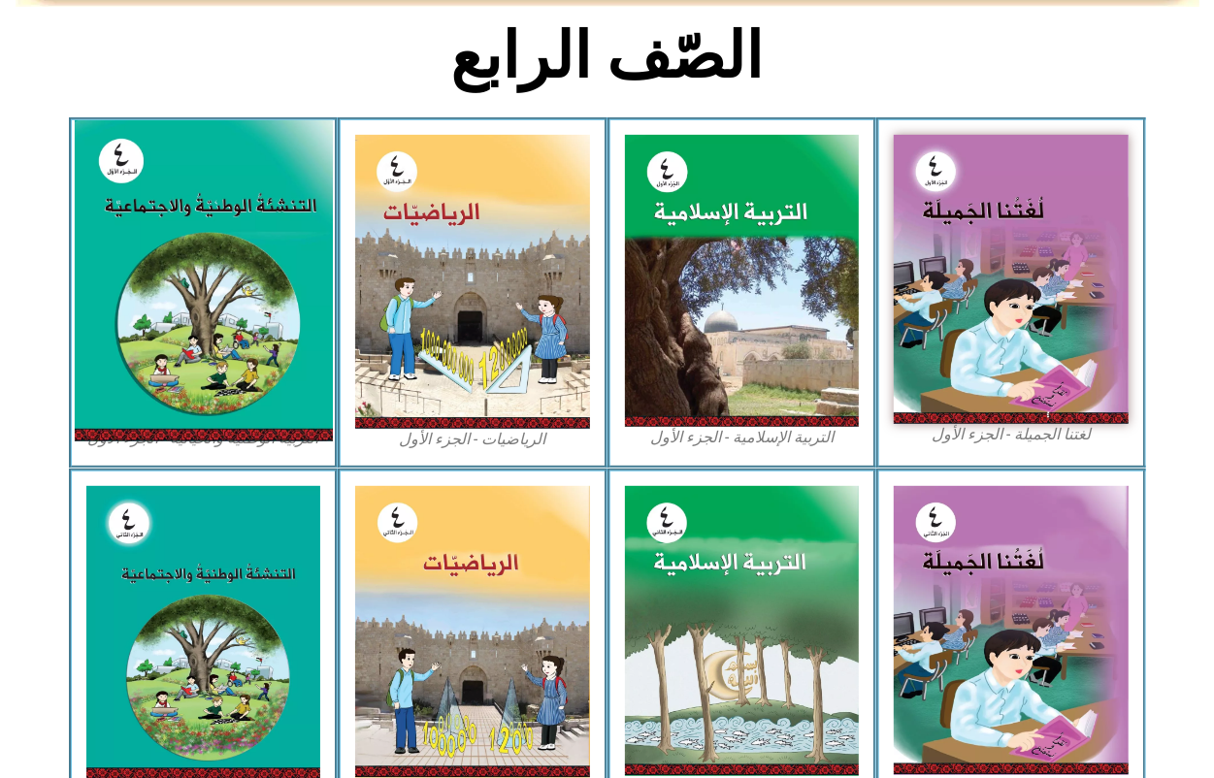
click at [220, 267] on img at bounding box center [203, 280] width 258 height 321
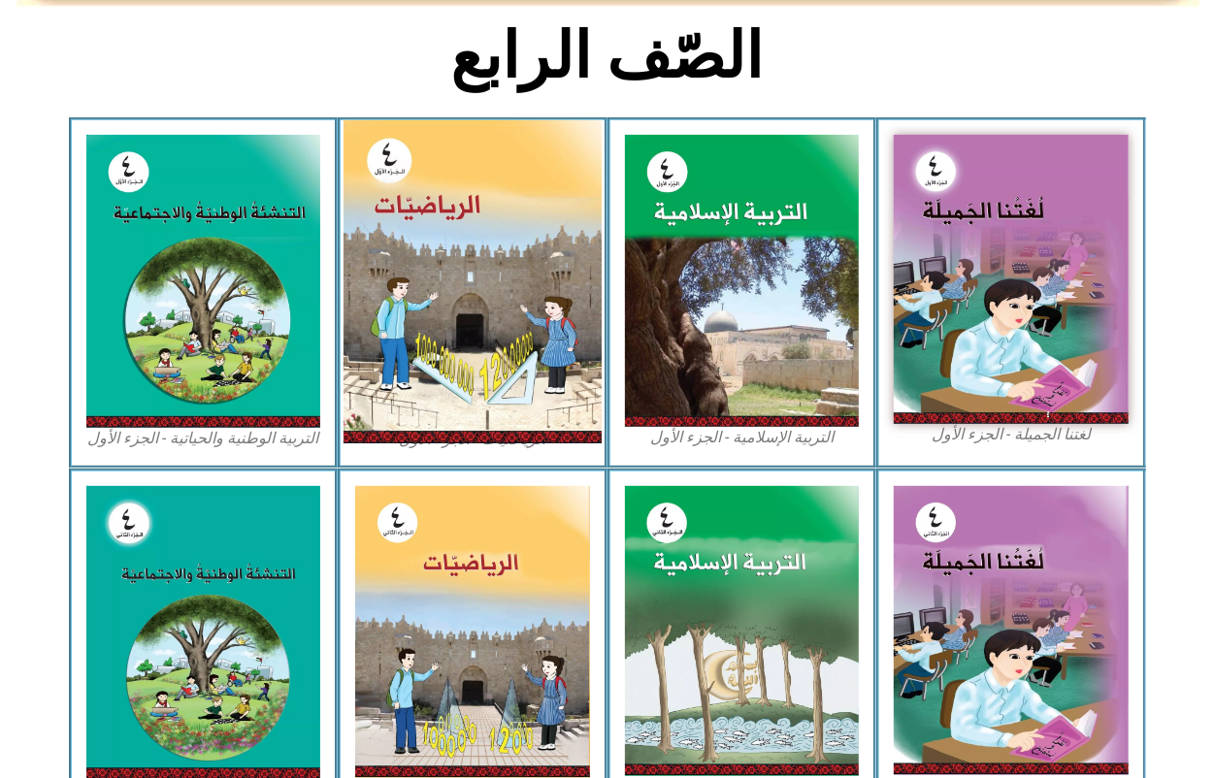
click at [511, 265] on img at bounding box center [473, 281] width 258 height 323
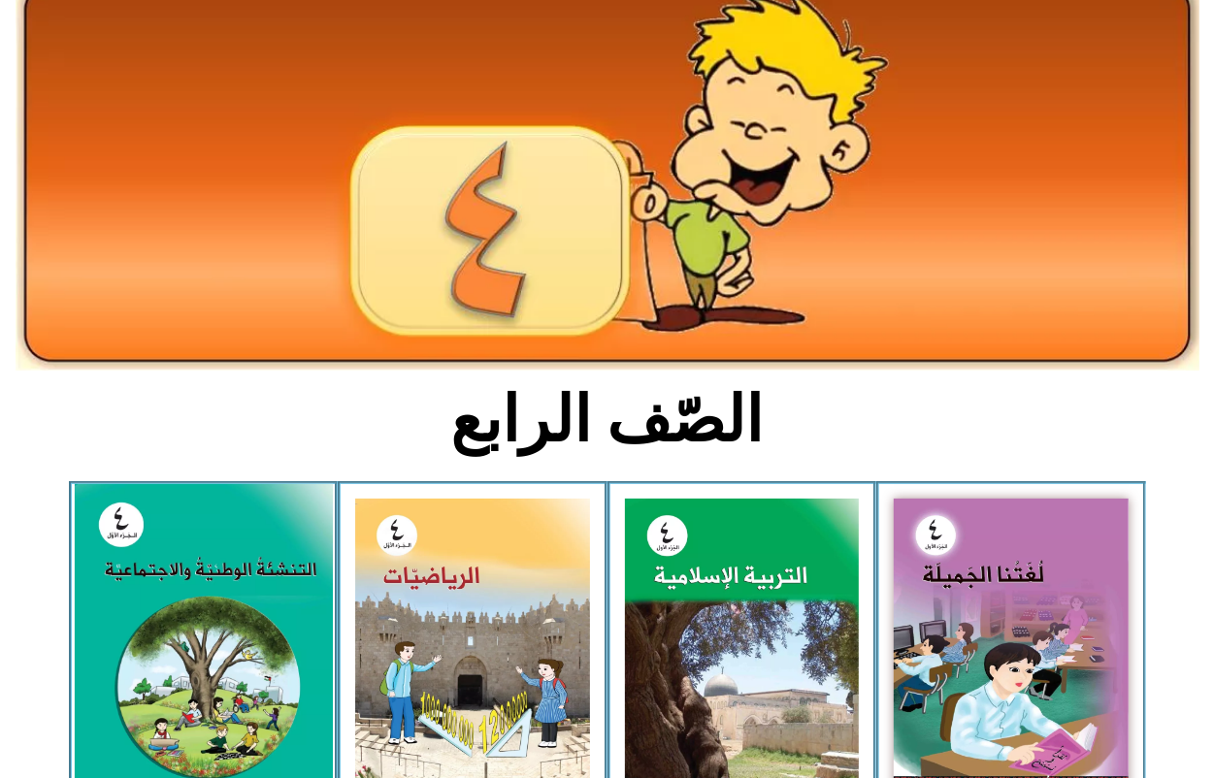
scroll to position [0, 0]
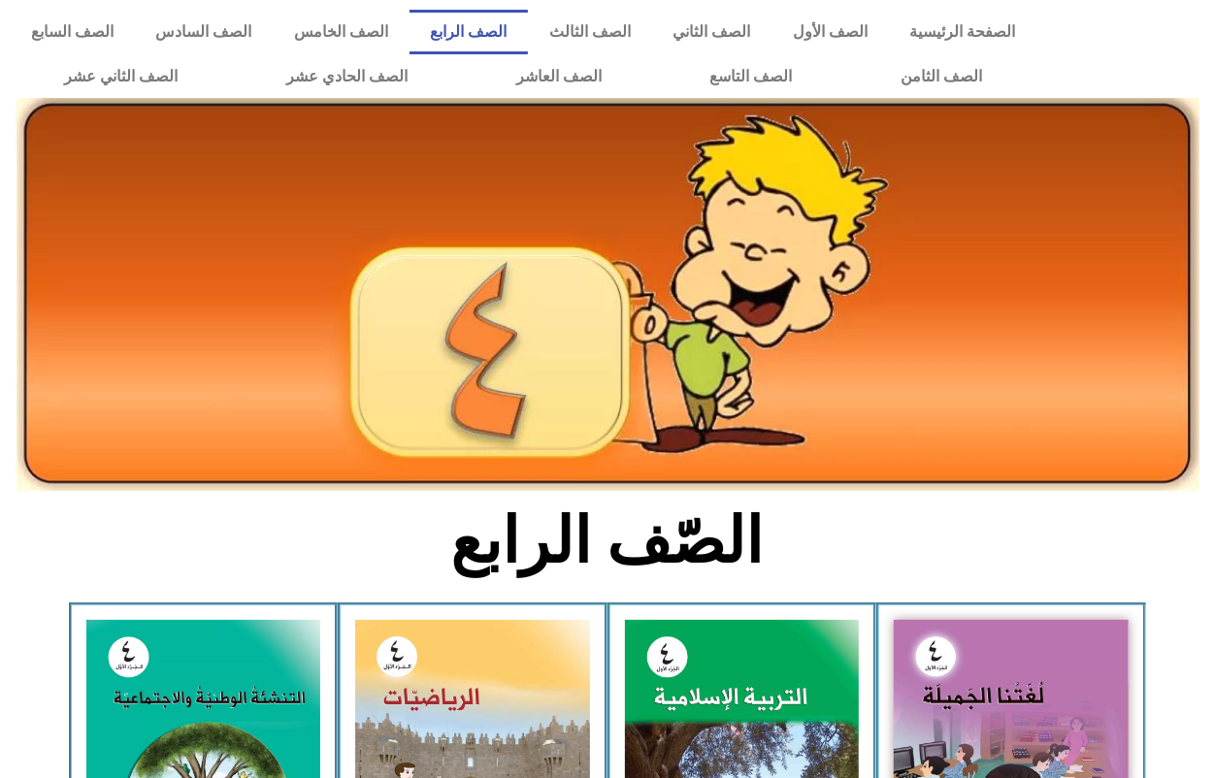
click at [1142, 161] on img at bounding box center [608, 295] width 1184 height 394
click at [1012, 10] on link "الصفحة الرئيسية" at bounding box center [963, 32] width 148 height 45
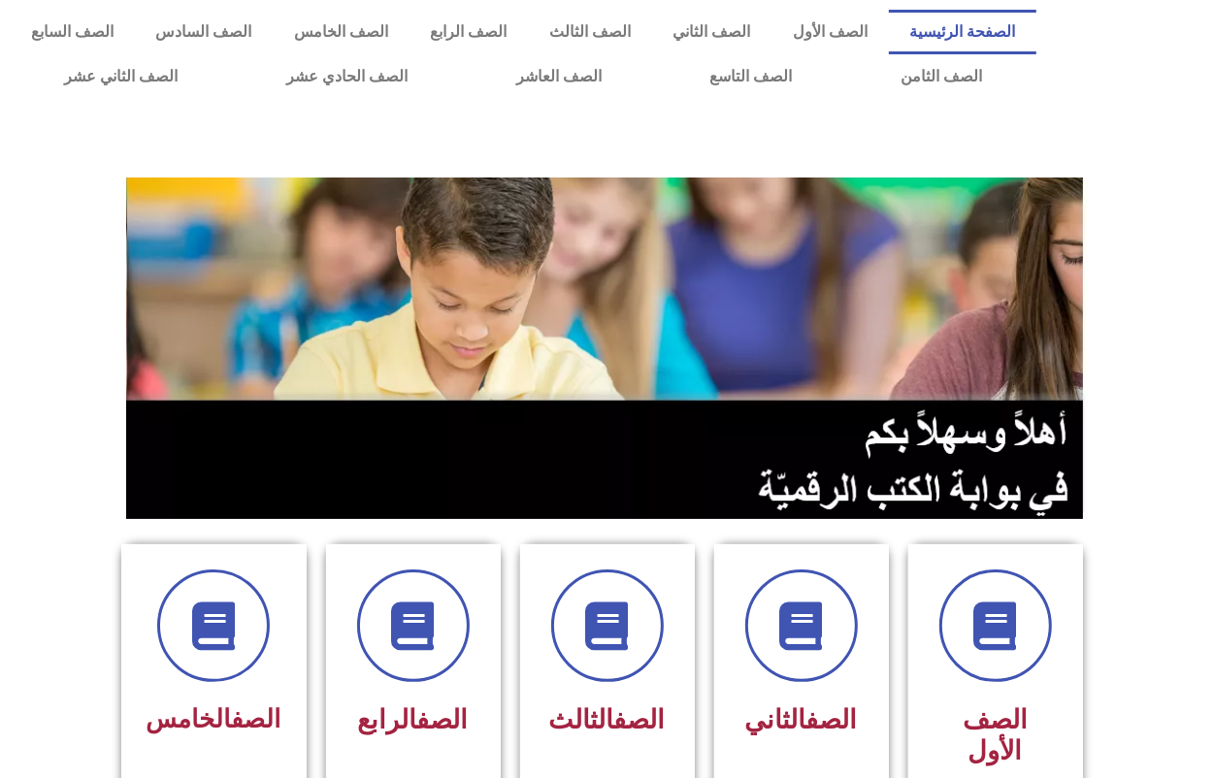
scroll to position [243, 0]
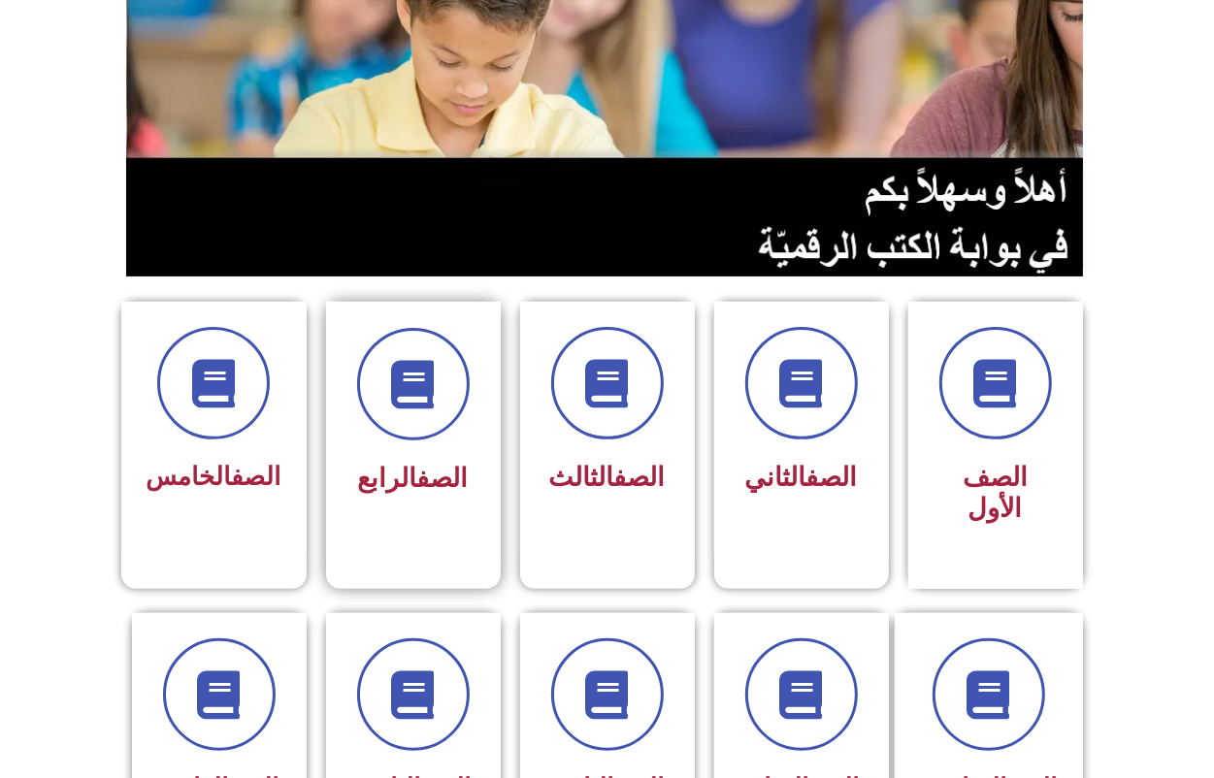
click at [372, 449] on div "الصف الرابع" at bounding box center [413, 416] width 122 height 176
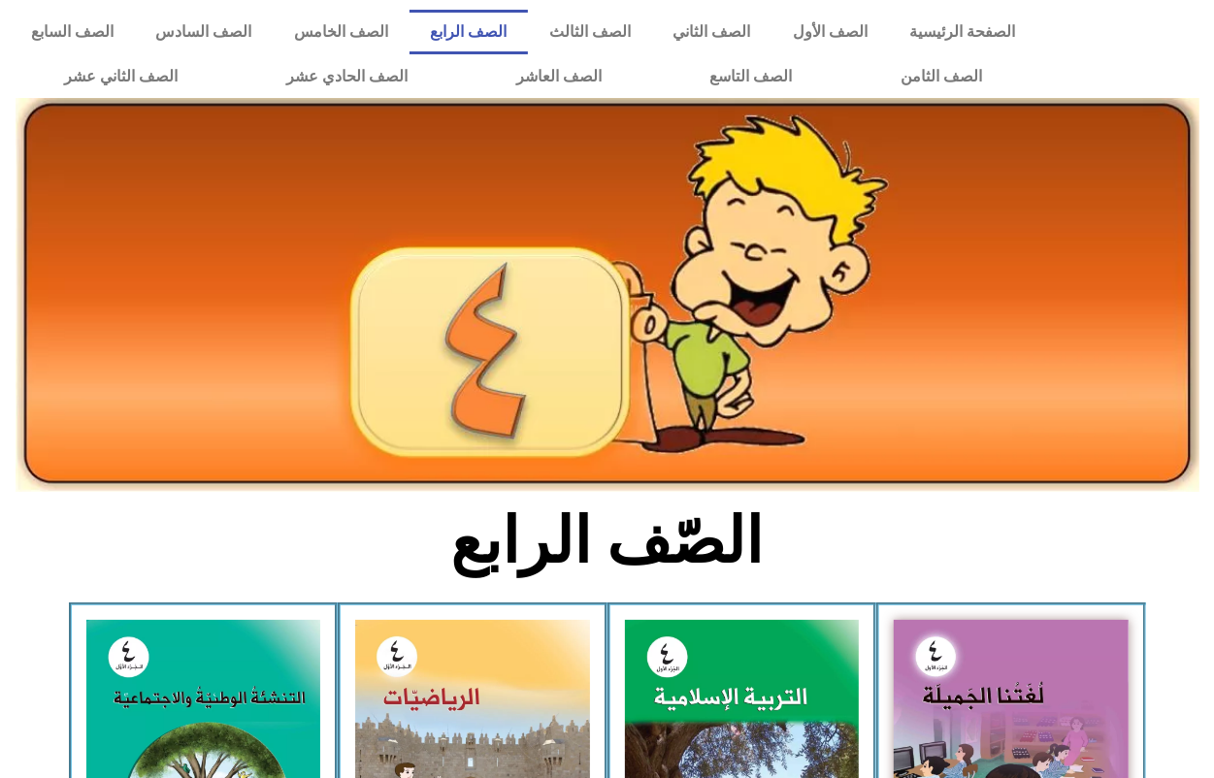
scroll to position [243, 0]
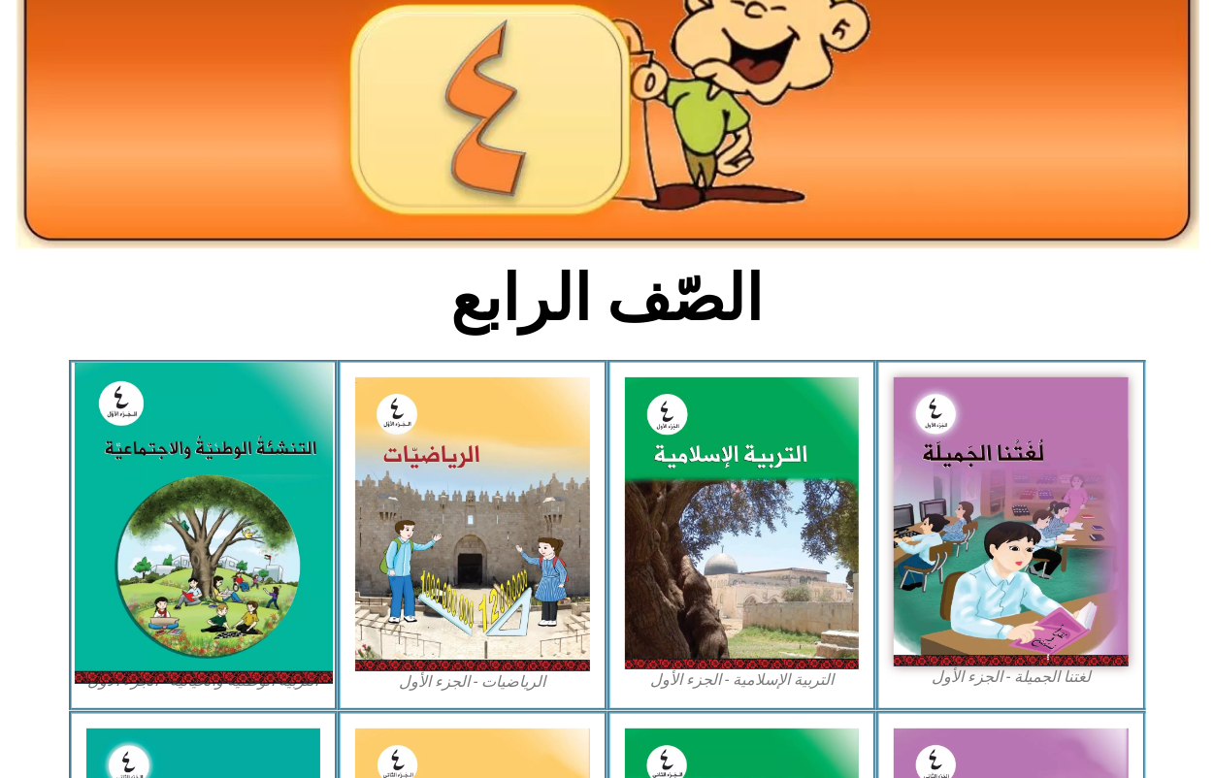
click at [213, 487] on img at bounding box center [203, 523] width 258 height 321
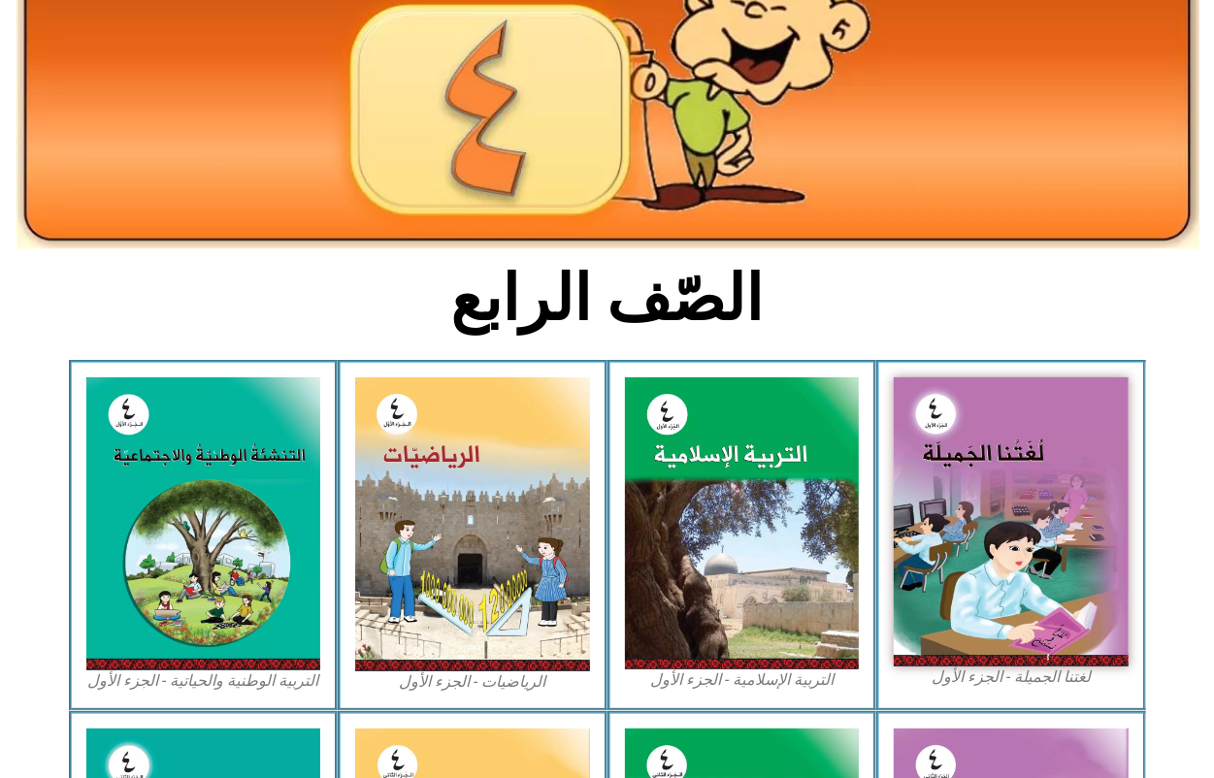
drag, startPoint x: 213, startPoint y: 487, endPoint x: 471, endPoint y: 292, distance: 322.8
click at [215, 487] on img at bounding box center [203, 523] width 235 height 292
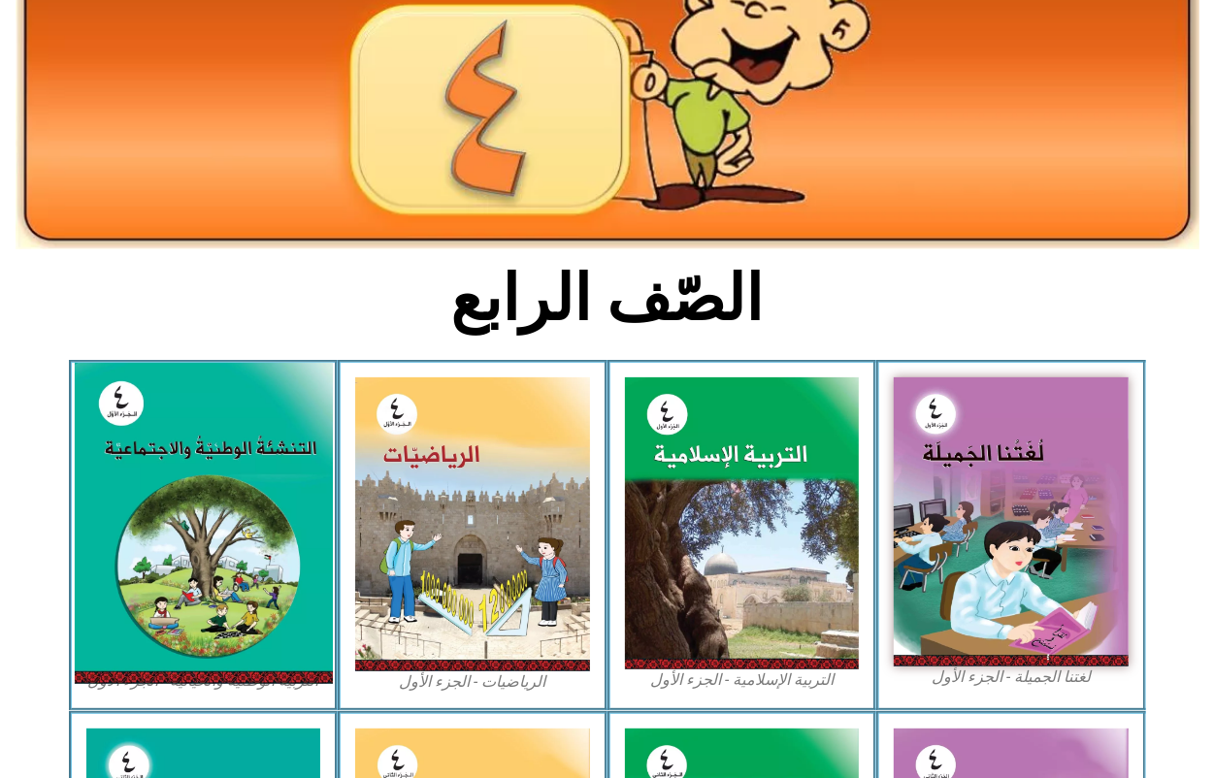
drag, startPoint x: 219, startPoint y: 439, endPoint x: 173, endPoint y: 391, distance: 66.6
click at [173, 391] on img at bounding box center [203, 523] width 258 height 321
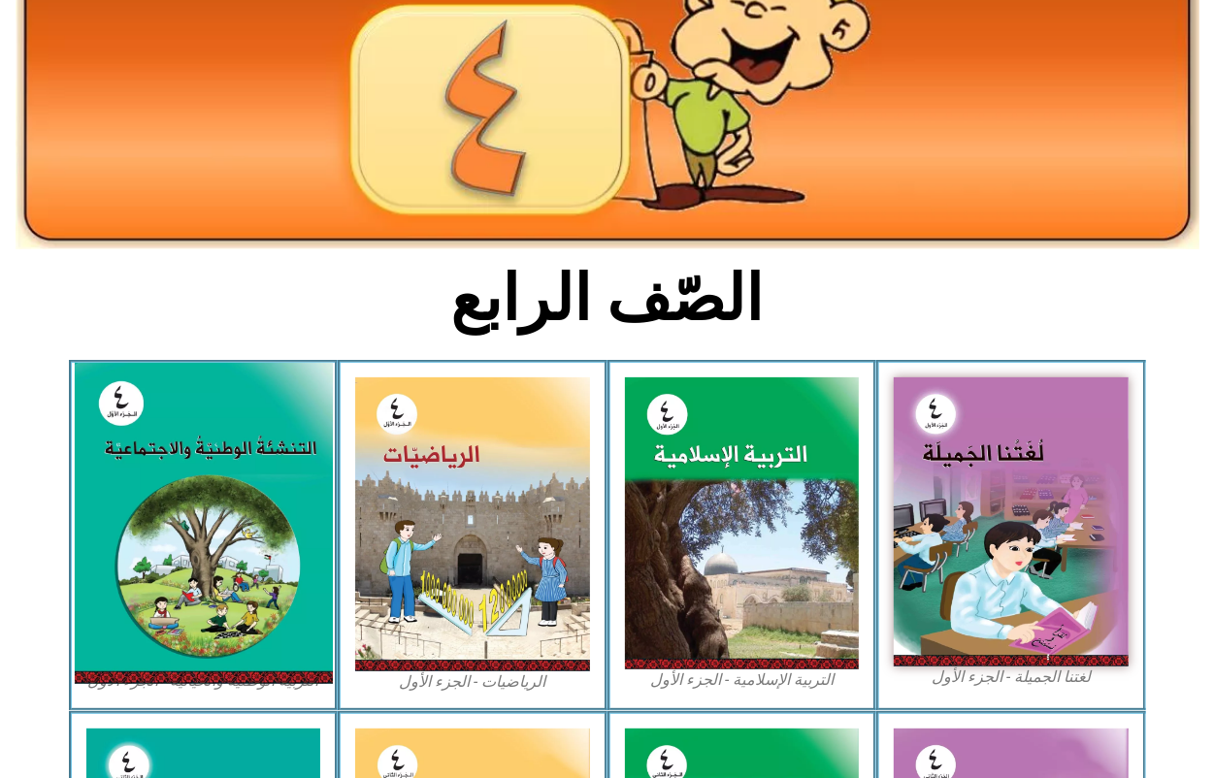
click at [173, 391] on img at bounding box center [203, 523] width 258 height 321
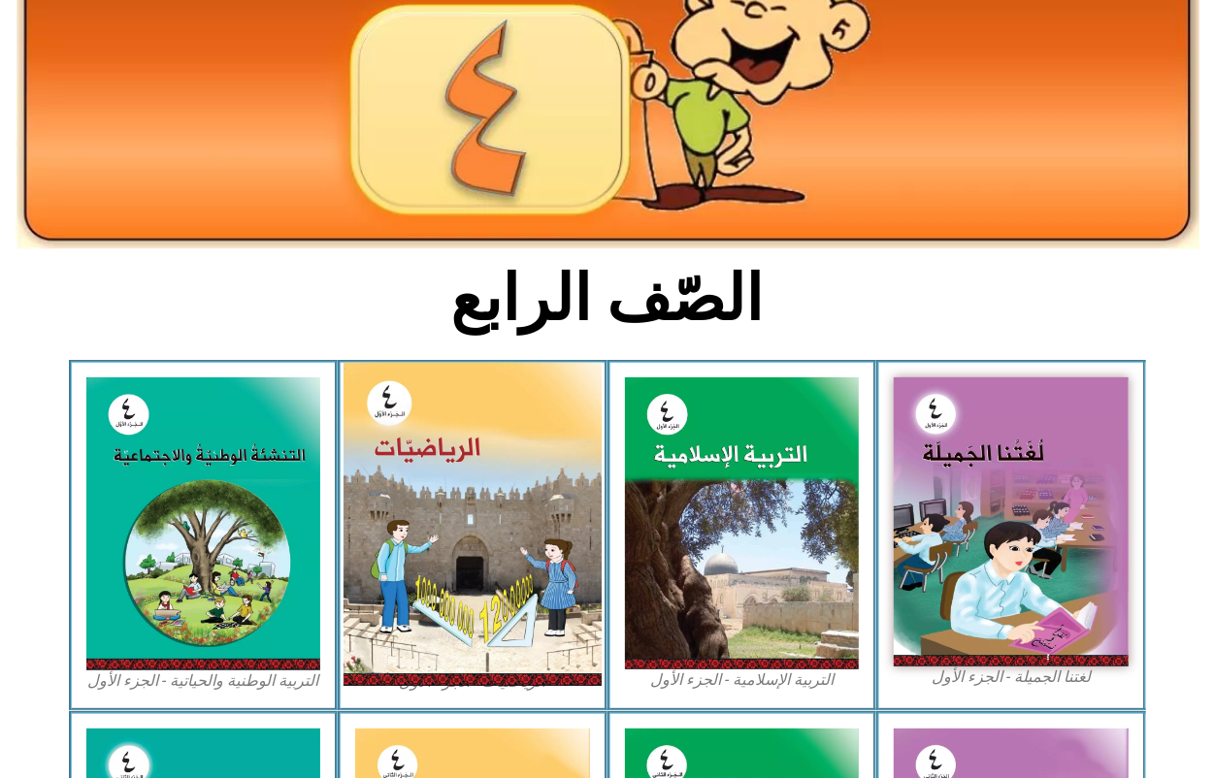
click at [459, 452] on img at bounding box center [473, 524] width 258 height 323
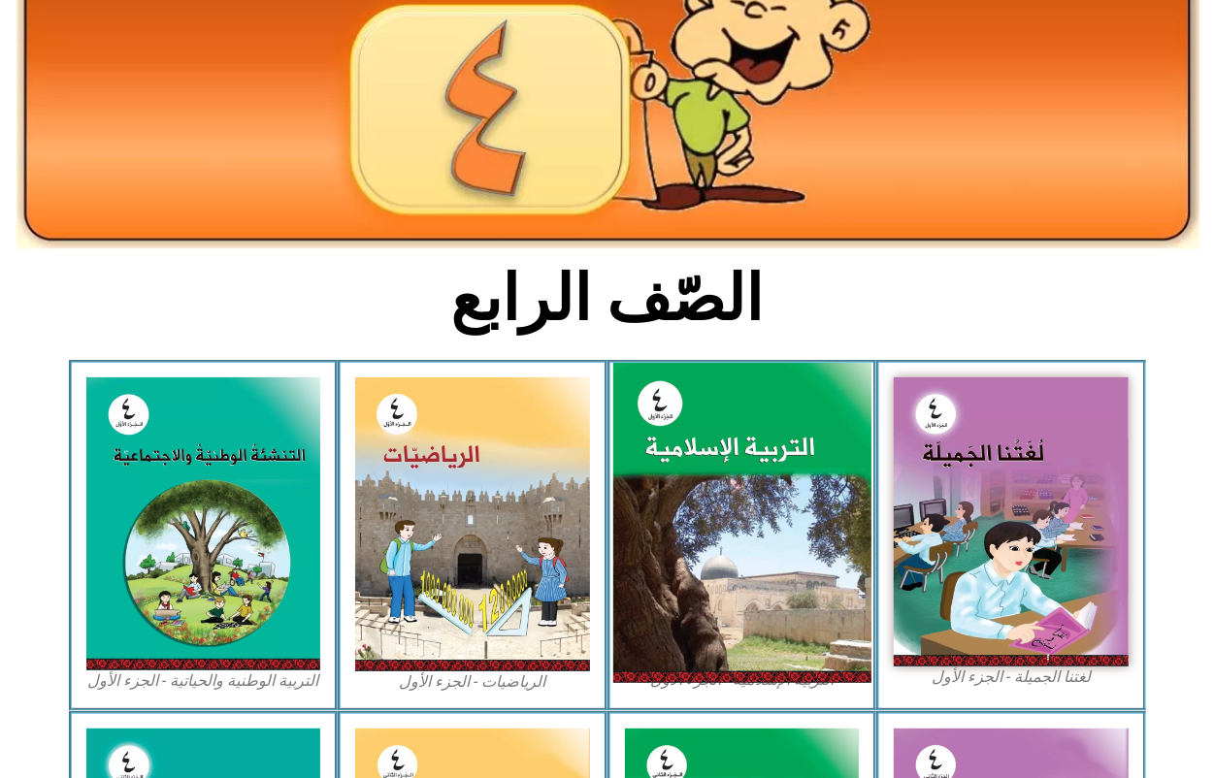
click at [798, 519] on img at bounding box center [741, 523] width 258 height 321
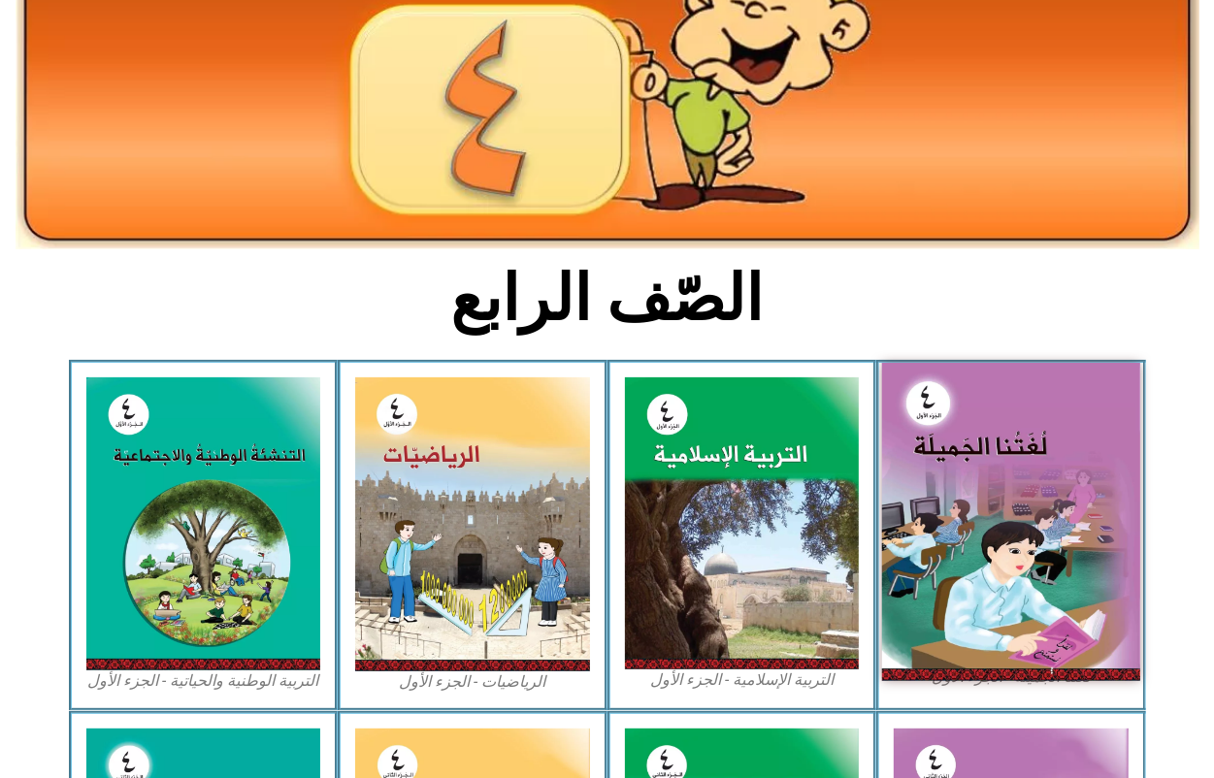
click at [910, 478] on img at bounding box center [1011, 521] width 258 height 317
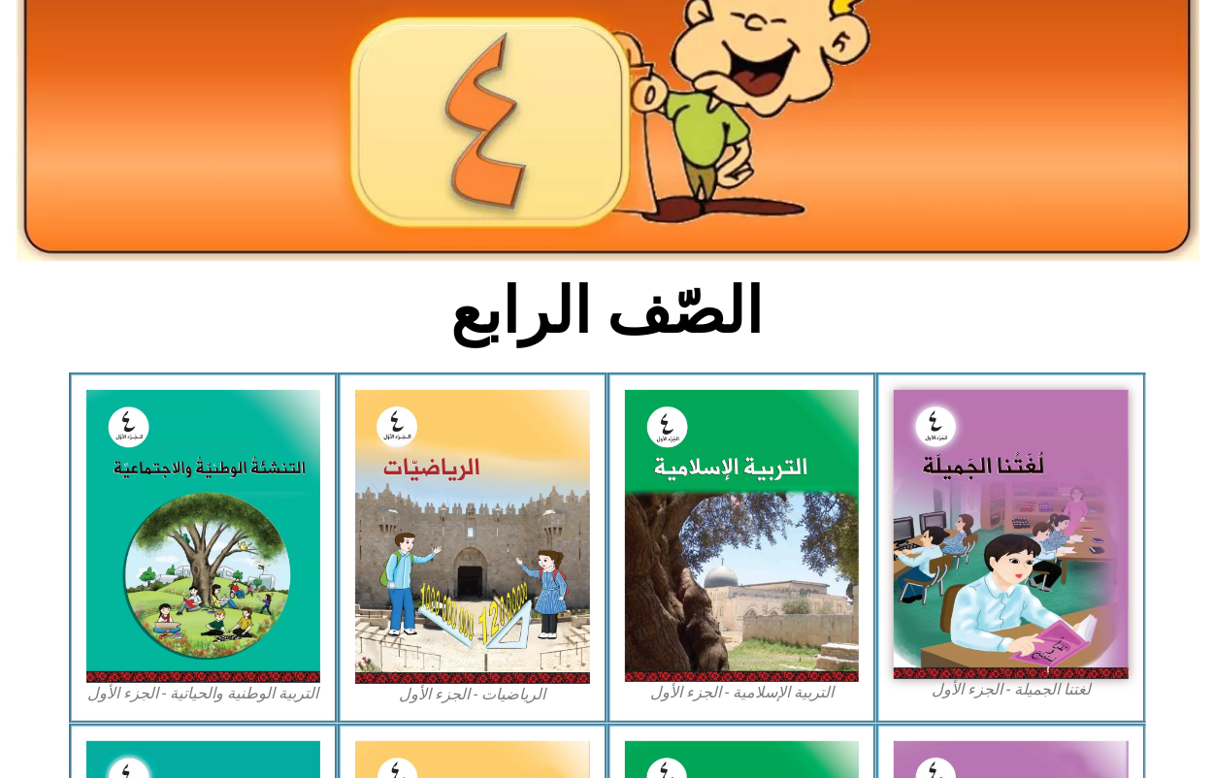
scroll to position [109, 0]
